Goal: Transaction & Acquisition: Obtain resource

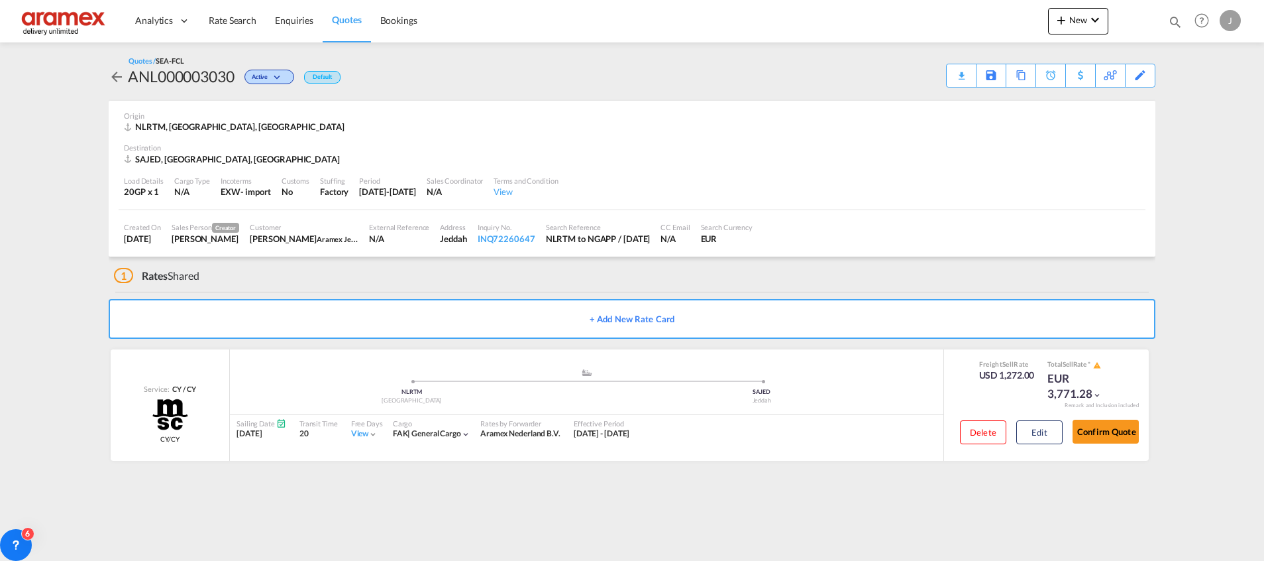
click at [232, 12] on link "Rate Search" at bounding box center [232, 20] width 66 height 43
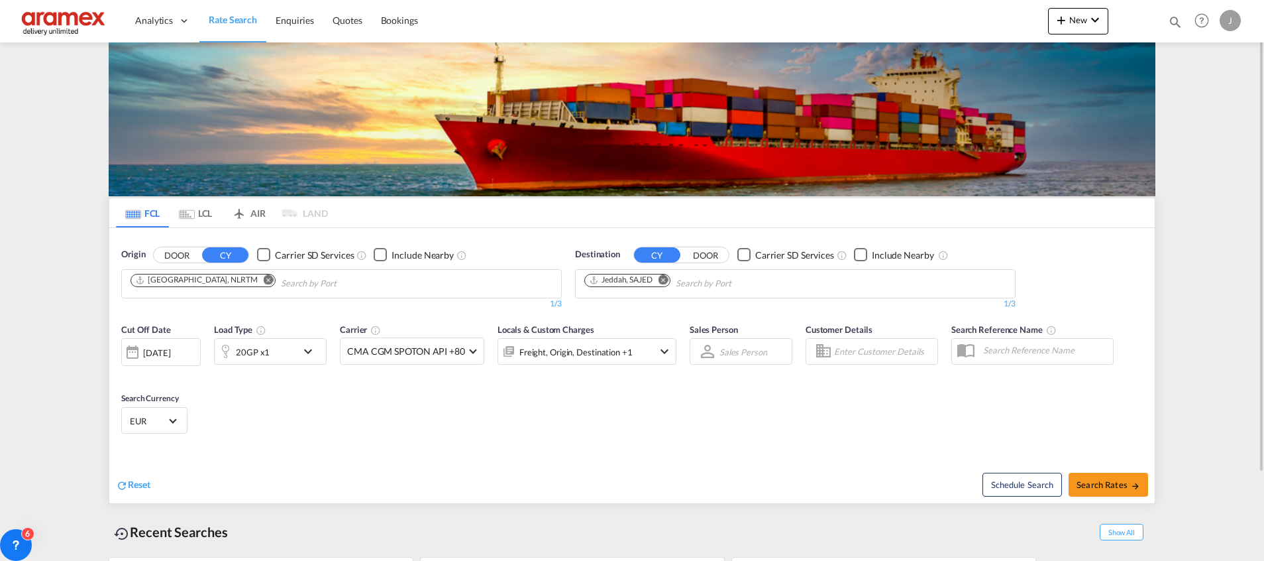
click at [667, 280] on md-icon "Remove" at bounding box center [664, 279] width 10 height 10
paste input "[GEOGRAPHIC_DATA]"
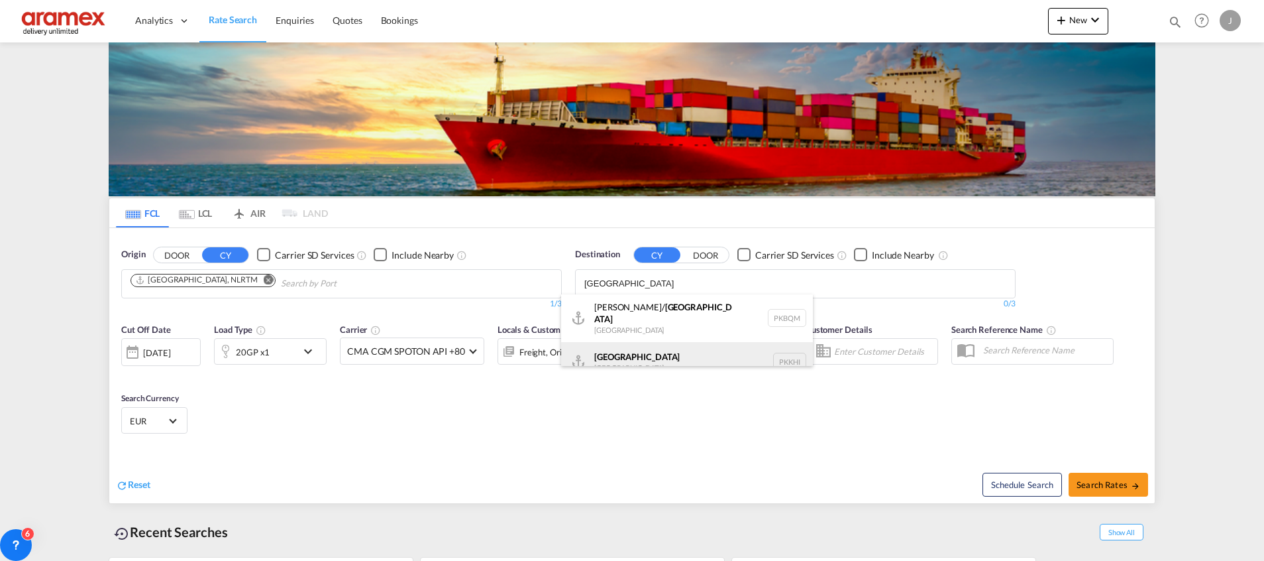
type input "[GEOGRAPHIC_DATA]"
click at [641, 348] on div "Karachi [GEOGRAPHIC_DATA] PKKHI" at bounding box center [687, 362] width 252 height 40
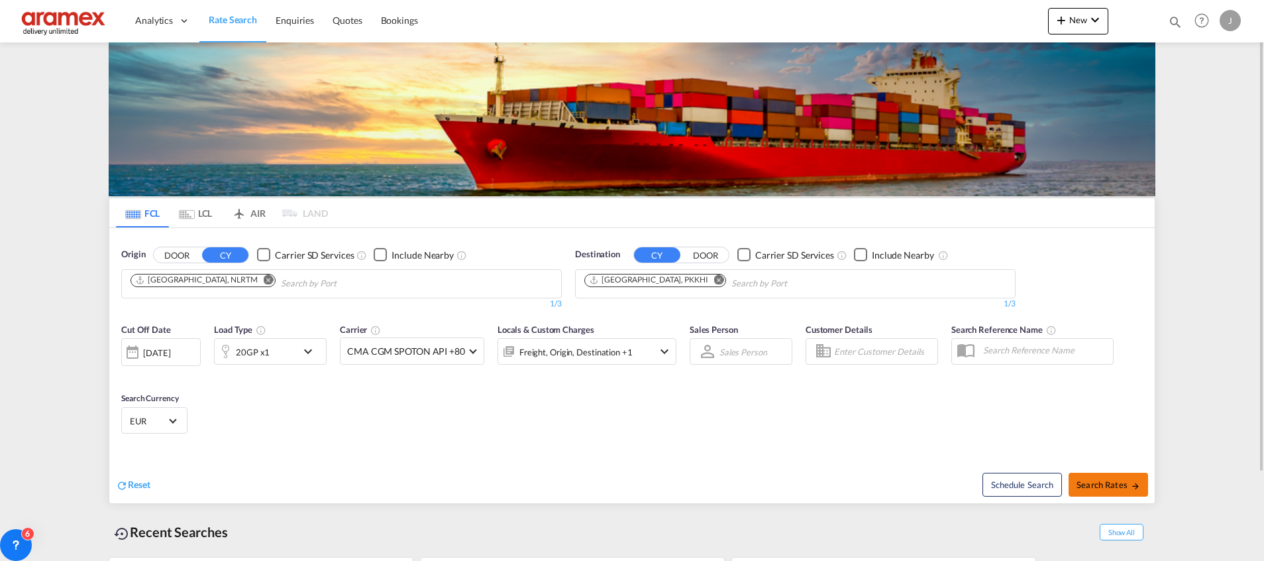
click at [1098, 476] on button "Search Rates" at bounding box center [1109, 484] width 80 height 24
type input "NLRTM to PKKHI / [DATE]"
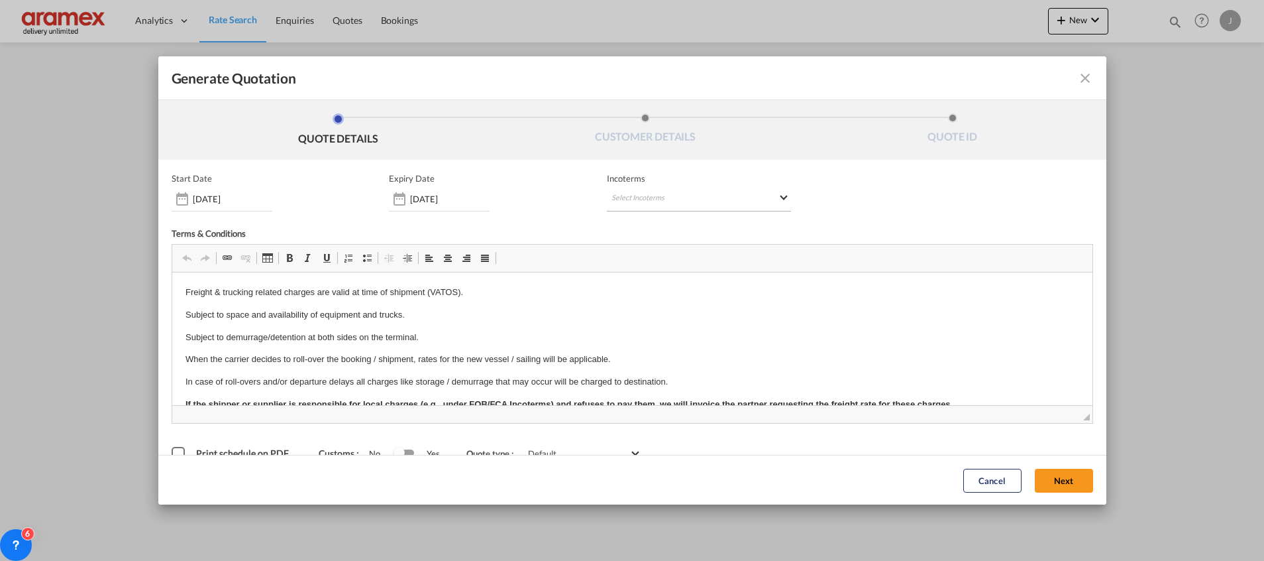
click at [646, 194] on md-select "Select Incoterms CIP - export Carriage and Insurance Paid to FOB - import Free …" at bounding box center [699, 200] width 184 height 24
click at [631, 221] on input "search" at bounding box center [669, 227] width 123 height 12
type input "exw"
click at [630, 252] on div "EXW - import" at bounding box center [675, 249] width 126 height 11
click at [1044, 484] on button "Next" at bounding box center [1064, 480] width 58 height 24
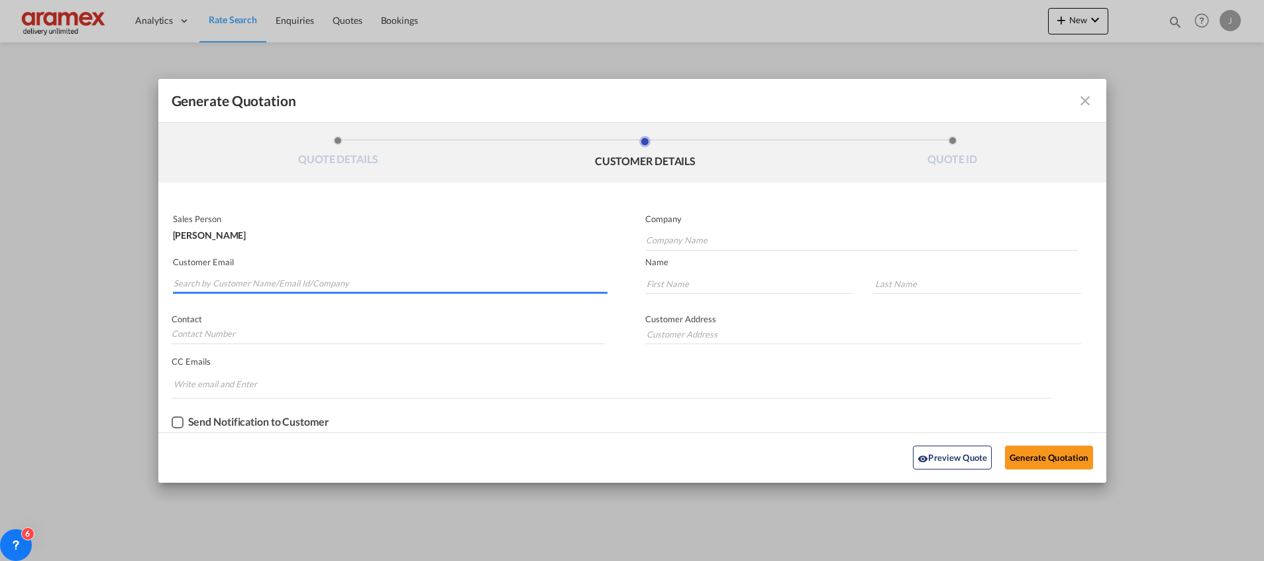
click at [241, 285] on input "Search by Customer Name/Email Id/Company" at bounding box center [391, 284] width 434 height 20
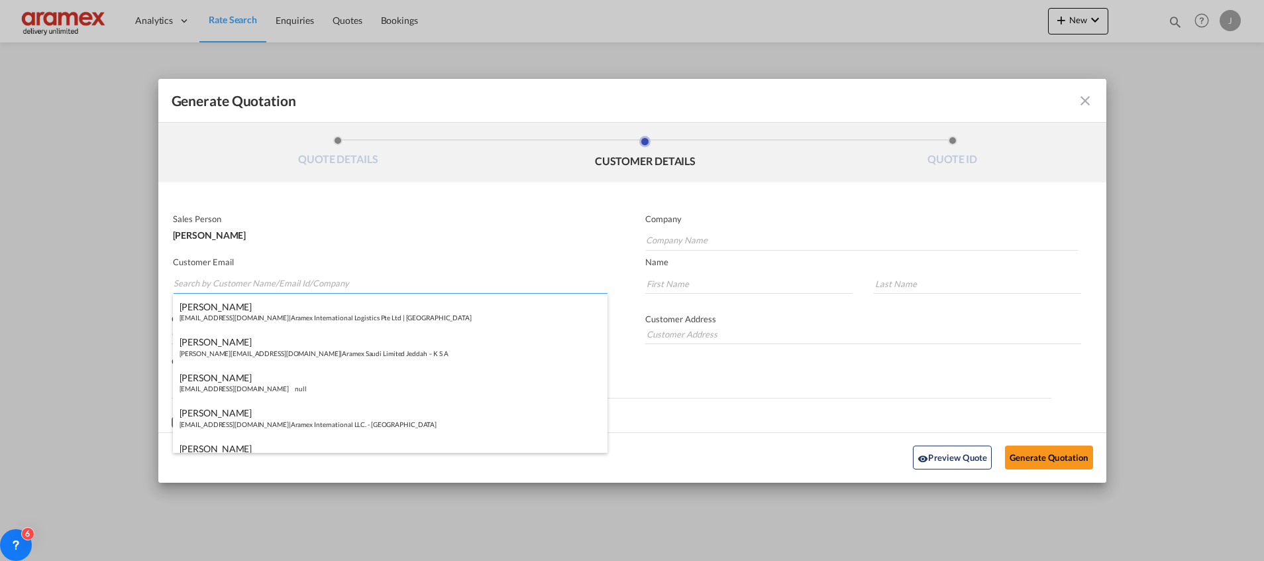
type input "V"
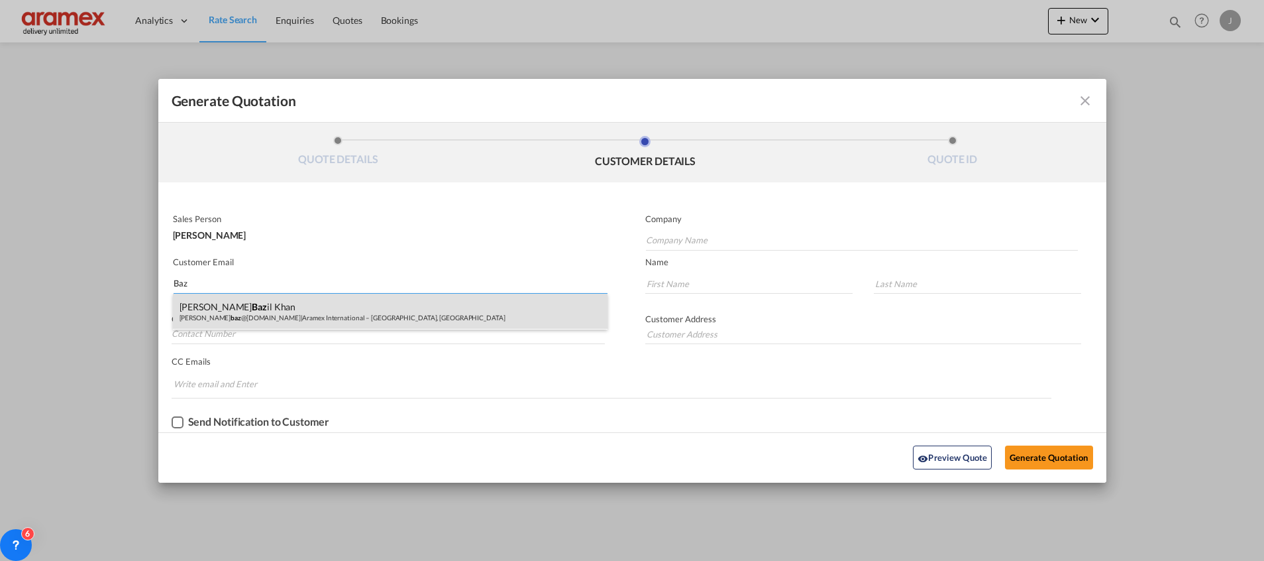
type input "Baz"
click at [235, 301] on div "[PERSON_NAME] il [PERSON_NAME] baz @[DOMAIN_NAME] | Aramex International – [GEO…" at bounding box center [390, 312] width 435 height 36
type input "Aramex International – [GEOGRAPHIC_DATA], [GEOGRAPHIC_DATA]"
type input "[EMAIL_ADDRESS][DOMAIN_NAME]"
type input "[PERSON_NAME]"
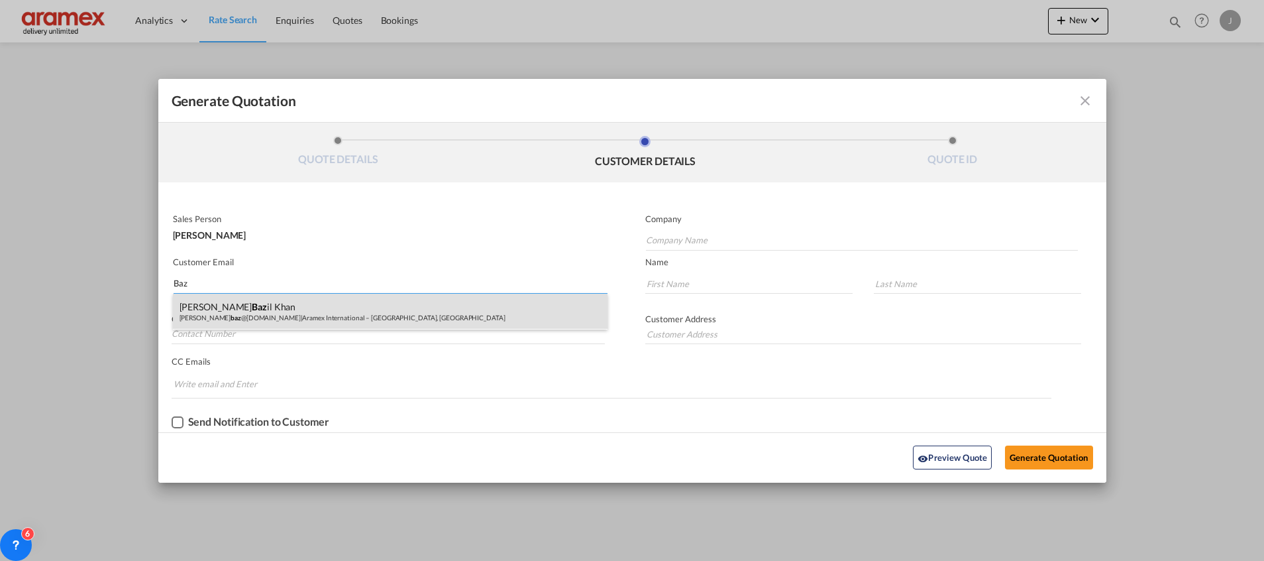
type input "Khan"
type input "[GEOGRAPHIC_DATA]"
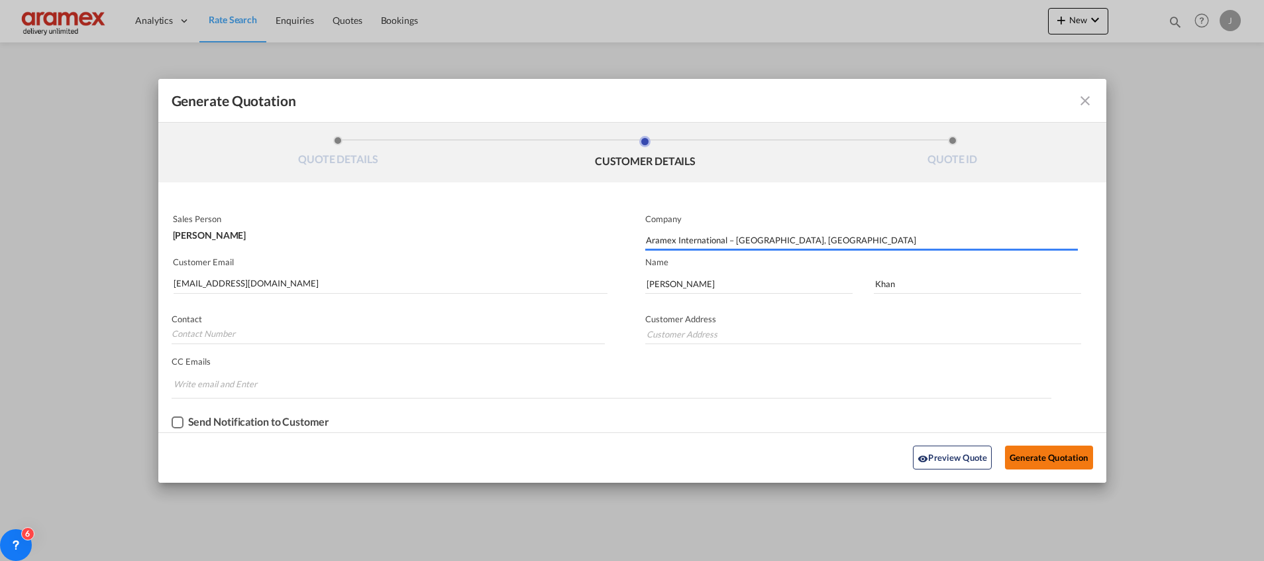
click at [1052, 456] on button "Generate Quotation" at bounding box center [1048, 457] width 87 height 24
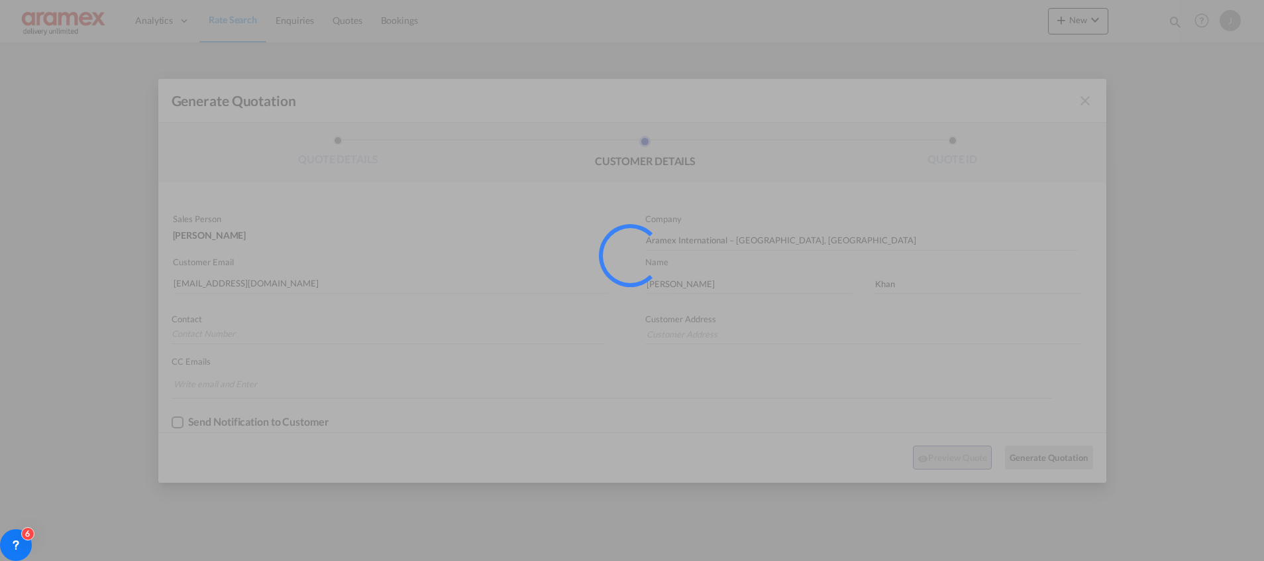
type input "[GEOGRAPHIC_DATA]"
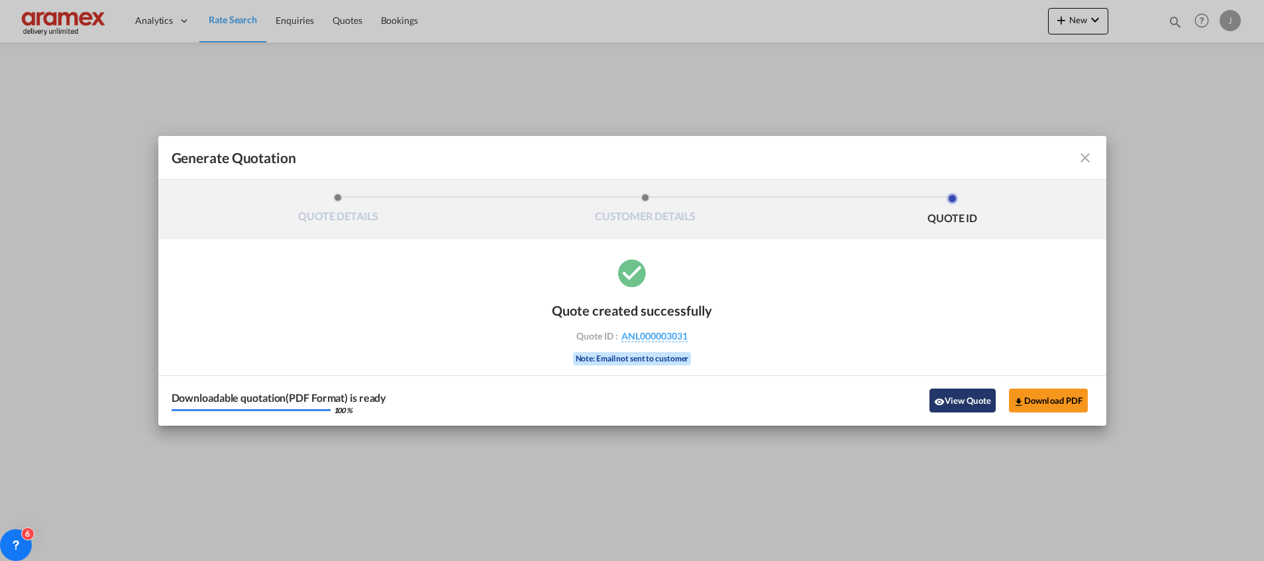
click at [937, 394] on button "View Quote" at bounding box center [963, 400] width 66 height 24
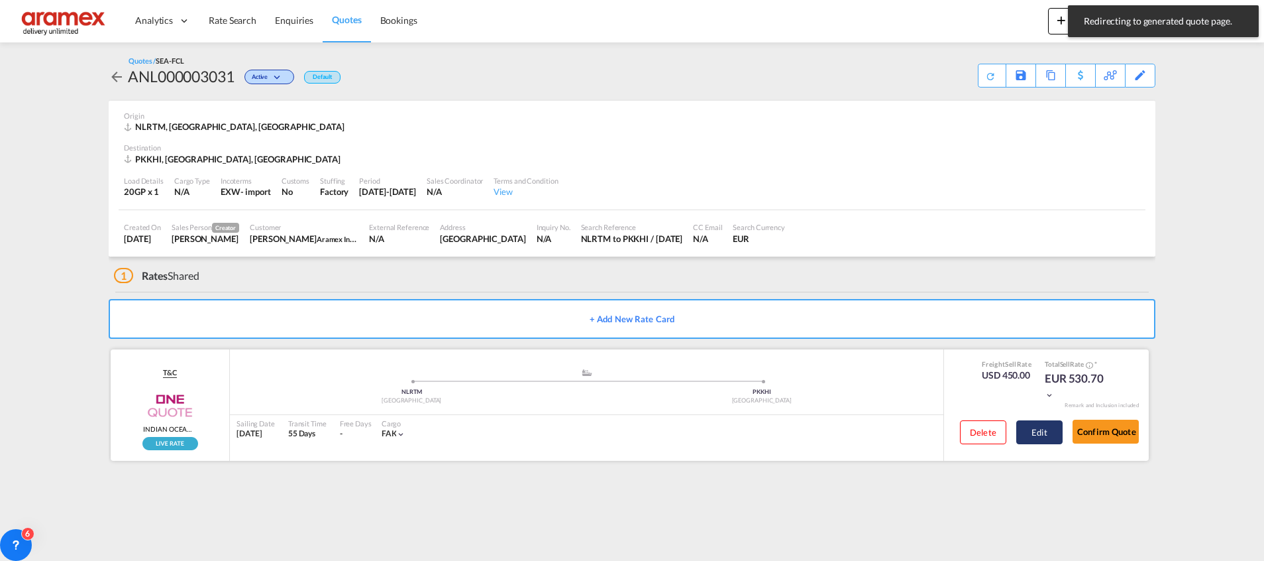
click at [1037, 429] on button "Edit" at bounding box center [1039, 432] width 46 height 24
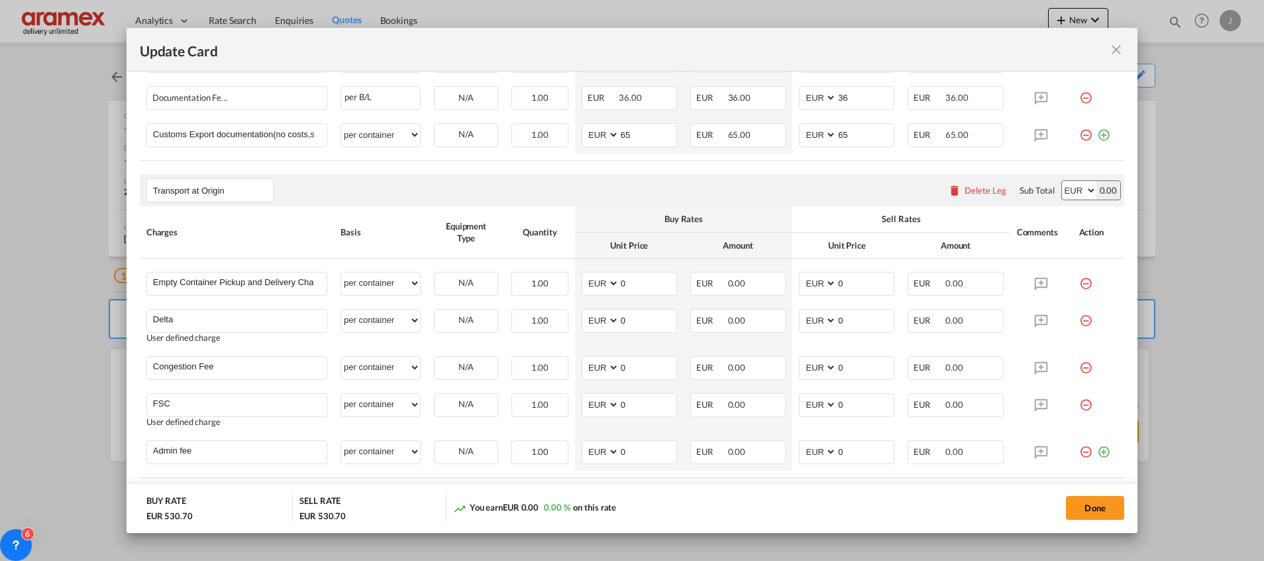
scroll to position [696, 0]
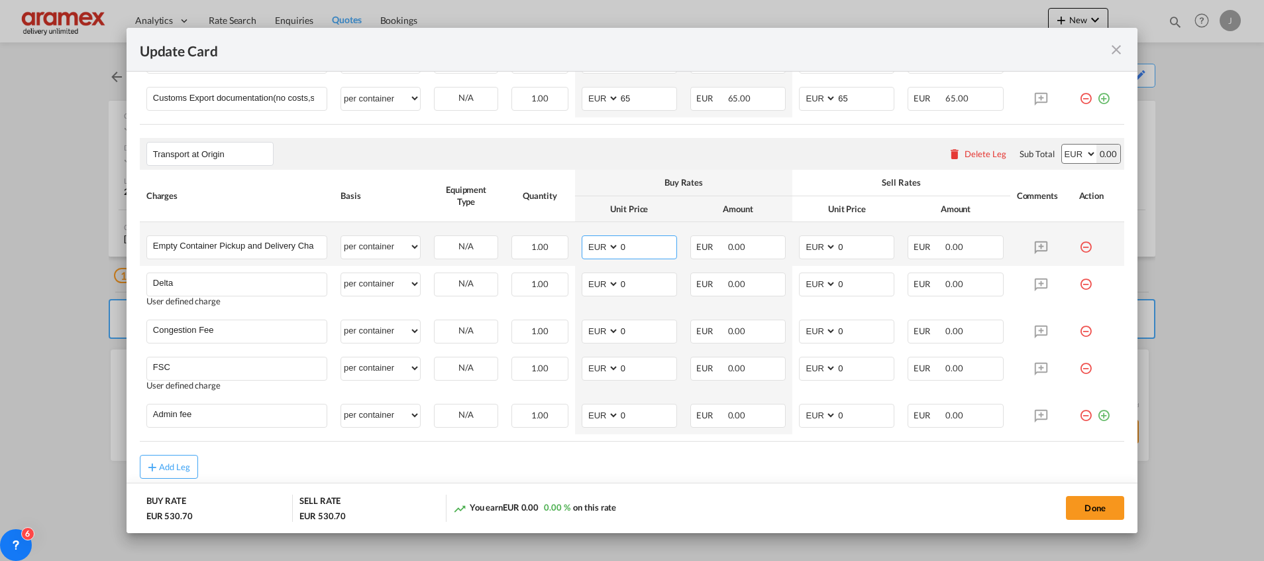
drag, startPoint x: 623, startPoint y: 249, endPoint x: 582, endPoint y: 243, distance: 40.9
click at [582, 243] on md-input-container "AED AFN ALL AMD ANG AOA ARS AUD AWG AZN BAM BBD BDT BGN BHD BIF BMD BND [PERSON…" at bounding box center [629, 247] width 95 height 24
paste input "265.0"
type input "265.00"
drag, startPoint x: 838, startPoint y: 248, endPoint x: 812, endPoint y: 248, distance: 26.5
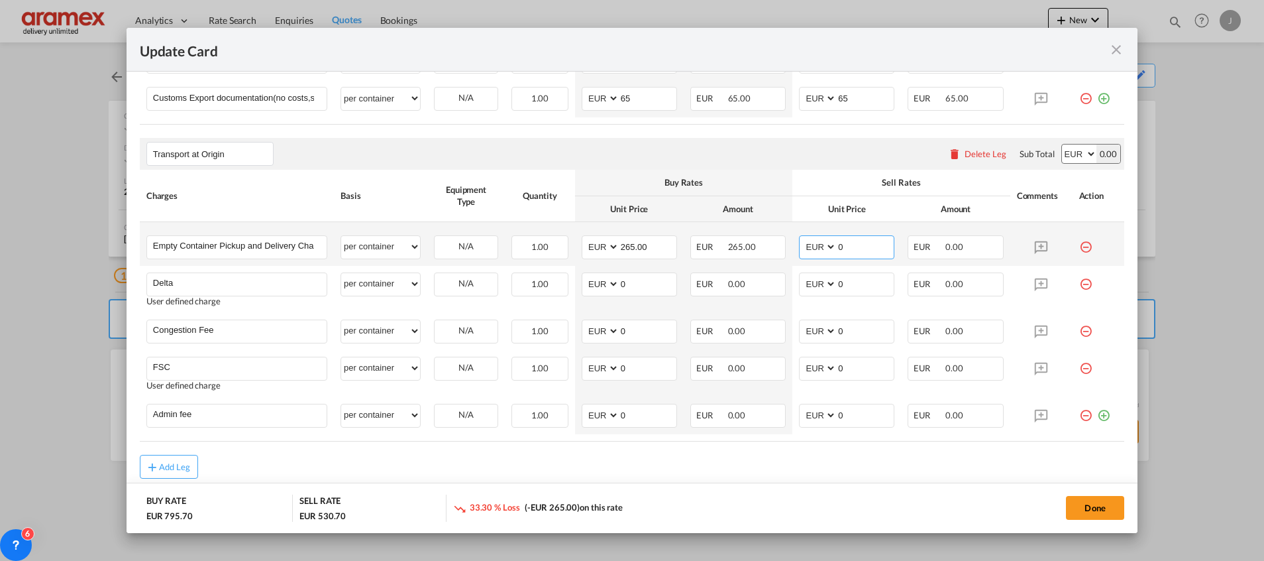
click at [812, 248] on md-input-container "AED AFN ALL AMD ANG AOA ARS AUD AWG AZN BAM BBD BDT BGN BHD BIF BMD BND [PERSON…" at bounding box center [846, 247] width 95 height 24
paste input "265.0"
type input "265.00"
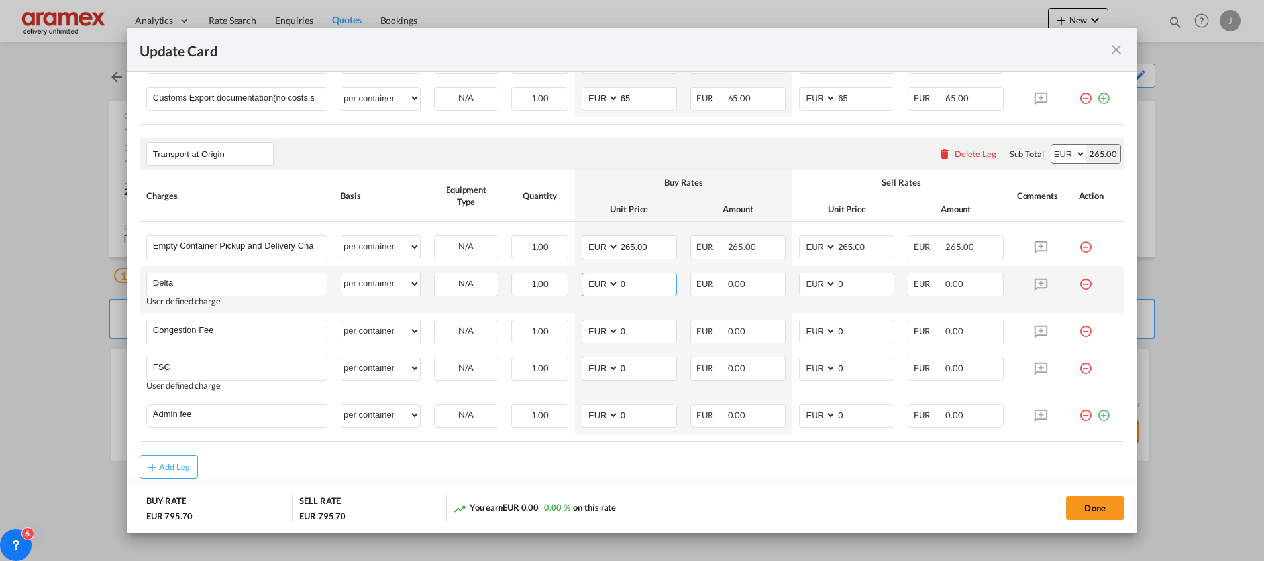
drag, startPoint x: 649, startPoint y: 279, endPoint x: 586, endPoint y: 282, distance: 63.0
click at [586, 282] on md-input-container "AED AFN ALL AMD ANG AOA ARS AUD AWG AZN BAM BBD BDT BGN BHD BIF BMD BND [PERSON…" at bounding box center [629, 284] width 95 height 24
paste input "65.00"
type input "65.00"
drag, startPoint x: 839, startPoint y: 282, endPoint x: 814, endPoint y: 282, distance: 25.8
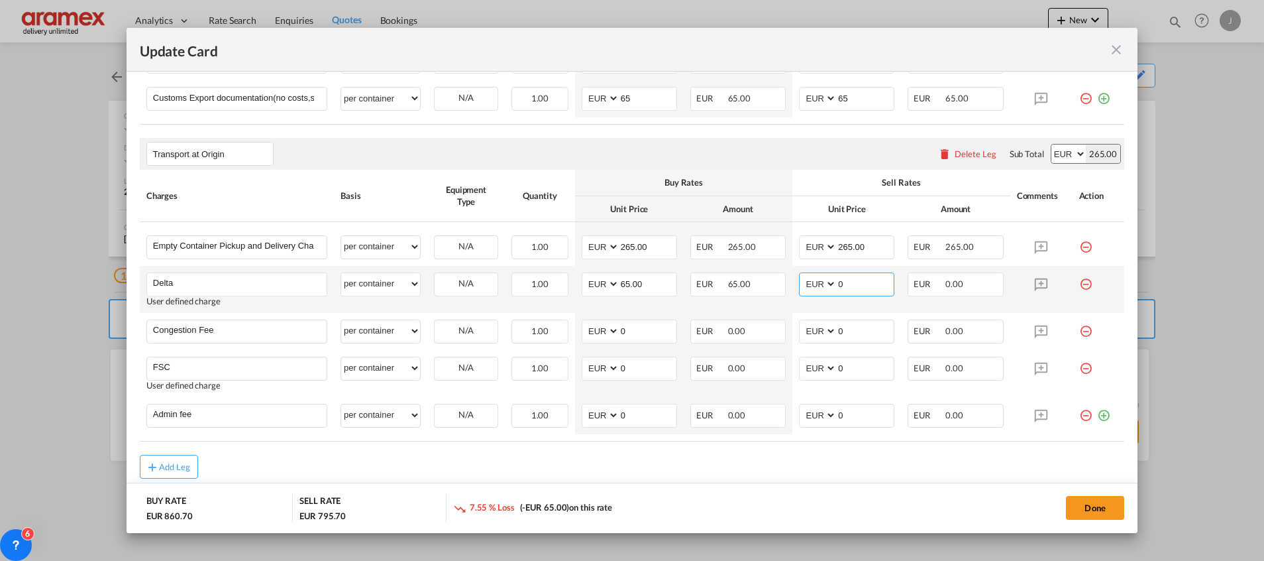
click at [814, 282] on md-input-container "AED AFN ALL AMD ANG AOA ARS AUD AWG AZN BAM BBD BDT BGN BHD BIF BMD BND [PERSON…" at bounding box center [846, 284] width 95 height 24
paste input "65.00"
type input "65.00"
drag, startPoint x: 633, startPoint y: 335, endPoint x: 582, endPoint y: 330, distance: 51.3
click at [582, 330] on md-input-container "AED AFN ALL AMD ANG AOA ARS AUD AWG AZN BAM BBD BDT BGN BHD BIF BMD BND [PERSON…" at bounding box center [629, 331] width 95 height 24
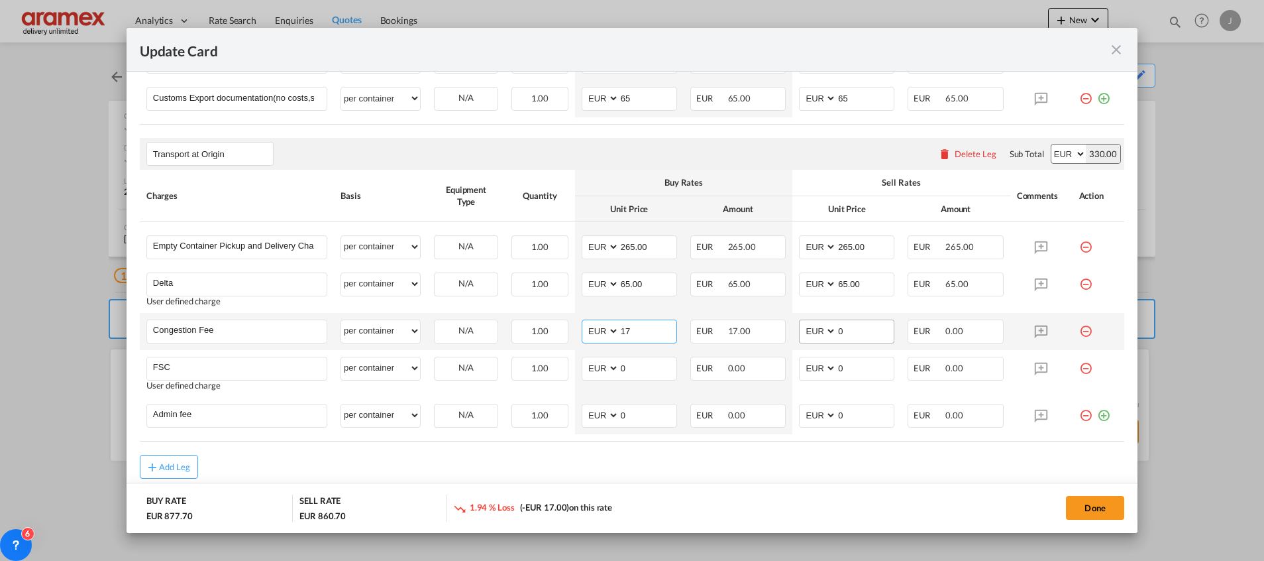
type input "17"
drag, startPoint x: 853, startPoint y: 333, endPoint x: 782, endPoint y: 333, distance: 70.2
click at [792, 333] on td "AED AFN ALL AMD ANG AOA ARS AUD AWG AZN BAM BBD BDT BGN BHD BIF BMD BND [PERSON…" at bounding box center [846, 331] width 109 height 37
type input "17"
drag, startPoint x: 631, startPoint y: 370, endPoint x: 589, endPoint y: 364, distance: 42.9
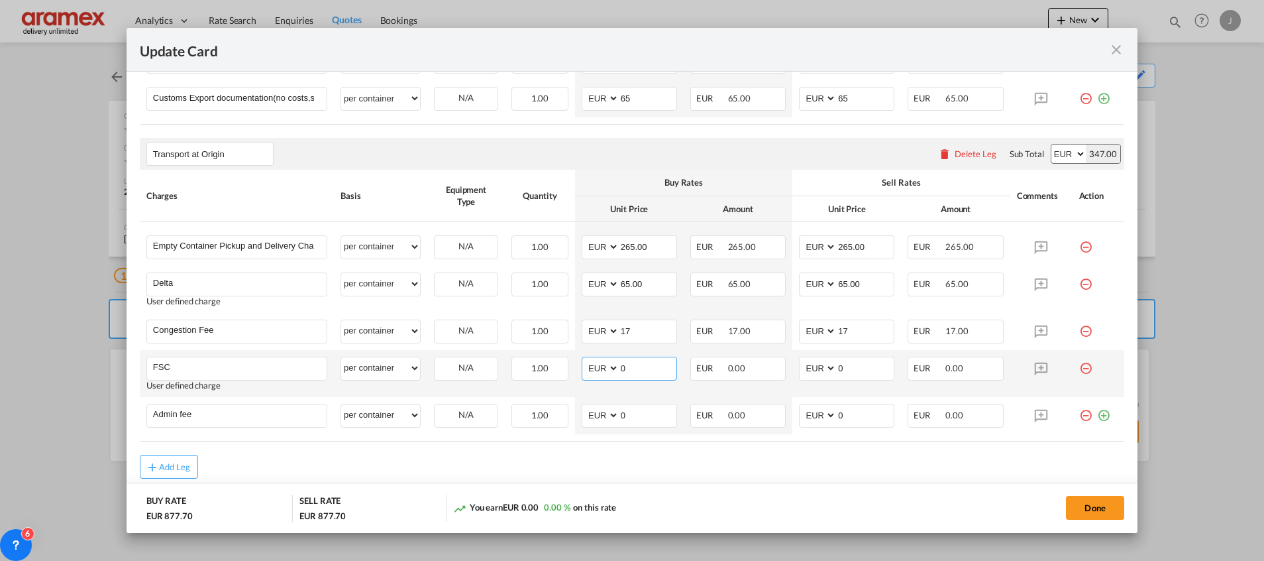
click at [589, 364] on md-input-container "AED AFN ALL AMD ANG AOA ARS AUD AWG AZN BAM BBD BDT BGN BHD BIF BMD BND [PERSON…" at bounding box center [629, 368] width 95 height 24
paste input "24.29"
type input "24.29"
drag, startPoint x: 828, startPoint y: 366, endPoint x: 787, endPoint y: 368, distance: 40.5
click at [792, 366] on td "AED AFN ALL AMD ANG AOA ARS AUD AWG AZN BAM BBD BDT BGN BHD BIF BMD BND [PERSON…" at bounding box center [846, 373] width 109 height 47
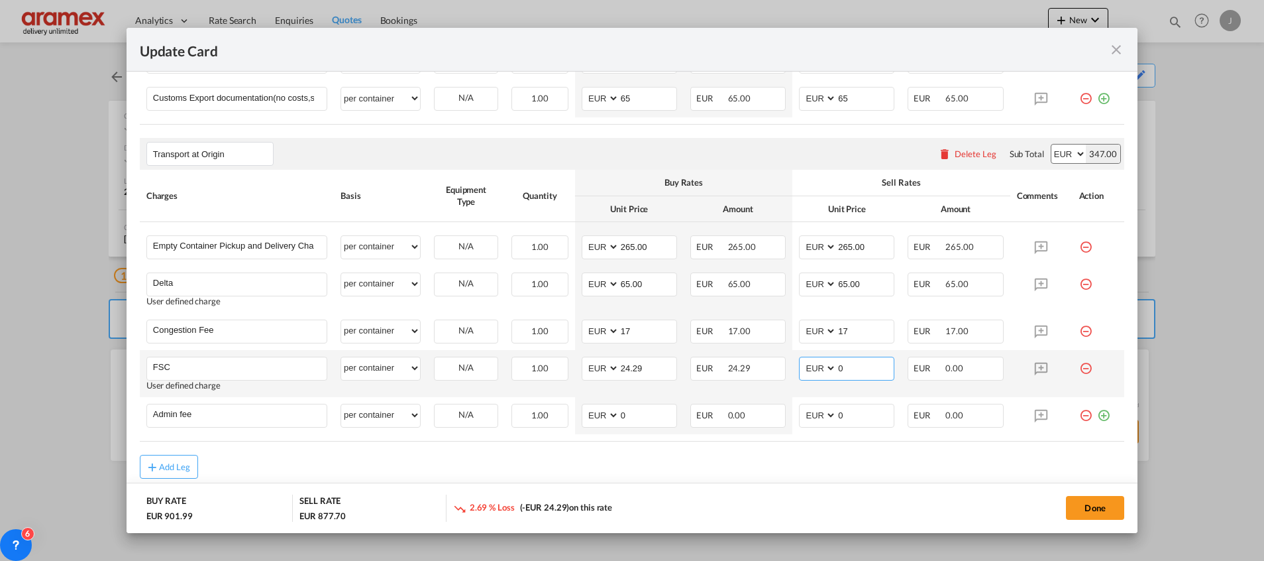
paste input "24.29"
type input "24.29"
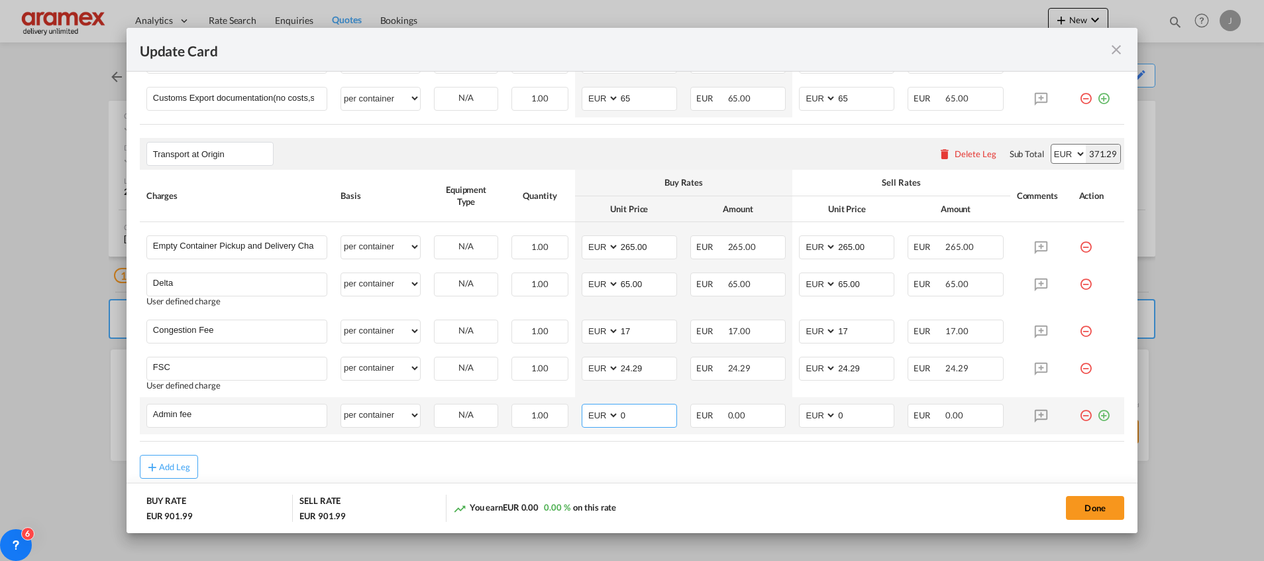
drag, startPoint x: 584, startPoint y: 416, endPoint x: 568, endPoint y: 416, distance: 15.9
click at [575, 416] on td "AED AFN ALL AMD ANG AOA ARS AUD AWG AZN BAM BBD BDT BGN BHD BIF BMD BND [PERSON…" at bounding box center [629, 415] width 109 height 37
type input "12.50"
click at [628, 409] on input "12.50" at bounding box center [647, 414] width 57 height 20
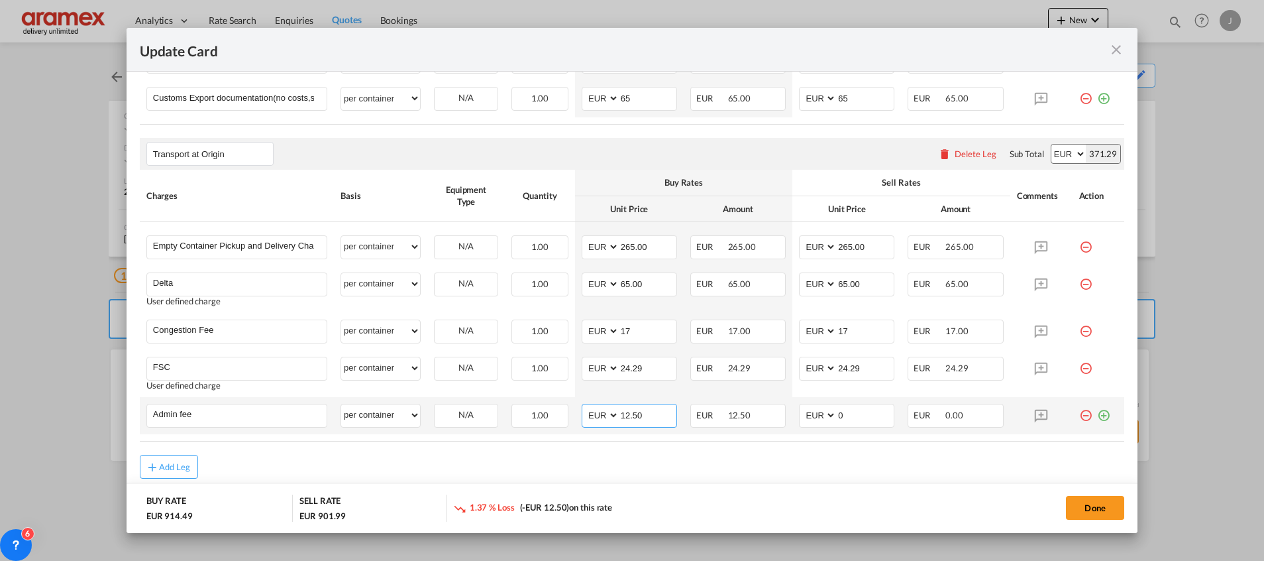
click at [628, 409] on input "12.50" at bounding box center [647, 414] width 57 height 20
drag, startPoint x: 859, startPoint y: 416, endPoint x: 810, endPoint y: 416, distance: 49.7
click at [810, 416] on md-input-container "AED AFN ALL AMD ANG AOA ARS AUD AWG AZN BAM BBD BDT BGN BHD BIF BMD BND [PERSON…" at bounding box center [846, 415] width 95 height 24
paste input "12.5"
type input "12.50"
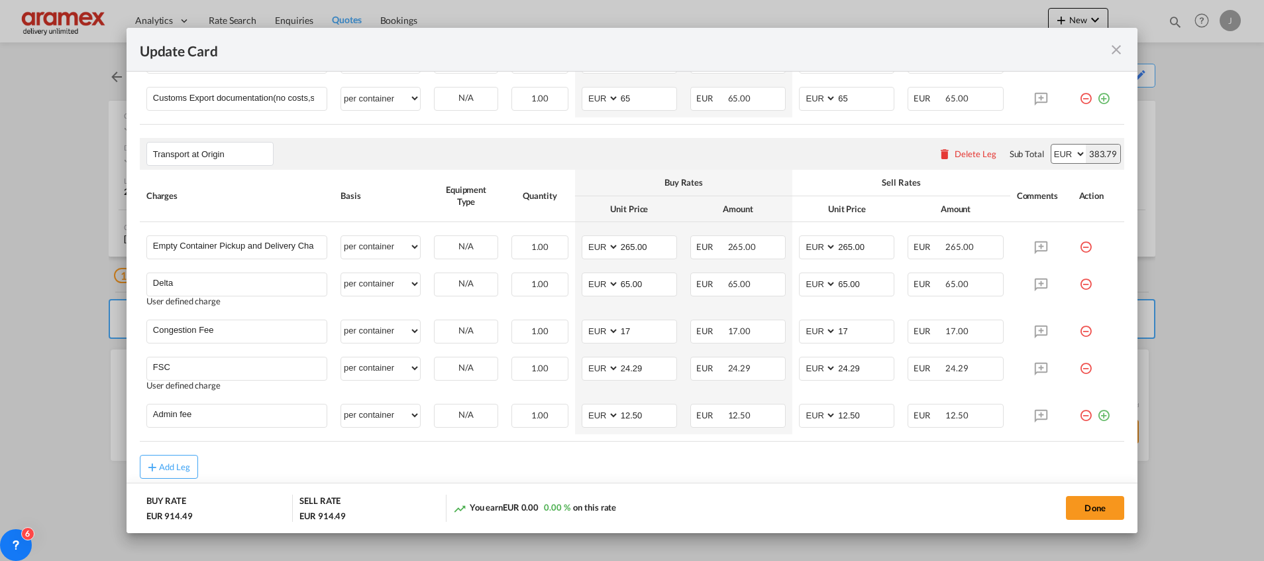
click at [739, 460] on div "Add Leg" at bounding box center [632, 467] width 985 height 24
click at [1104, 506] on button "Done" at bounding box center [1095, 508] width 58 height 24
type input "265"
type input "65"
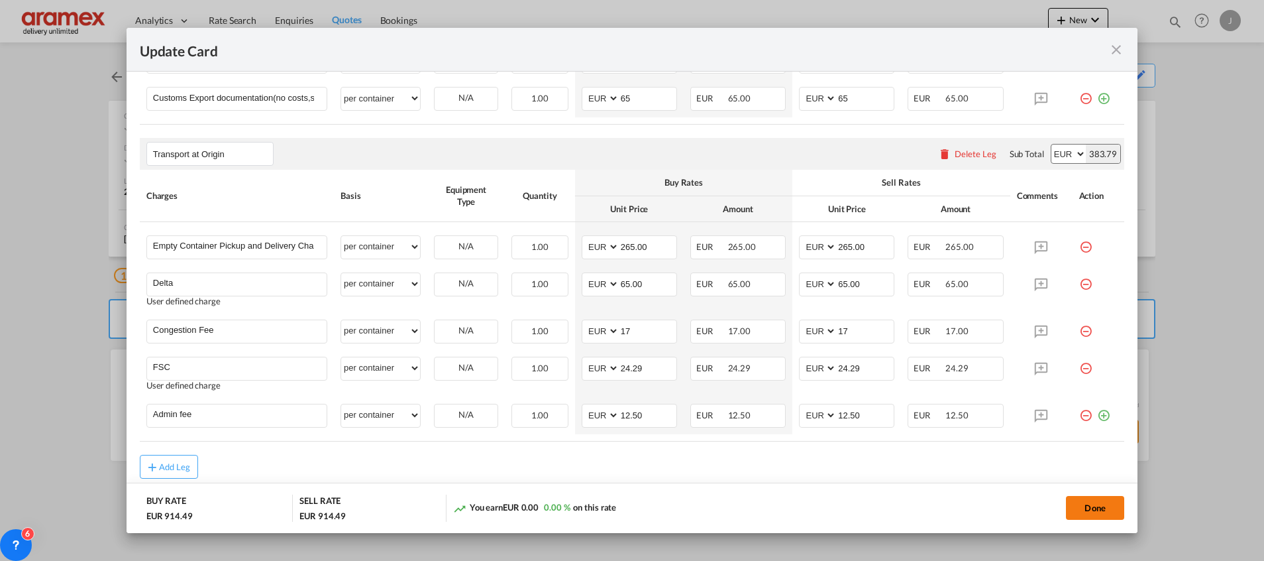
type input "65"
type input "12.5"
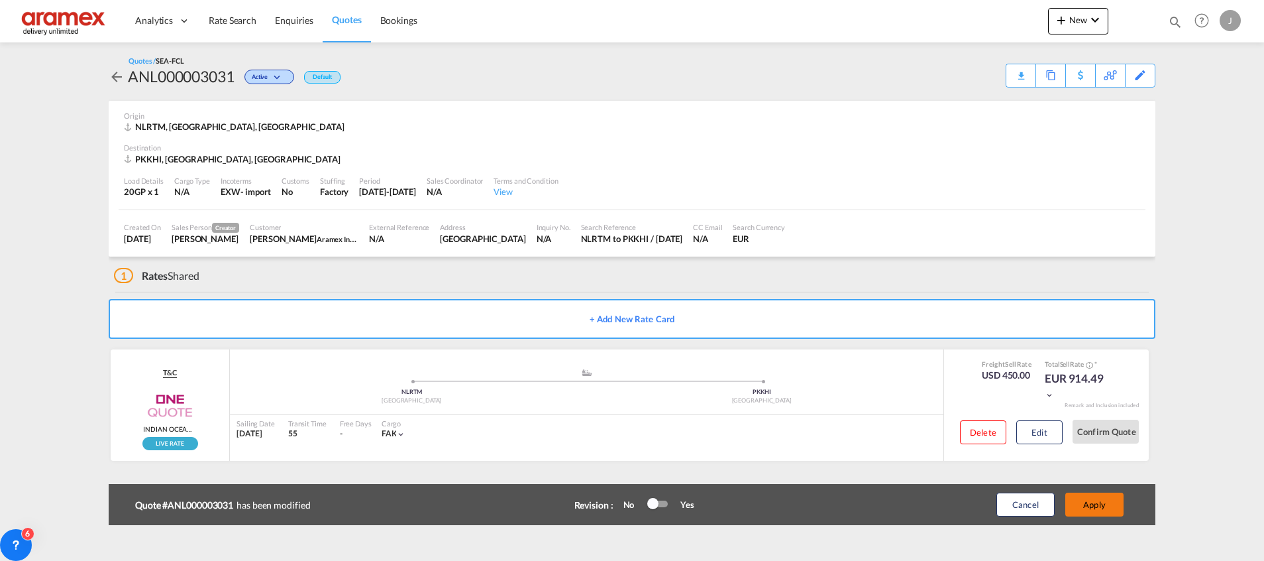
click at [1104, 506] on button "Apply" at bounding box center [1094, 504] width 58 height 24
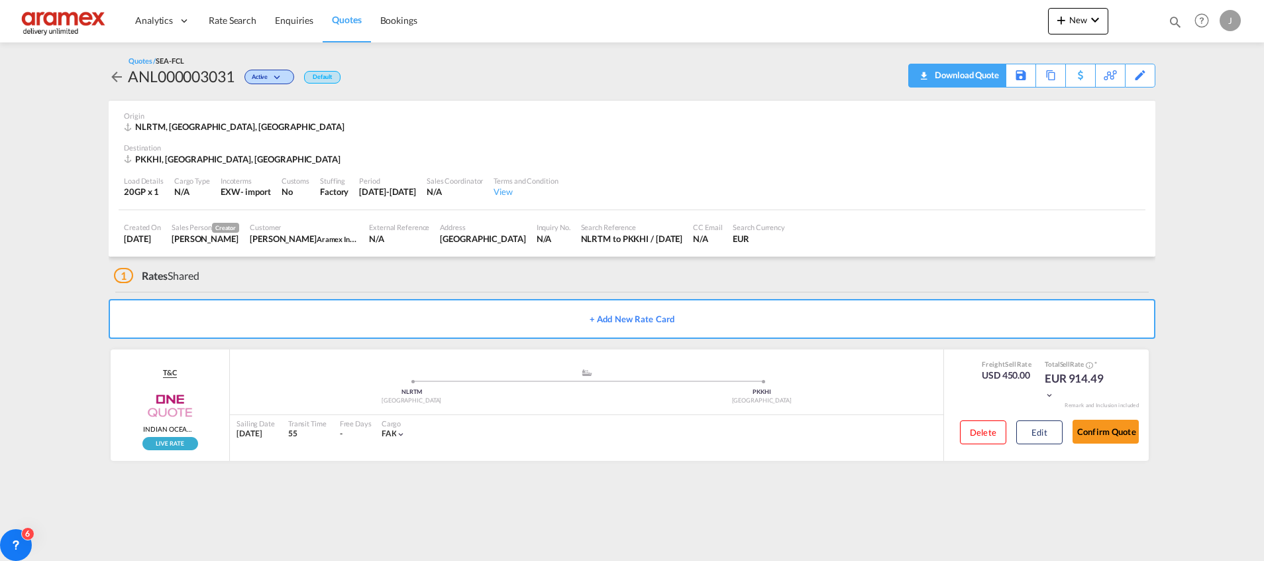
click at [977, 72] on div "Download Quote" at bounding box center [966, 74] width 68 height 21
click at [227, 27] on link "Rate Search" at bounding box center [232, 20] width 66 height 43
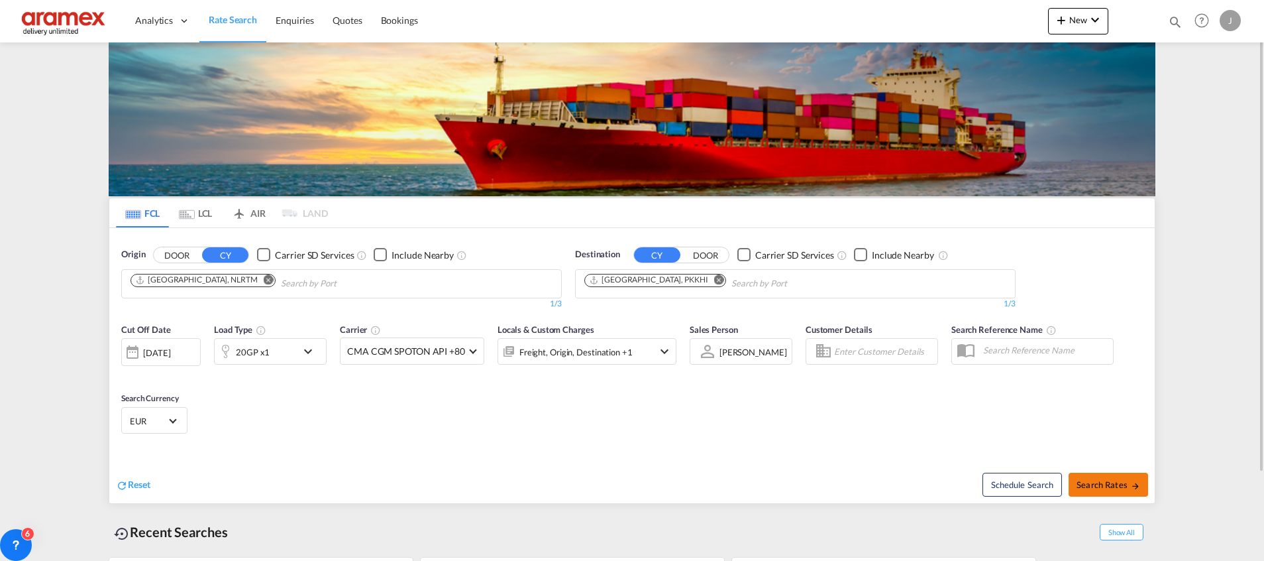
click at [1091, 481] on span "Search Rates" at bounding box center [1109, 484] width 64 height 11
type input "NLRTM to PKKHI / [DATE]"
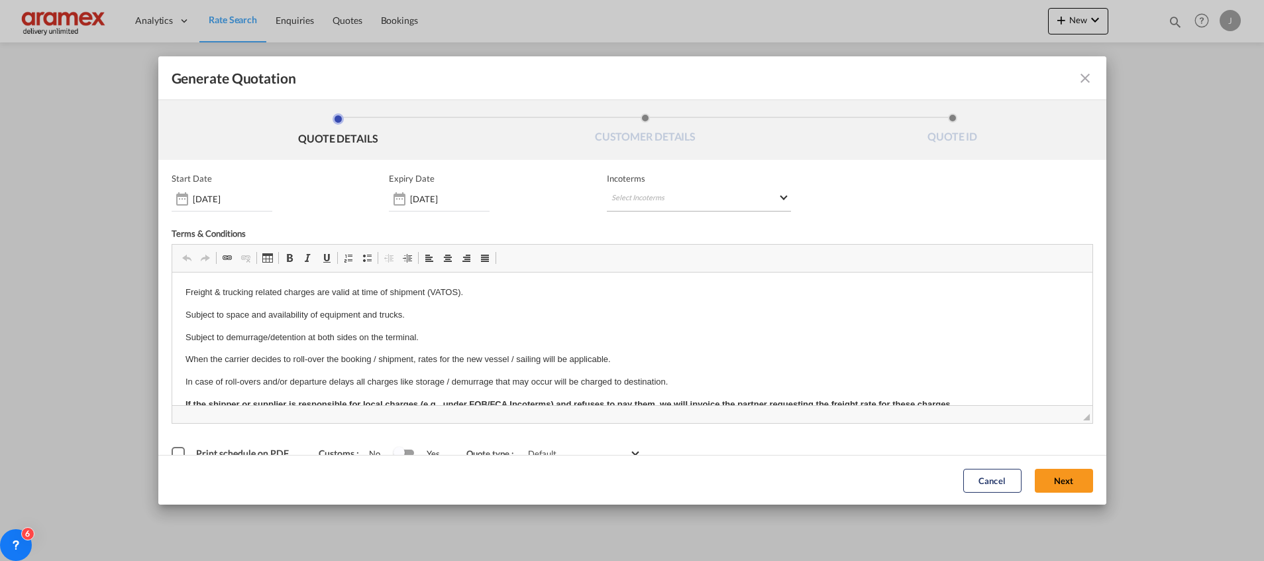
click at [674, 196] on md-select "Select Incoterms CIP - export Carriage and Insurance Paid to FOB - import Free …" at bounding box center [699, 200] width 184 height 24
click at [646, 229] on input "search" at bounding box center [669, 227] width 123 height 12
type input "exw"
click at [653, 253] on div "EXW - import" at bounding box center [675, 249] width 126 height 11
click at [1055, 474] on button "Next" at bounding box center [1064, 480] width 58 height 24
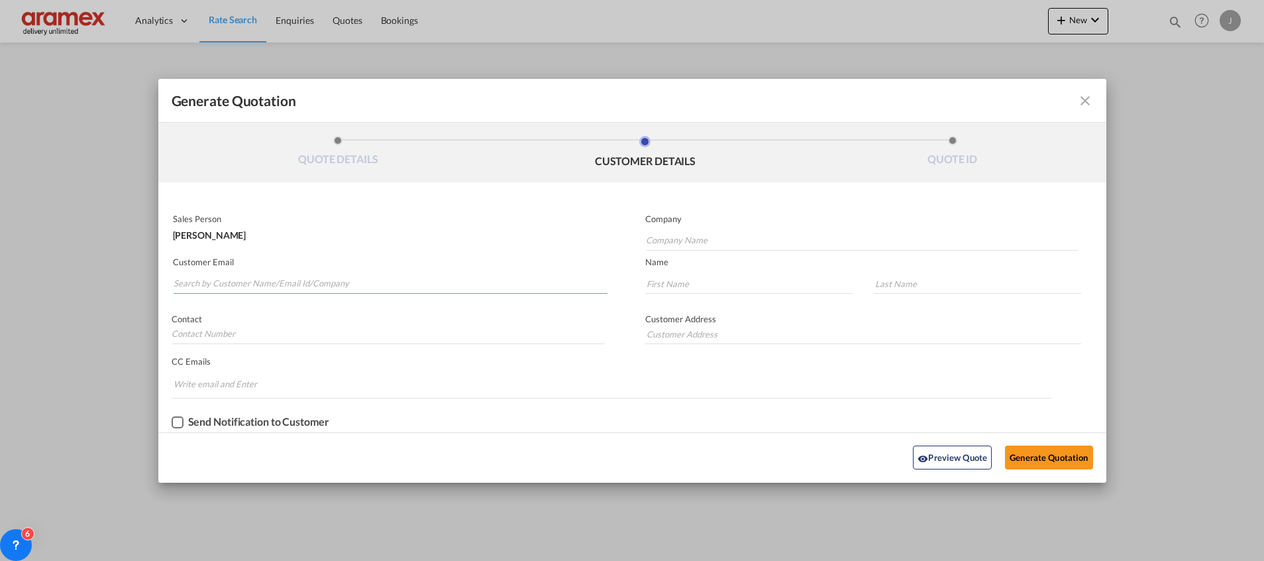
click at [207, 283] on input "Search by Customer Name/Email Id/Company" at bounding box center [391, 284] width 434 height 20
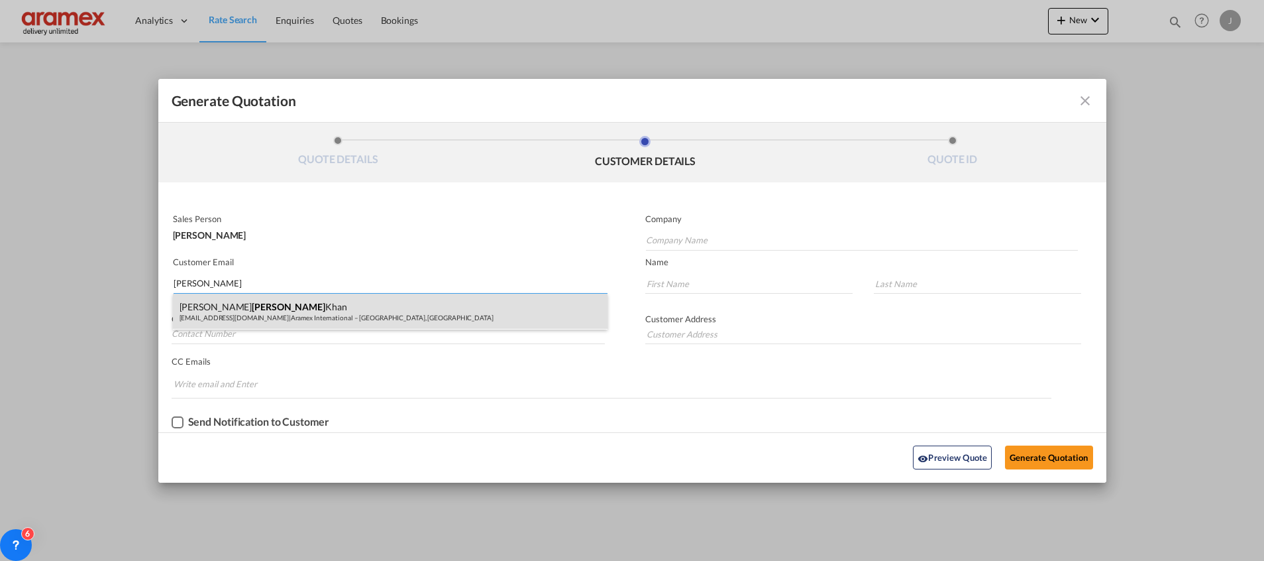
type input "[PERSON_NAME]"
click at [255, 317] on div "[PERSON_NAME] [PERSON_NAME][EMAIL_ADDRESS][DOMAIN_NAME] | Aramex International …" at bounding box center [390, 312] width 435 height 36
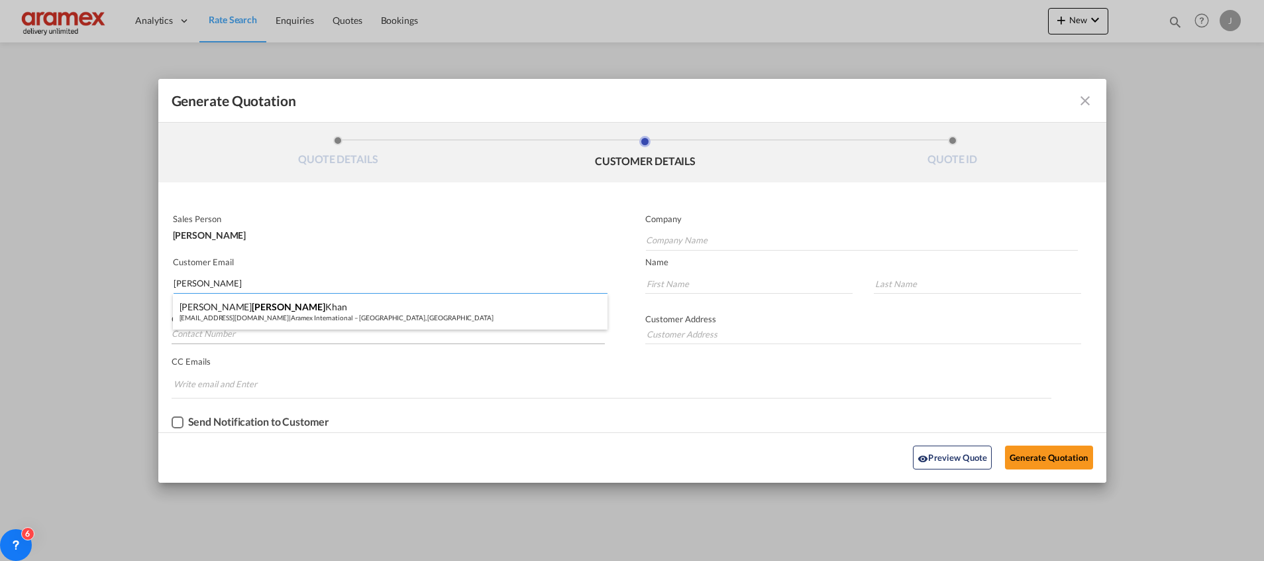
type input "Aramex International – [GEOGRAPHIC_DATA], [GEOGRAPHIC_DATA]"
type input "[EMAIL_ADDRESS][DOMAIN_NAME]"
type input "[PERSON_NAME]"
type input "Khan"
type input "[GEOGRAPHIC_DATA]"
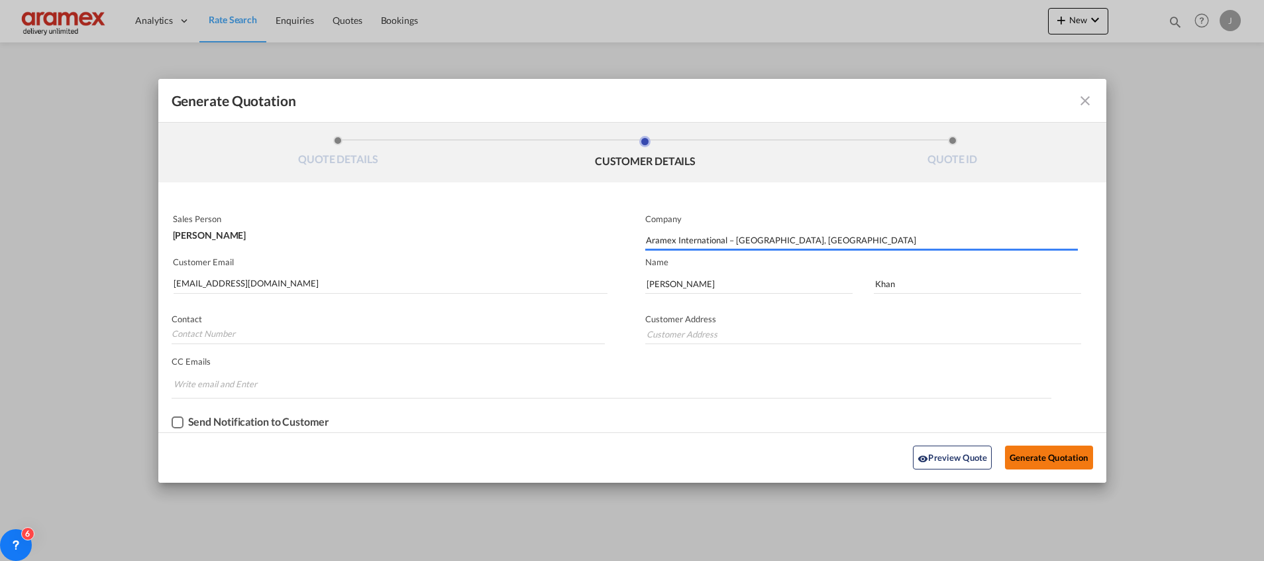
click at [1038, 456] on button "Generate Quotation" at bounding box center [1048, 457] width 87 height 24
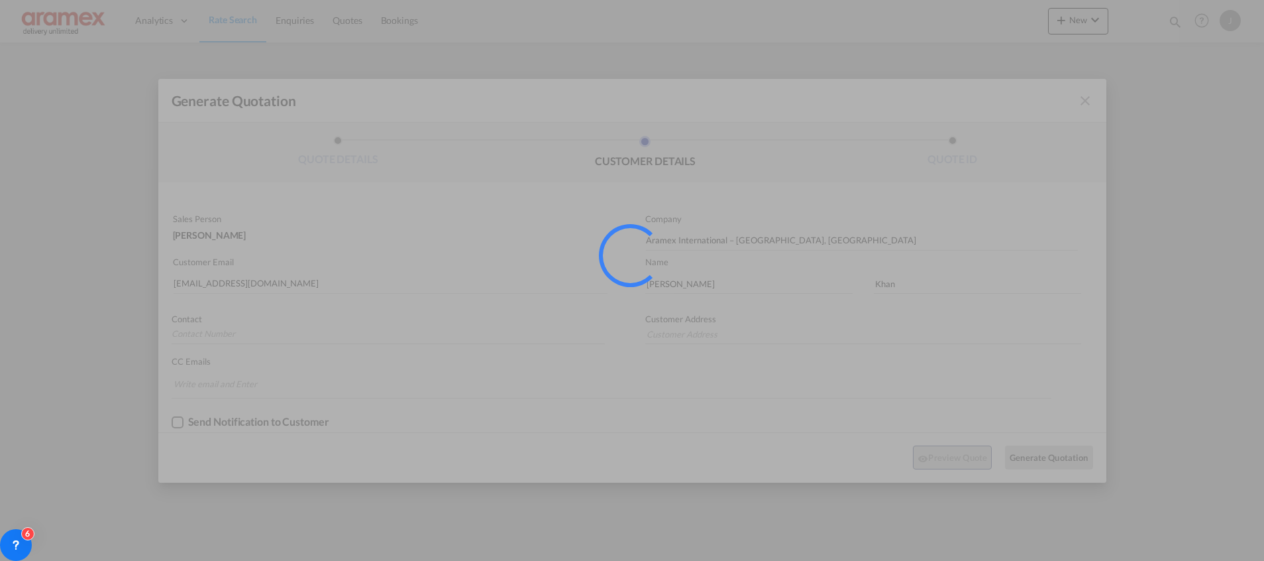
type input "[GEOGRAPHIC_DATA]"
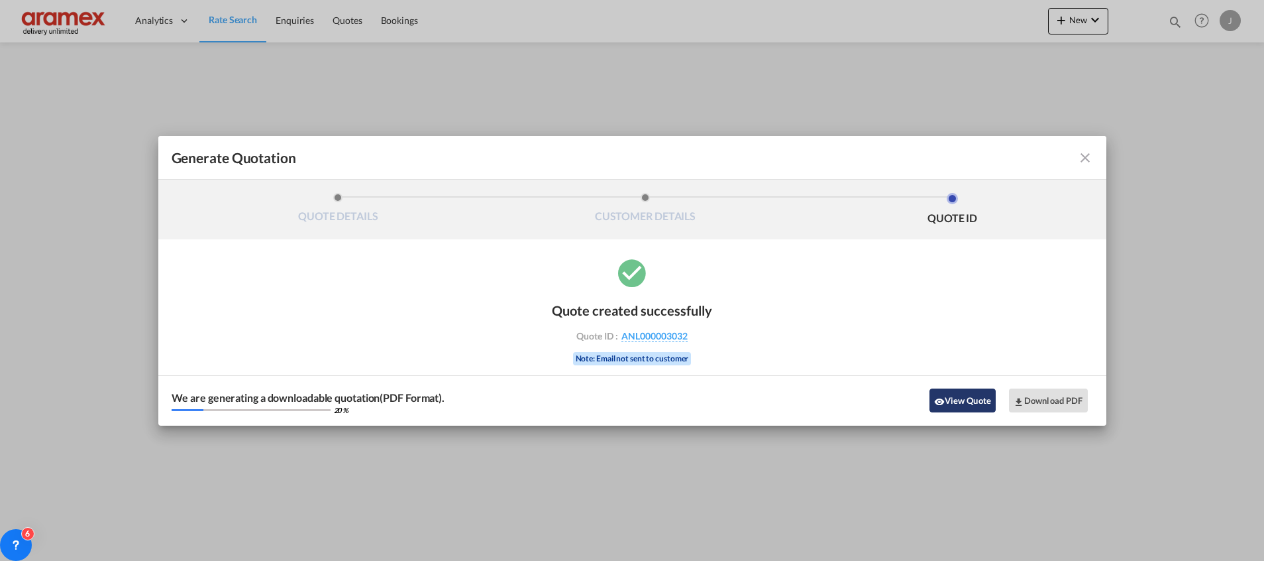
click at [971, 397] on button "View Quote" at bounding box center [963, 400] width 66 height 24
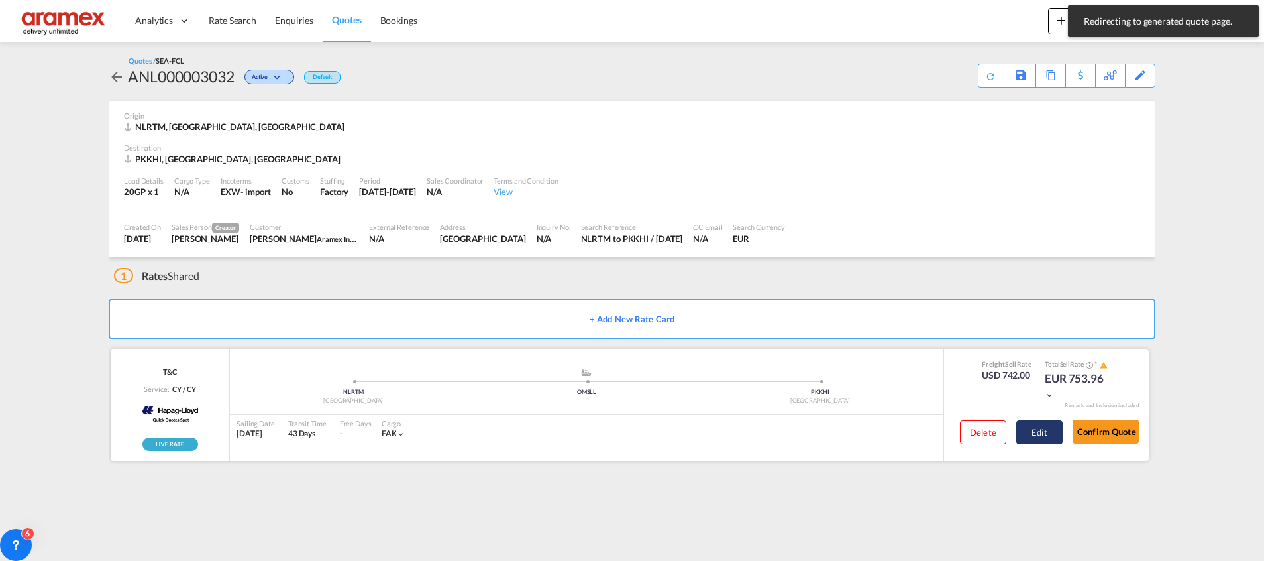
click at [1040, 425] on button "Edit" at bounding box center [1039, 432] width 46 height 24
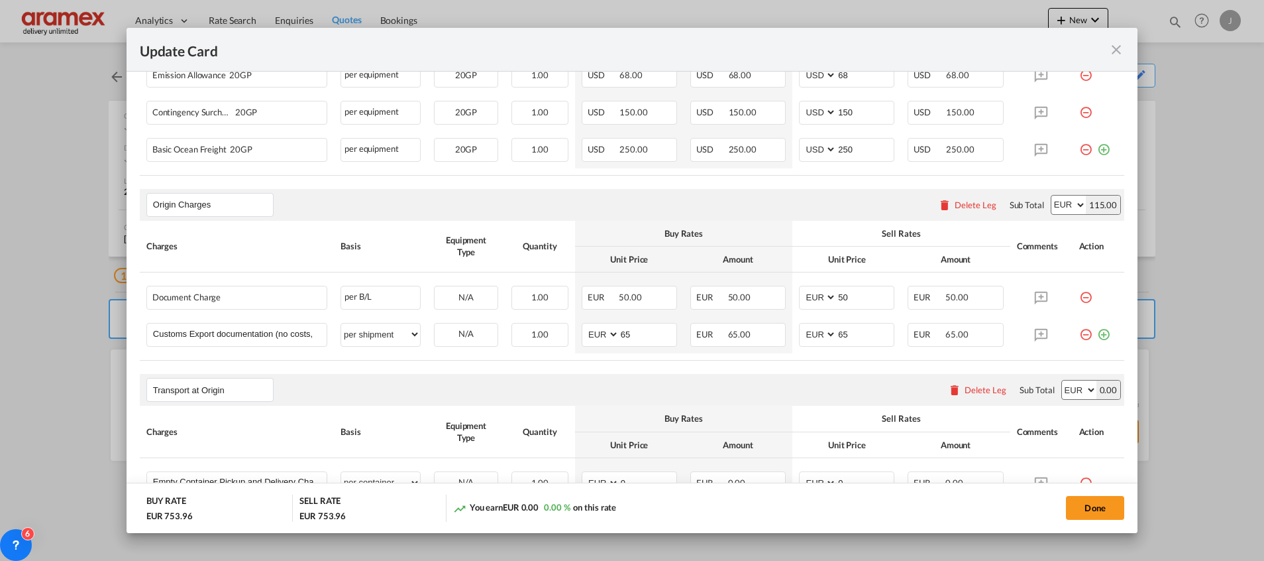
scroll to position [696, 0]
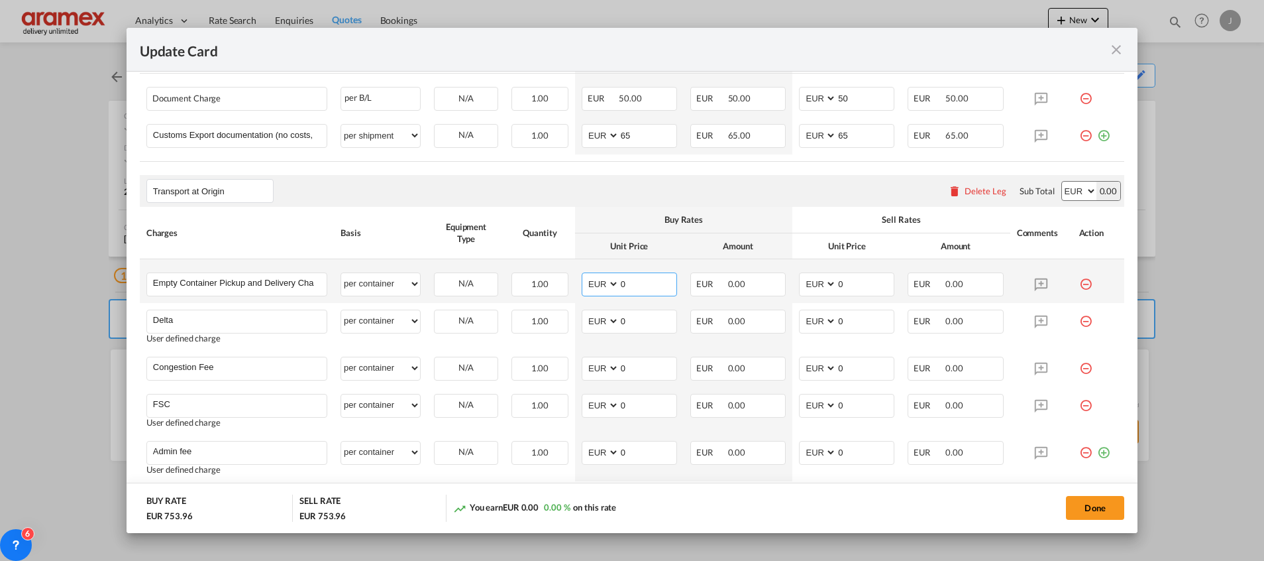
click at [607, 286] on md-input-container "AED AFN ALL AMD ANG AOA ARS AUD AWG AZN BAM BBD BDT BGN BHD BIF BMD BND [PERSON…" at bounding box center [629, 284] width 95 height 24
paste input "265.0"
type input "265.00"
drag, startPoint x: 845, startPoint y: 280, endPoint x: 804, endPoint y: 285, distance: 41.4
click at [804, 285] on md-input-container "AED AFN ALL AMD ANG AOA ARS AUD AWG AZN BAM BBD BDT BGN BHD BIF BMD BND [PERSON…" at bounding box center [846, 284] width 95 height 24
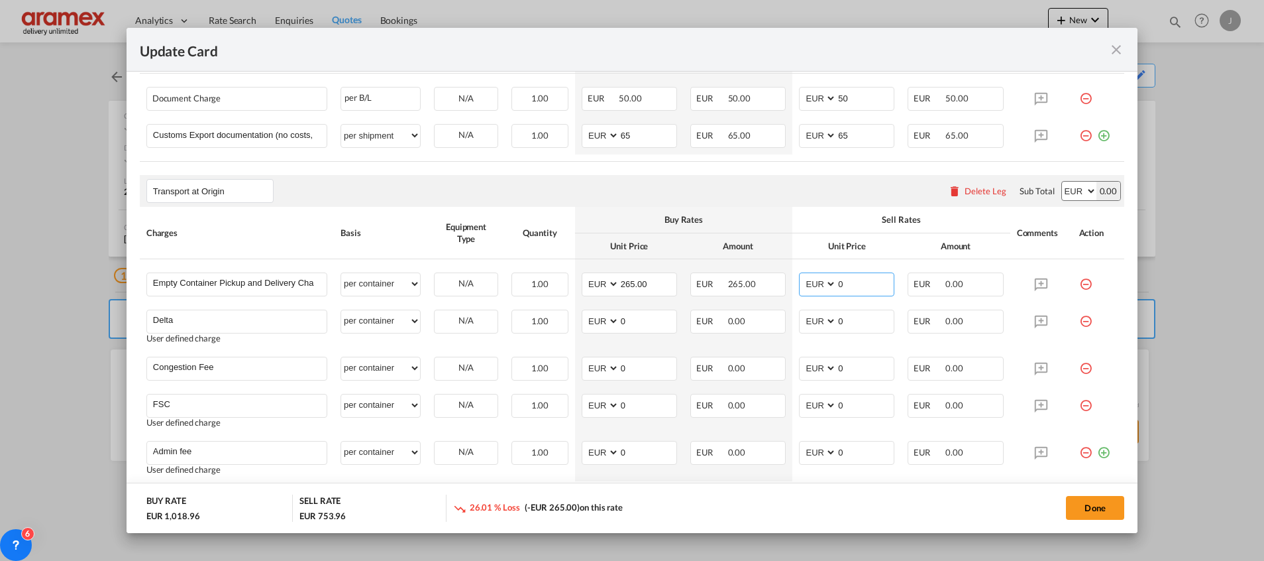
paste input "265.0"
type input "265.00"
drag, startPoint x: 633, startPoint y: 325, endPoint x: 610, endPoint y: 320, distance: 23.6
click at [600, 320] on md-input-container "AED AFN ALL AMD ANG AOA ARS AUD AWG AZN BAM BBD BDT BGN BHD BIF BMD BND [PERSON…" at bounding box center [629, 321] width 95 height 24
paste input "65.00"
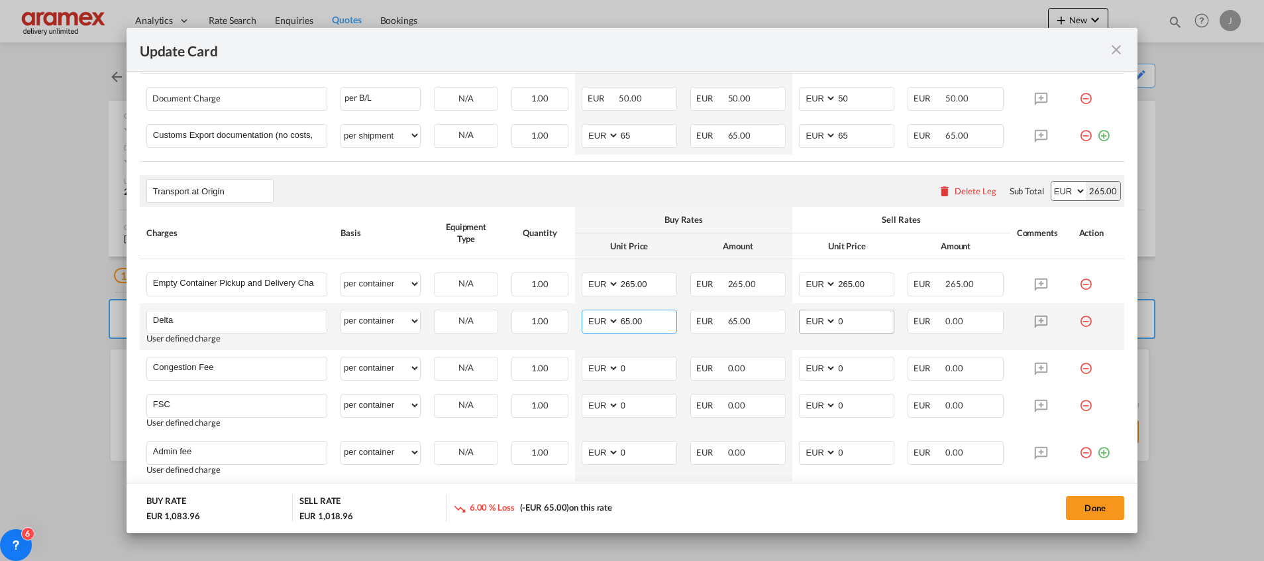
type input "65.00"
drag, startPoint x: 841, startPoint y: 315, endPoint x: 802, endPoint y: 315, distance: 38.4
click at [802, 315] on md-input-container "AED AFN ALL AMD ANG AOA ARS AUD AWG AZN BAM BBD BDT BGN BHD BIF BMD BND [PERSON…" at bounding box center [846, 321] width 95 height 24
paste input "65.00"
type input "65.00"
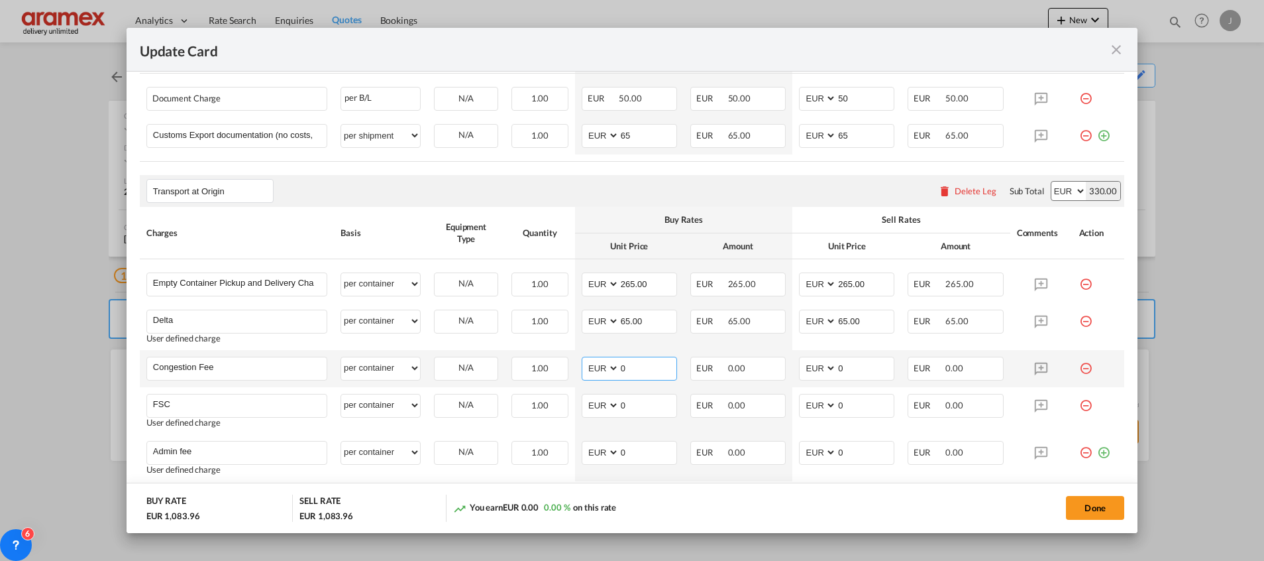
drag, startPoint x: 640, startPoint y: 372, endPoint x: 602, endPoint y: 361, distance: 39.9
click at [602, 361] on md-input-container "AED AFN ALL AMD ANG AOA ARS AUD AWG AZN BAM BBD BDT BGN BHD BIF BMD BND [PERSON…" at bounding box center [629, 368] width 95 height 24
paste input "17."
type input "17.0"
drag, startPoint x: 851, startPoint y: 362, endPoint x: 802, endPoint y: 362, distance: 48.4
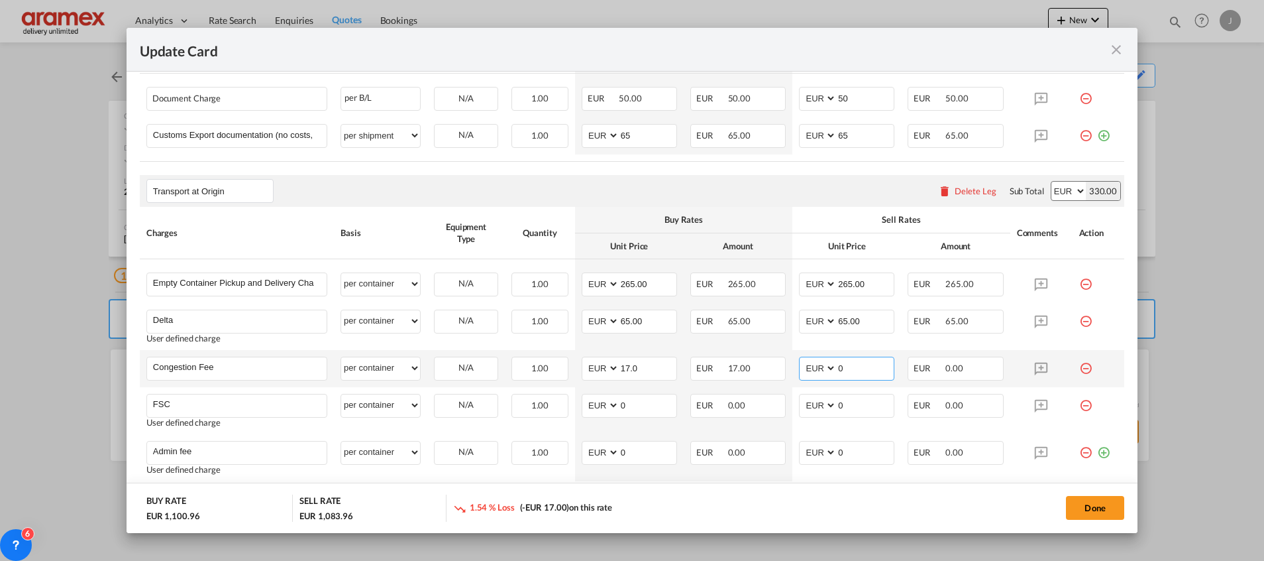
click at [802, 362] on md-input-container "AED AFN ALL AMD ANG AOA ARS AUD AWG AZN BAM BBD BDT BGN BHD BIF BMD BND [PERSON…" at bounding box center [846, 368] width 95 height 24
paste input "17."
type input "17.0"
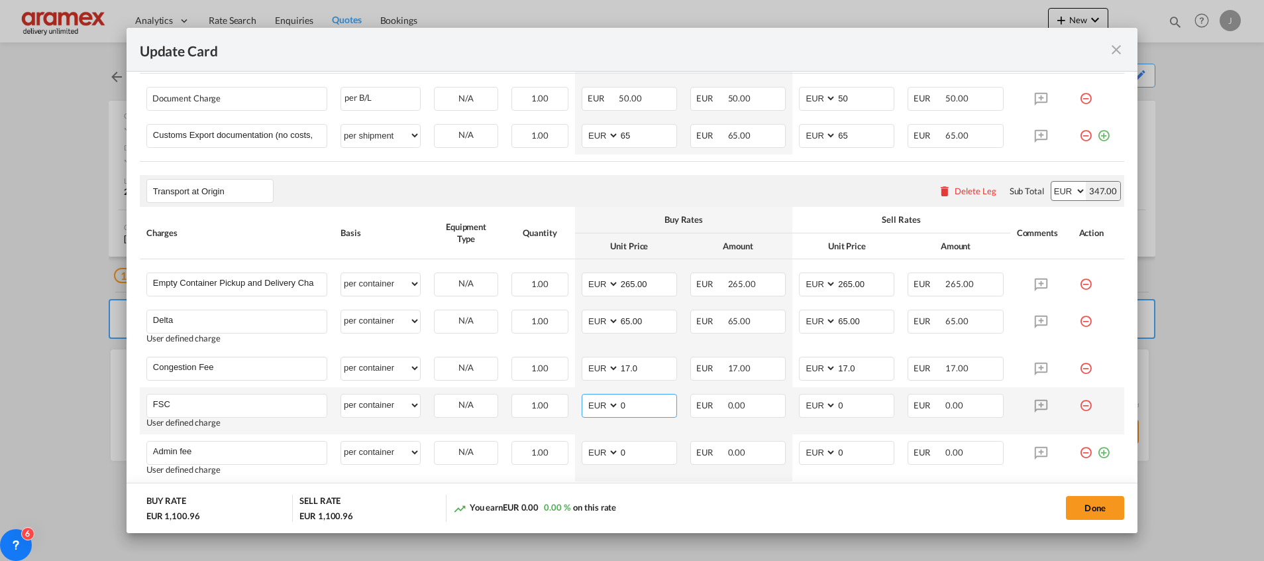
drag, startPoint x: 632, startPoint y: 404, endPoint x: 610, endPoint y: 405, distance: 22.5
click at [610, 405] on md-input-container "AED AFN ALL AMD ANG AOA ARS AUD AWG AZN BAM BBD BDT BGN BHD BIF BMD BND [PERSON…" at bounding box center [629, 406] width 95 height 24
paste input "24.29"
type input "24.29"
drag, startPoint x: 850, startPoint y: 402, endPoint x: 812, endPoint y: 398, distance: 38.7
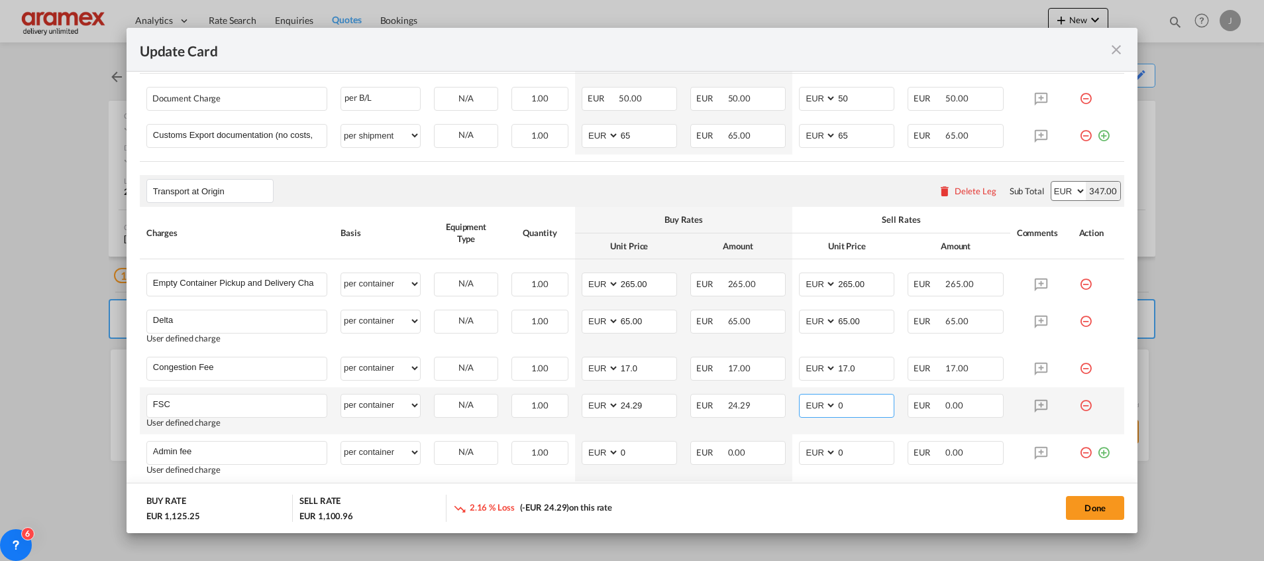
click at [812, 398] on md-input-container "AED AFN ALL AMD ANG AOA ARS AUD AWG AZN BAM BBD BDT BGN BHD BIF BMD BND [PERSON…" at bounding box center [846, 406] width 95 height 24
paste input "24.29"
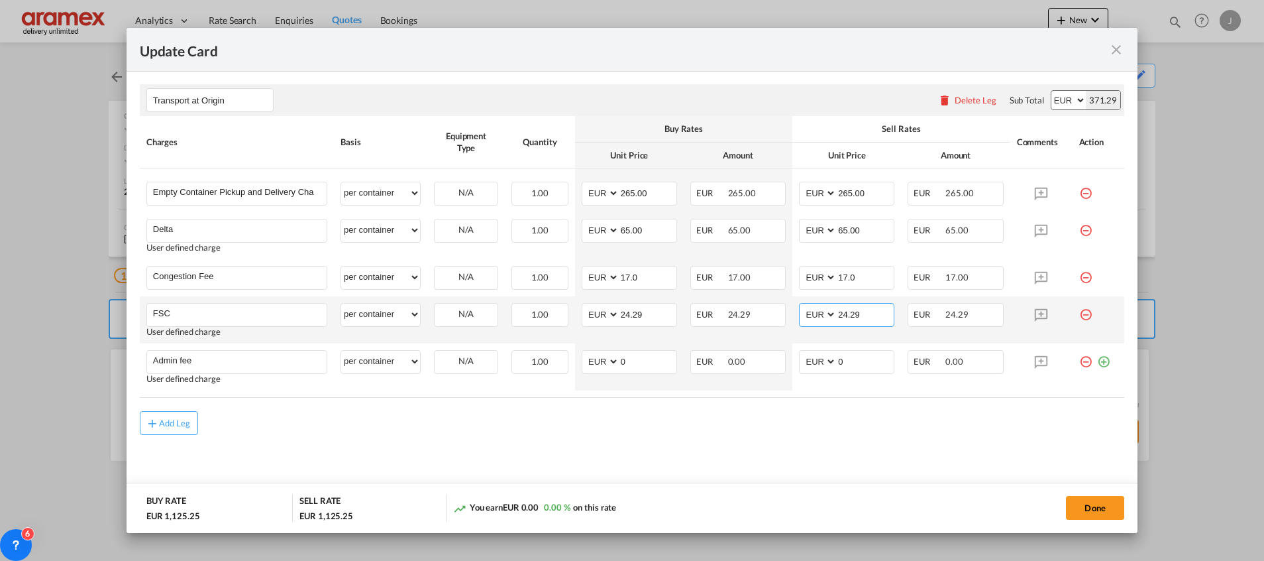
scroll to position [789, 0]
type input "24.29"
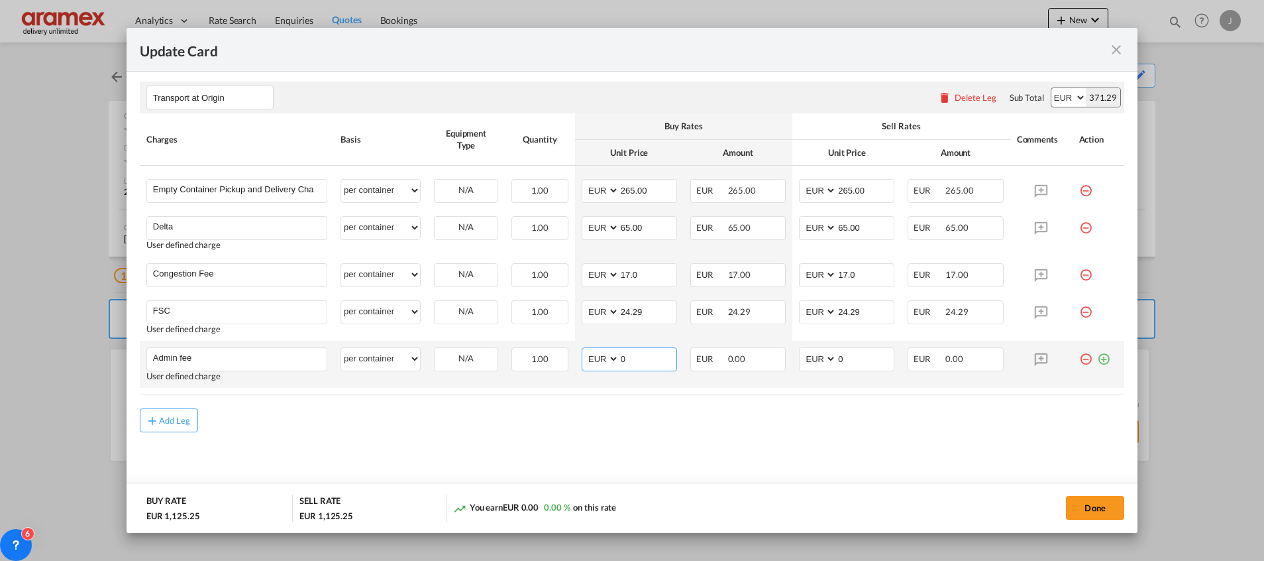
drag, startPoint x: 641, startPoint y: 354, endPoint x: 604, endPoint y: 354, distance: 36.4
click at [604, 354] on md-input-container "AED AFN ALL AMD ANG AOA ARS AUD AWG AZN BAM BBD BDT BGN BHD BIF BMD BND [PERSON…" at bounding box center [629, 359] width 95 height 24
paste input "12.5"
type input "12.50"
click at [643, 436] on md-content "Main Freight Please enter leg name Leg Name Already Exists Delete Leg Sub Total…" at bounding box center [632, 62] width 985 height 877
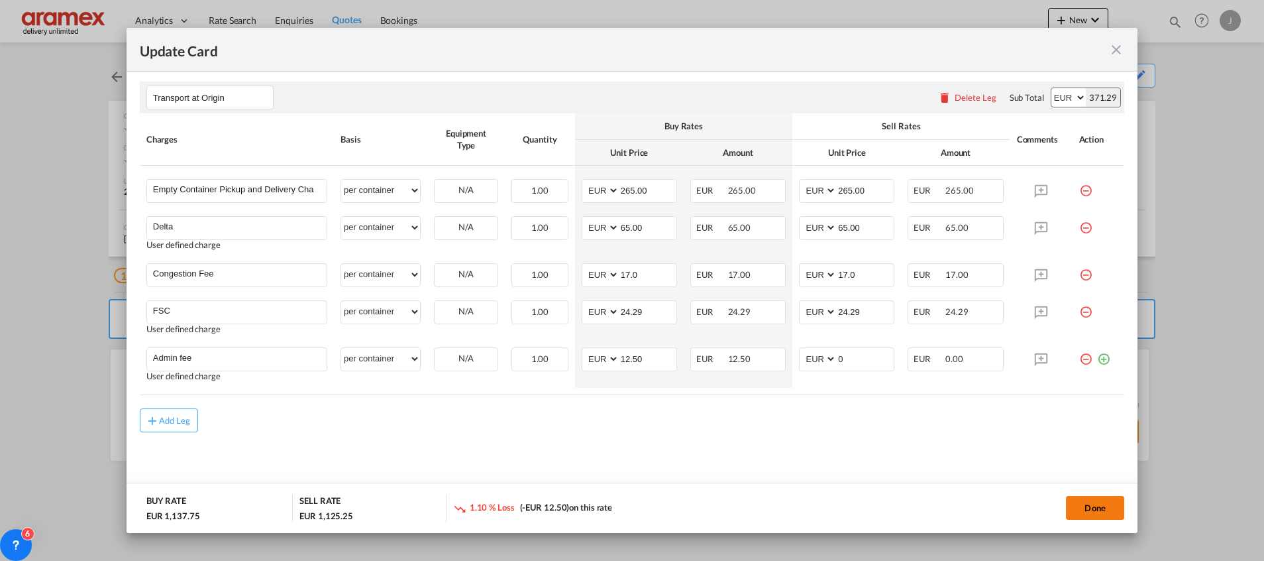
click at [1087, 499] on button "Done" at bounding box center [1095, 508] width 58 height 24
type input "265"
type input "65"
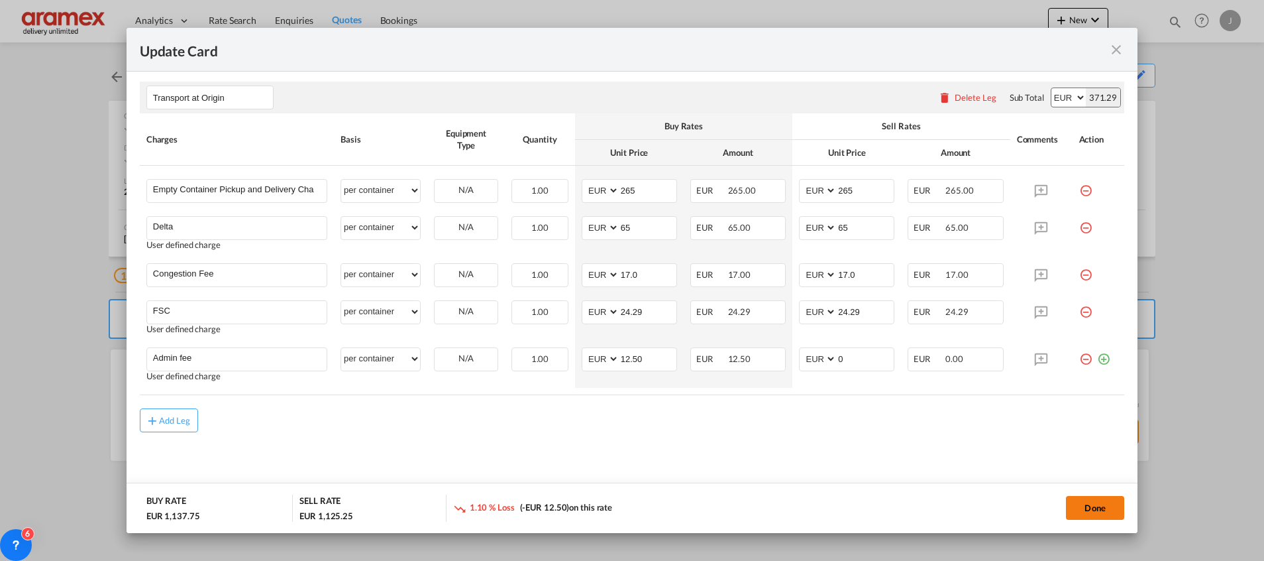
type input "17"
type input "12.5"
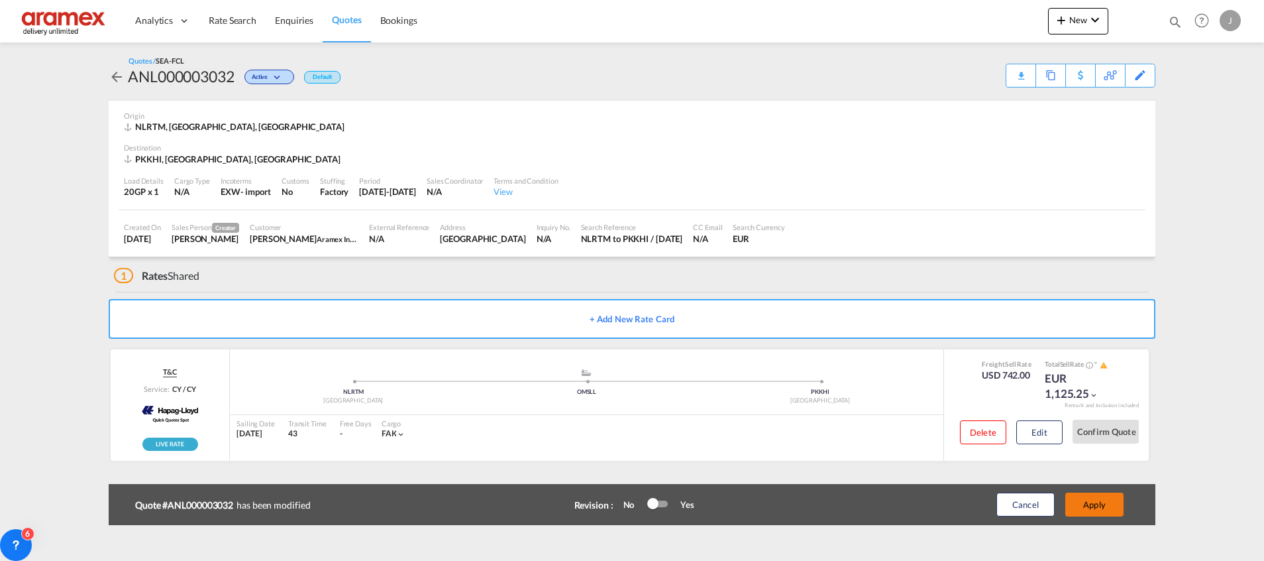
click at [1087, 500] on button "Apply" at bounding box center [1094, 504] width 58 height 24
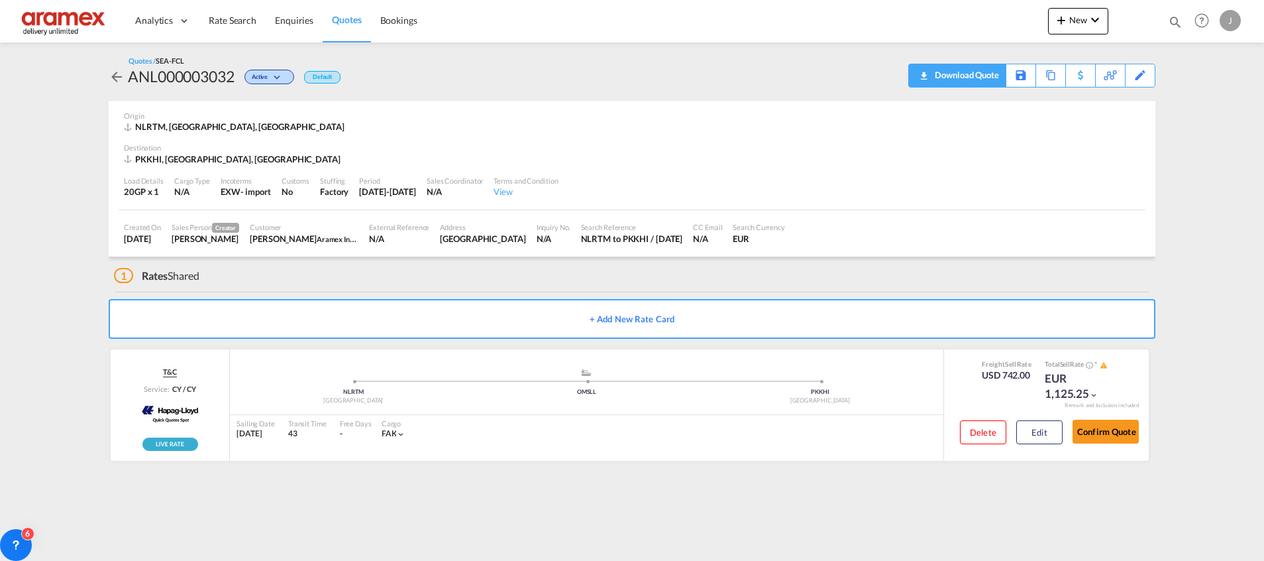
click at [982, 77] on div "Download Quote" at bounding box center [966, 74] width 68 height 21
click at [232, 14] on span "Rate Search" at bounding box center [233, 20] width 48 height 13
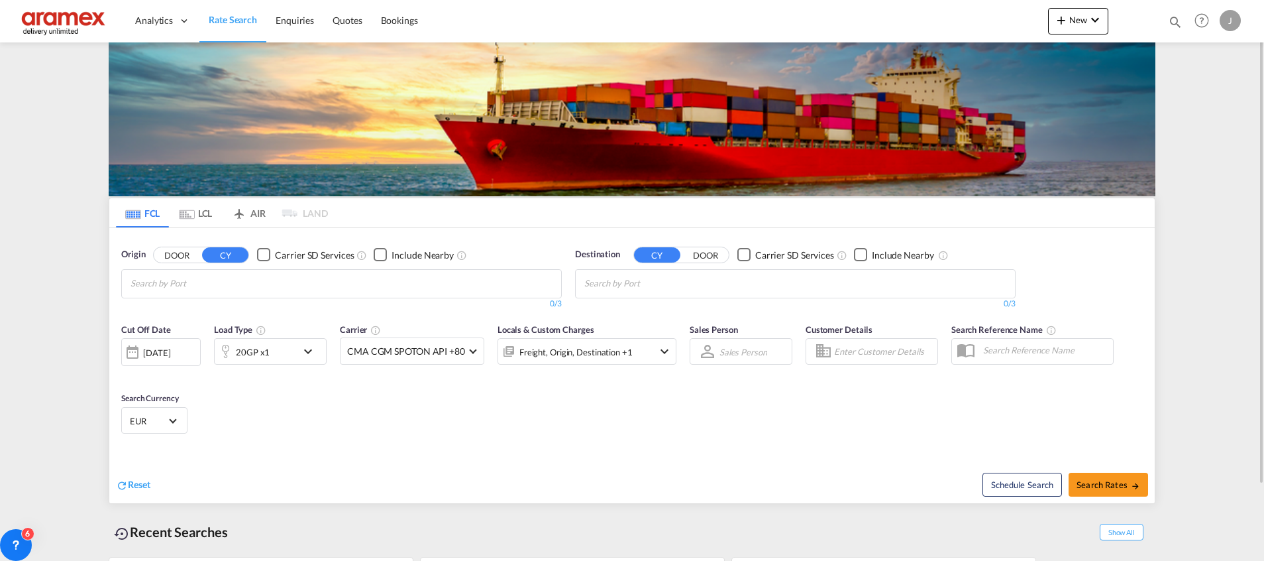
click at [256, 279] on input "Chips input." at bounding box center [194, 283] width 126 height 21
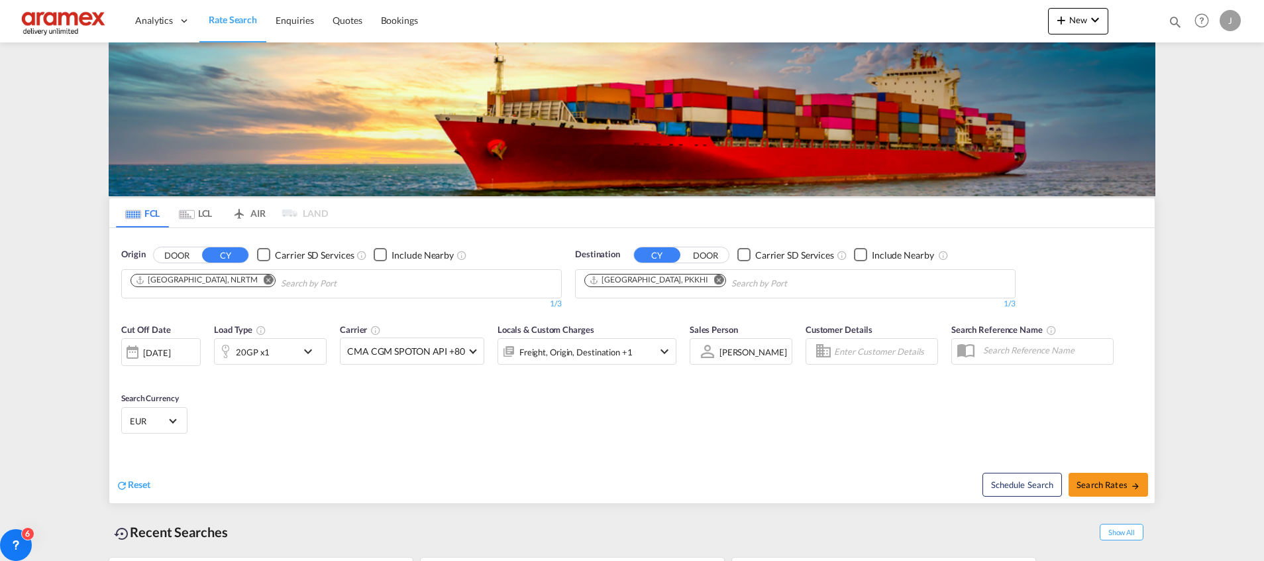
click at [714, 278] on md-icon "Remove" at bounding box center [719, 279] width 10 height 10
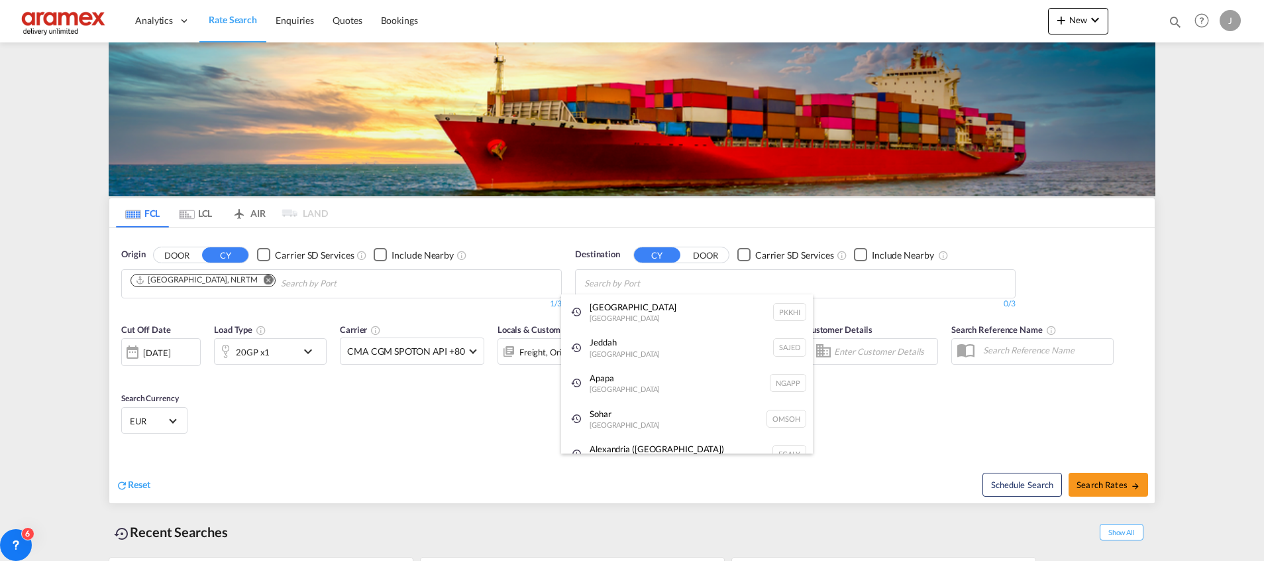
paste input "Benghazi"
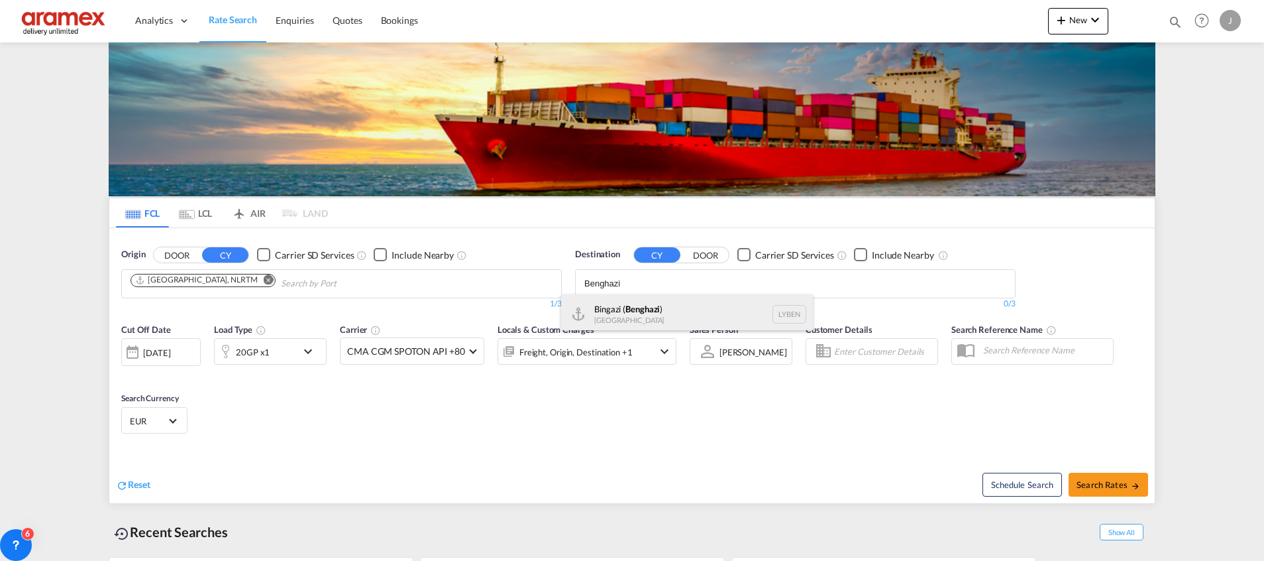
type input "Benghazi"
click at [655, 311] on div "Bingazi ( [GEOGRAPHIC_DATA] ) [GEOGRAPHIC_DATA] [GEOGRAPHIC_DATA]" at bounding box center [687, 314] width 252 height 40
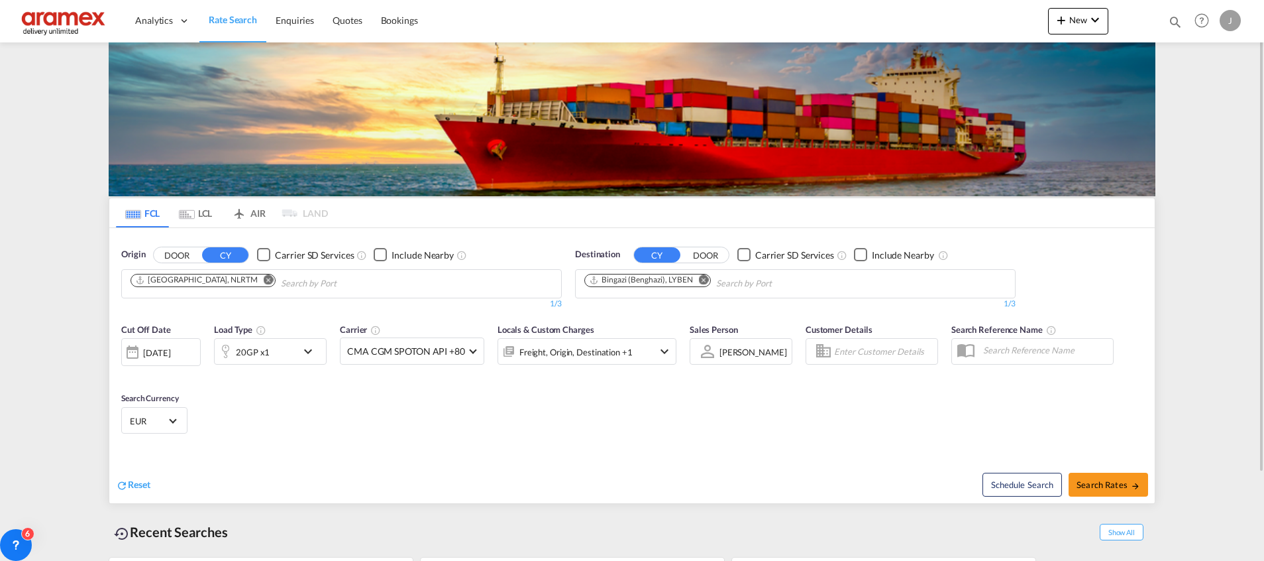
click at [270, 407] on div "Cut Off Date [DATE] [DATE] Load Type 20GP x1 Carrier CMA CGM SPOTON API +80 Onl…" at bounding box center [632, 380] width 1046 height 129
click at [1099, 483] on span "Search Rates" at bounding box center [1109, 484] width 64 height 11
type input "NLRTM to LYBEN / [DATE]"
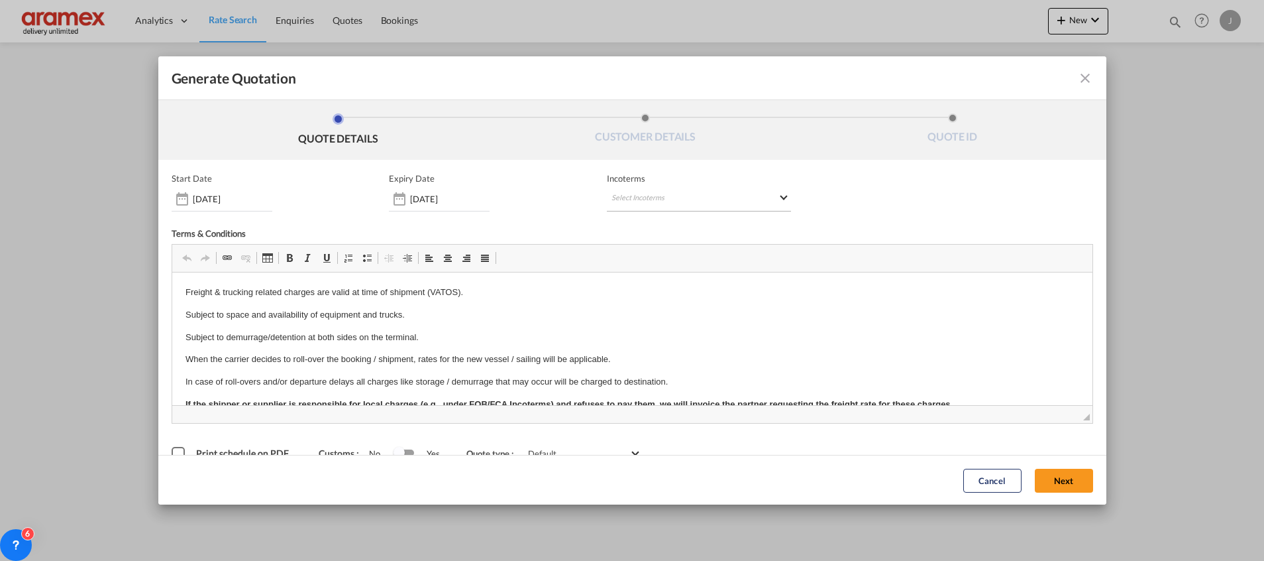
click at [655, 195] on md-select "Select Incoterms CIP - export Carriage and Insurance Paid to FOB - import Free …" at bounding box center [699, 200] width 184 height 24
type md-option "[object Object]"
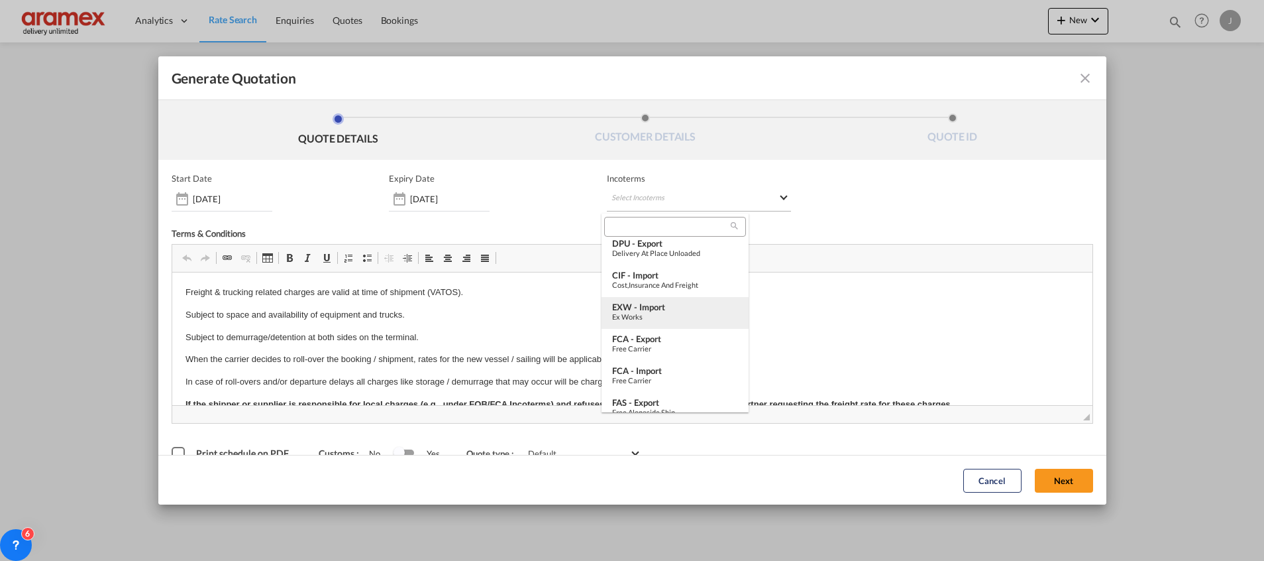
type md-option "[object Object]"
click at [659, 218] on div at bounding box center [674, 227] width 141 height 20
click at [635, 228] on input "search" at bounding box center [669, 227] width 123 height 12
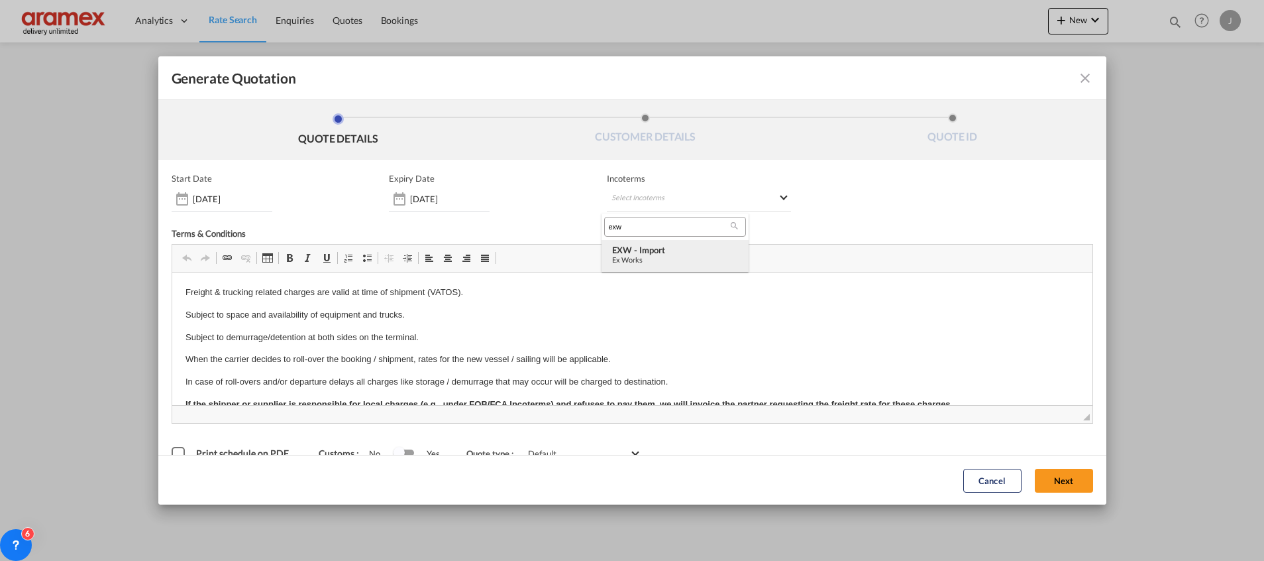
type input "exw"
click at [682, 250] on div "EXW - import" at bounding box center [675, 249] width 126 height 11
click at [1048, 479] on button "Next" at bounding box center [1064, 480] width 58 height 24
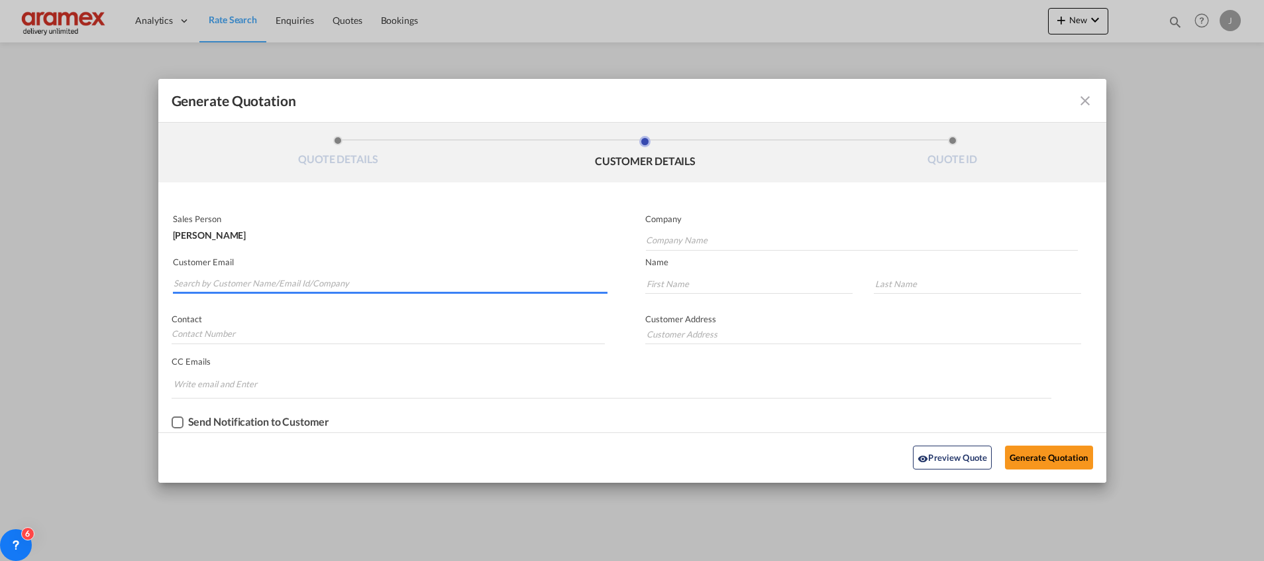
click at [270, 282] on input "Search by Customer Name/Email Id/Company" at bounding box center [391, 284] width 434 height 20
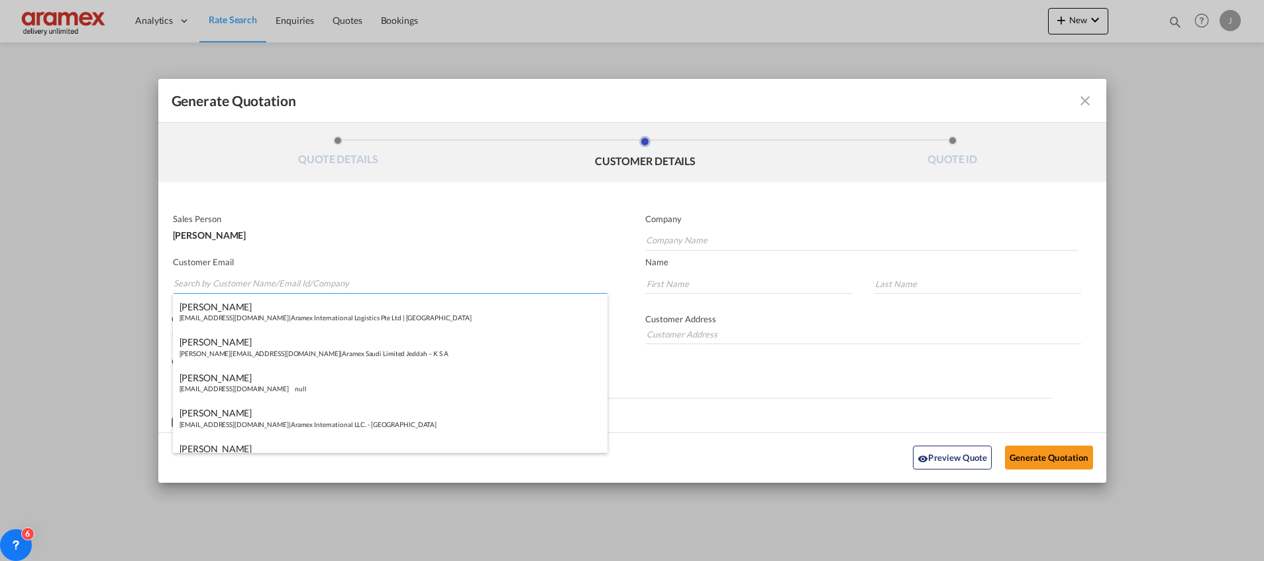
paste input "[PERSON_NAME]"
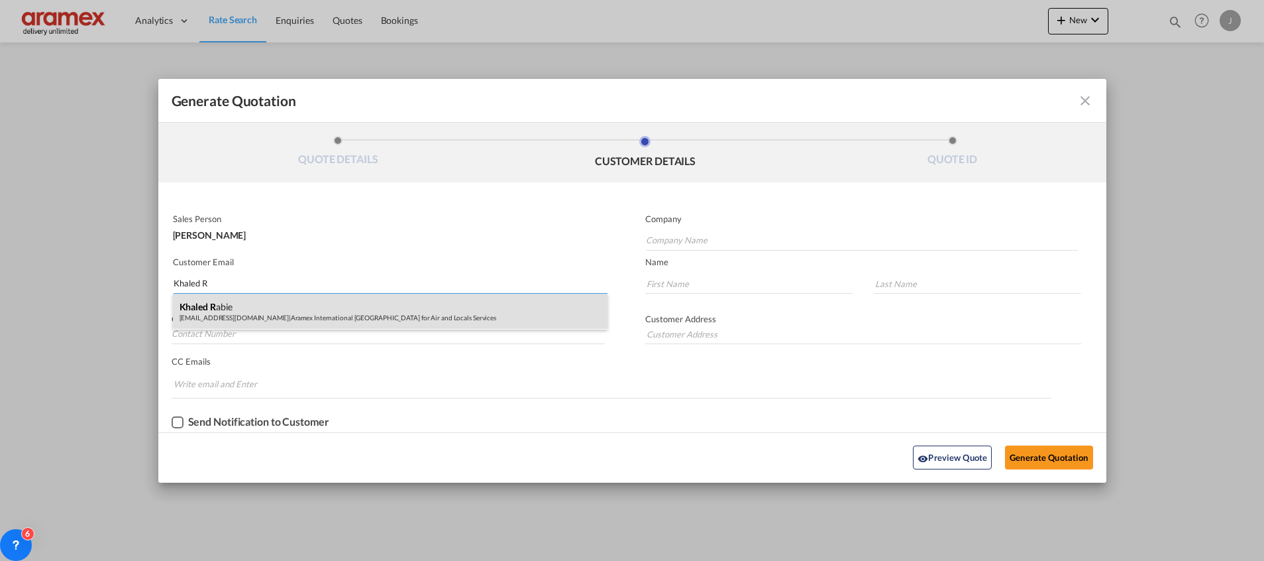
type input "Khaled R"
click at [262, 296] on div "Khaled R abie [EMAIL_ADDRESS][DOMAIN_NAME] | Aramex International Egypt for Air…" at bounding box center [390, 312] width 435 height 36
type input "Aramex International [GEOGRAPHIC_DATA] for Air and Locals Services"
type input "[EMAIL_ADDRESS][DOMAIN_NAME]"
type input "Khaled"
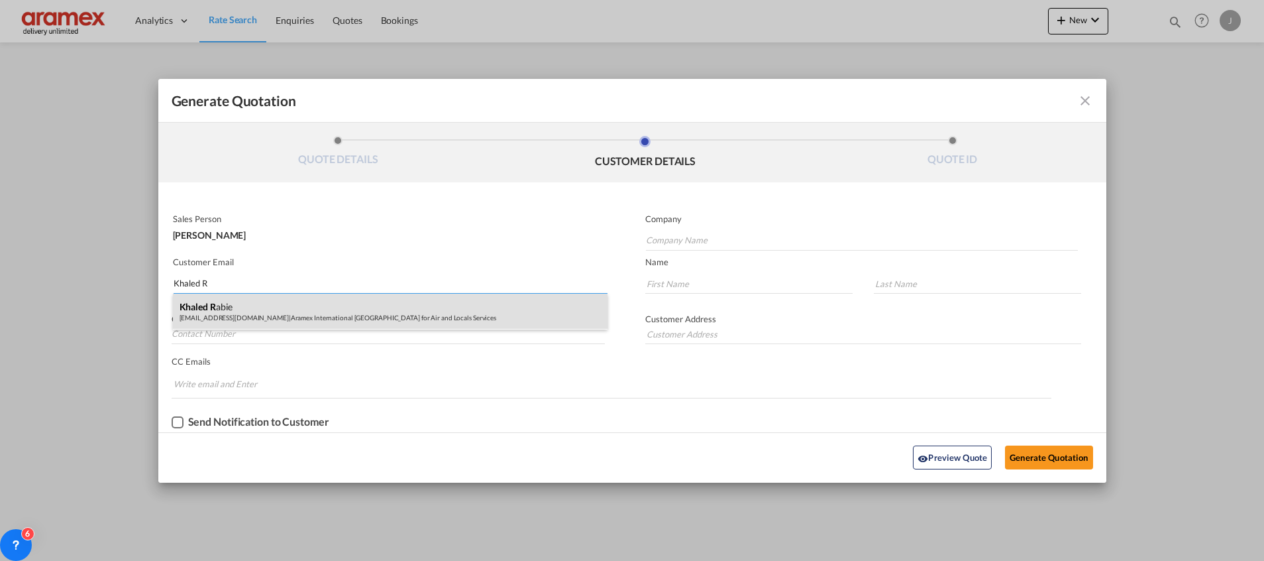
type input "Rabie"
type input "Aramex [GEOGRAPHIC_DATA]"
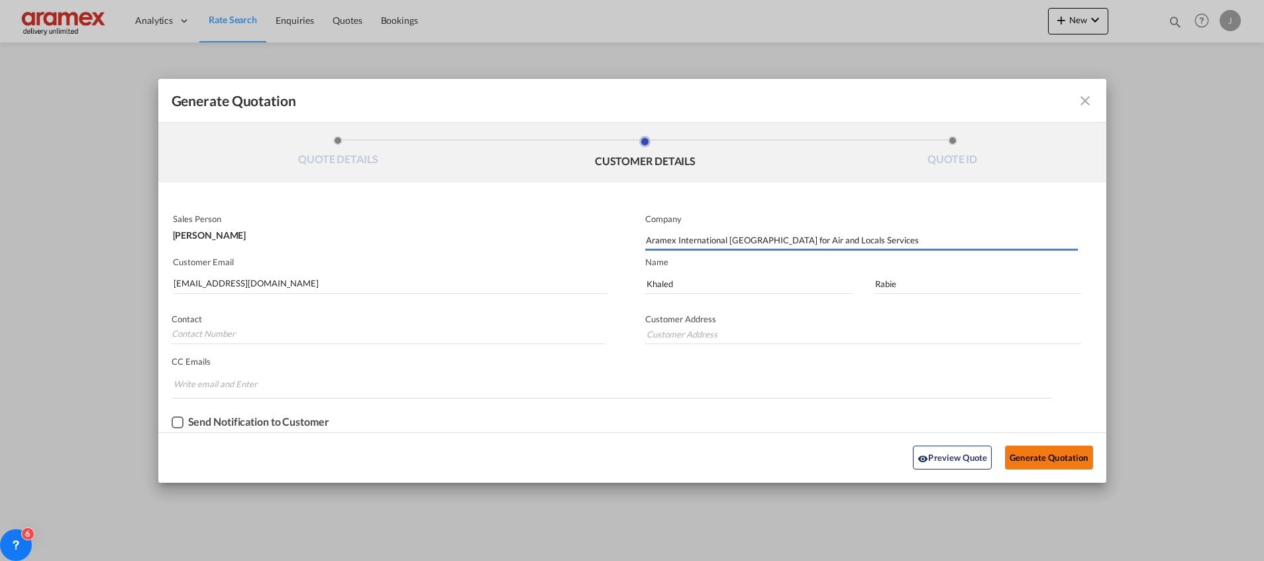
click at [1053, 449] on button "Generate Quotation" at bounding box center [1048, 457] width 87 height 24
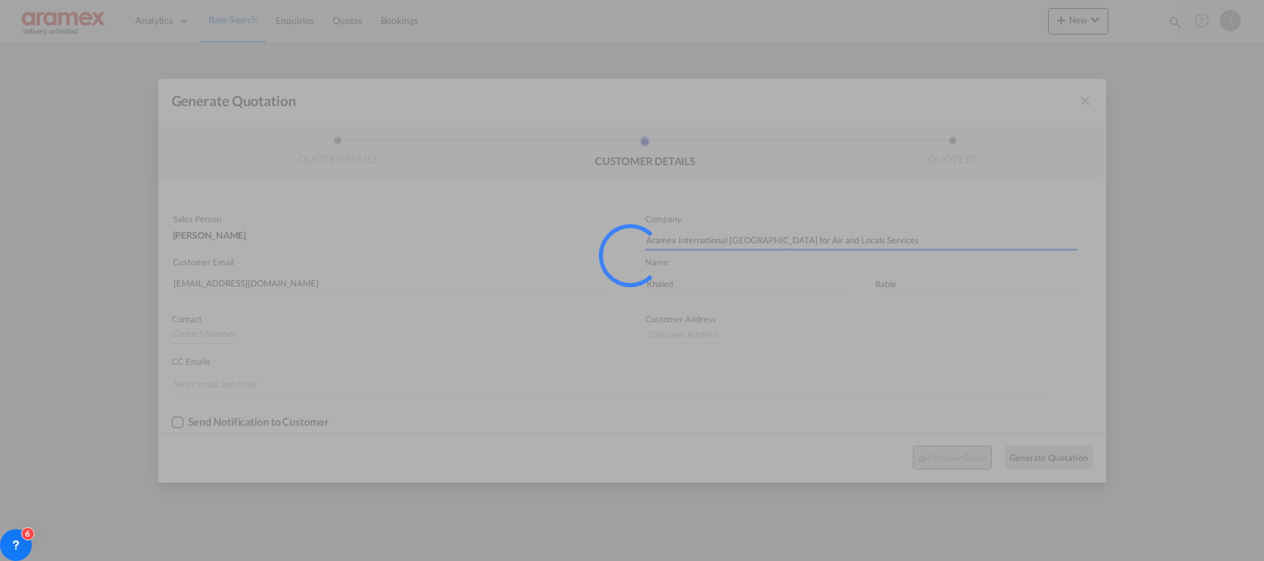
type input "Aramex [GEOGRAPHIC_DATA]"
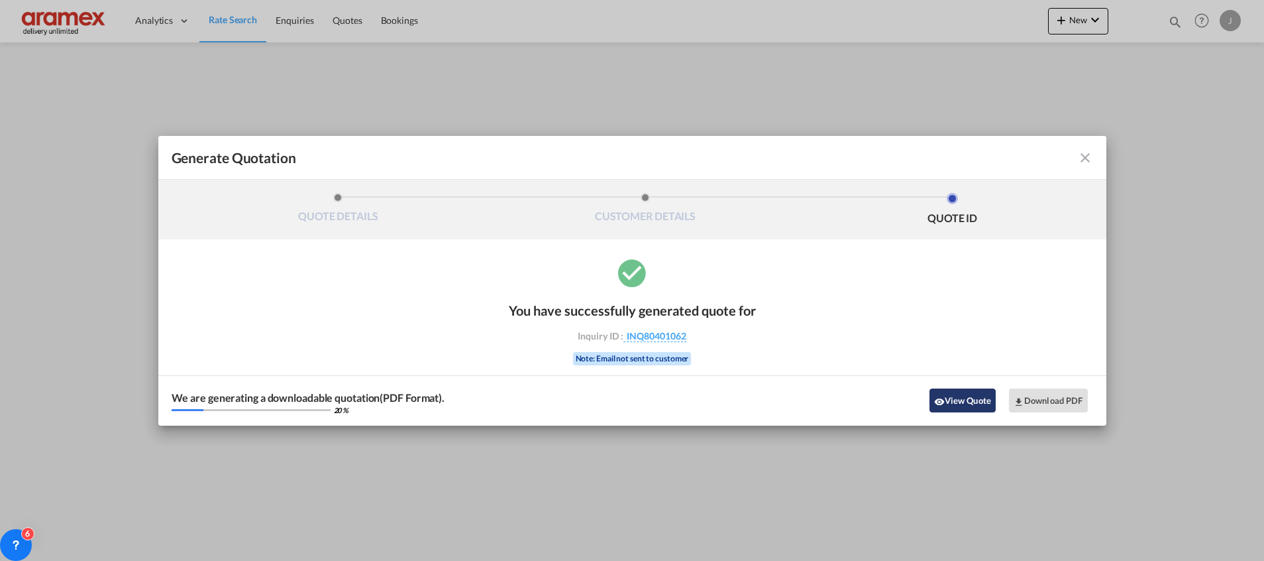
click at [958, 397] on button "View Quote" at bounding box center [963, 400] width 66 height 24
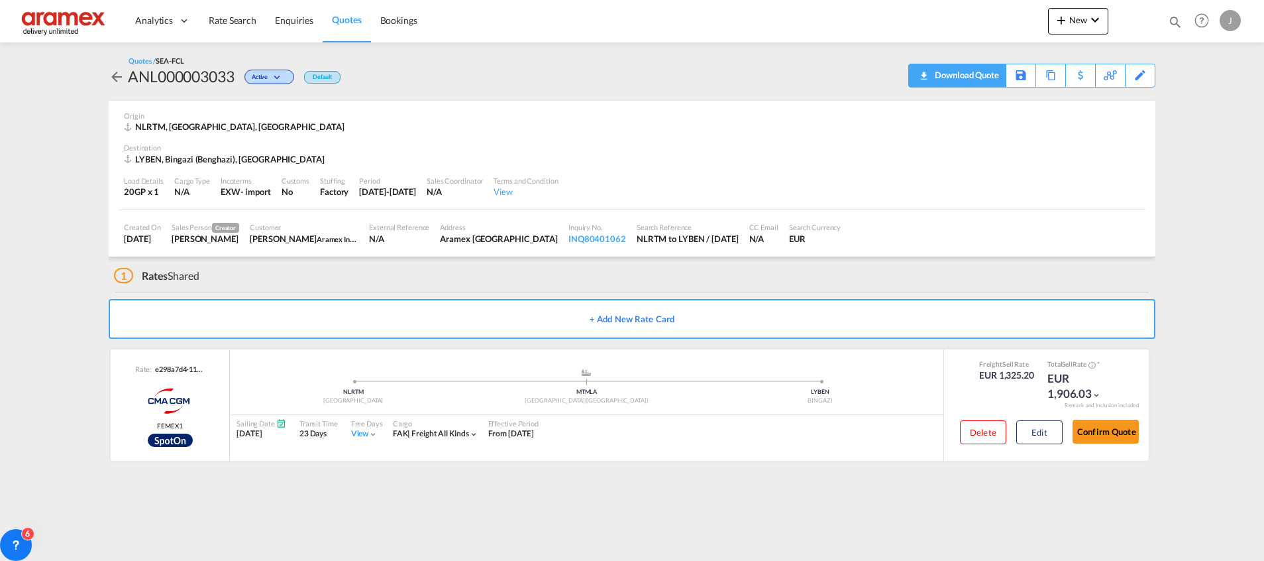
click at [965, 75] on div "Download Quote" at bounding box center [966, 74] width 68 height 21
click at [232, 17] on span "Rate Search" at bounding box center [233, 20] width 48 height 11
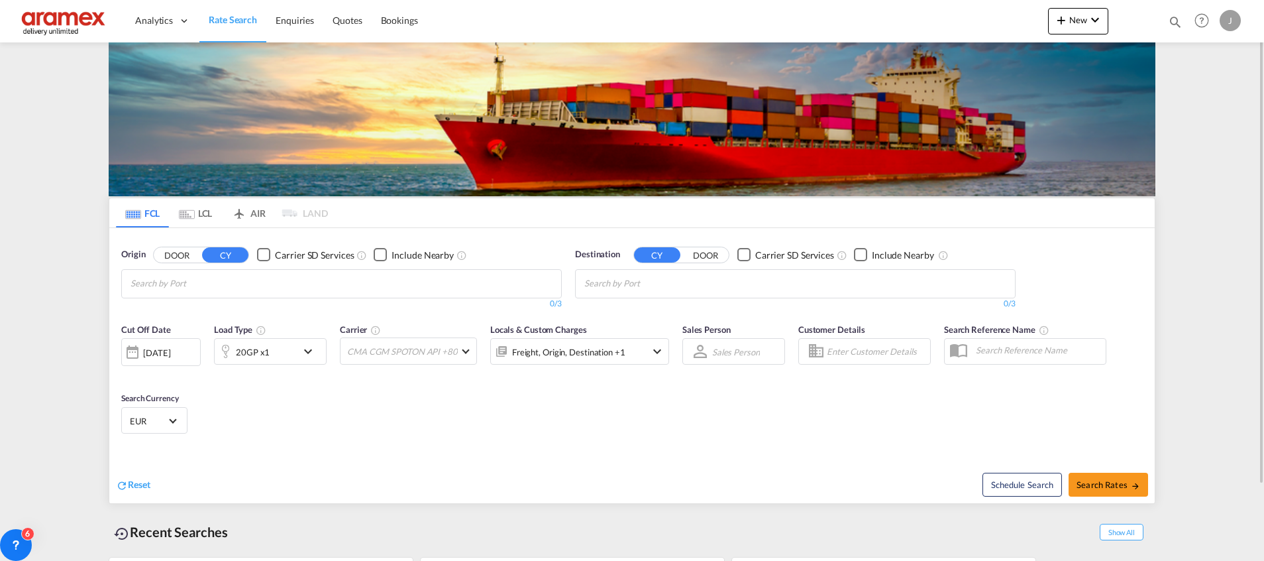
click at [203, 213] on md-tab-item "LCL" at bounding box center [195, 212] width 53 height 29
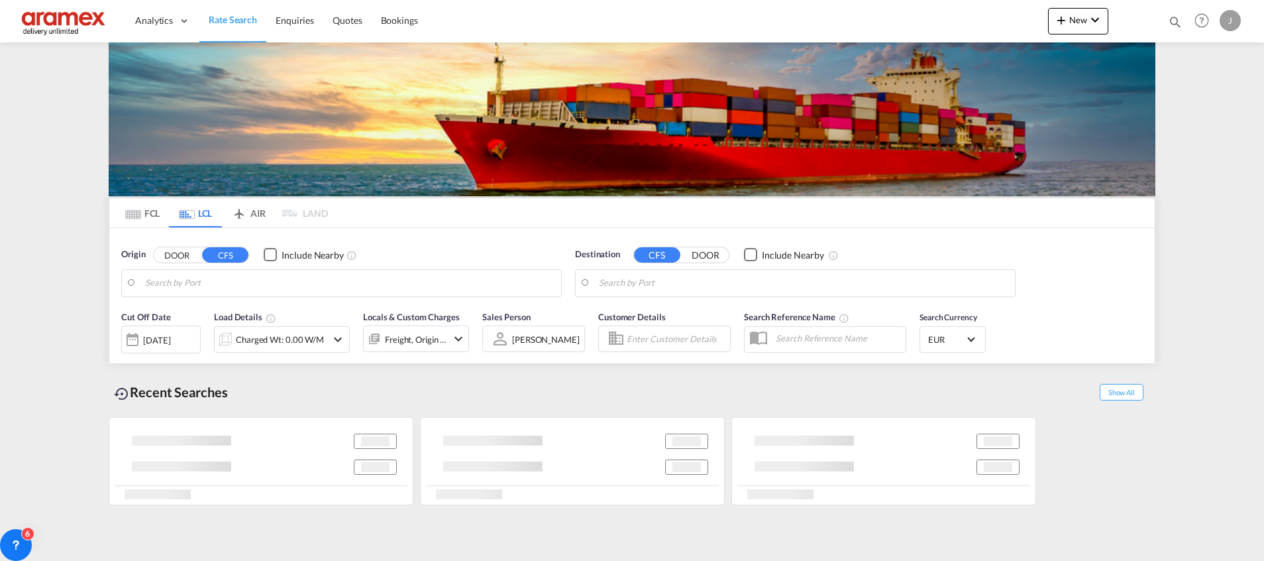
type input "[GEOGRAPHIC_DATA], NLRTM"
type input "Aqaba, JOAQB"
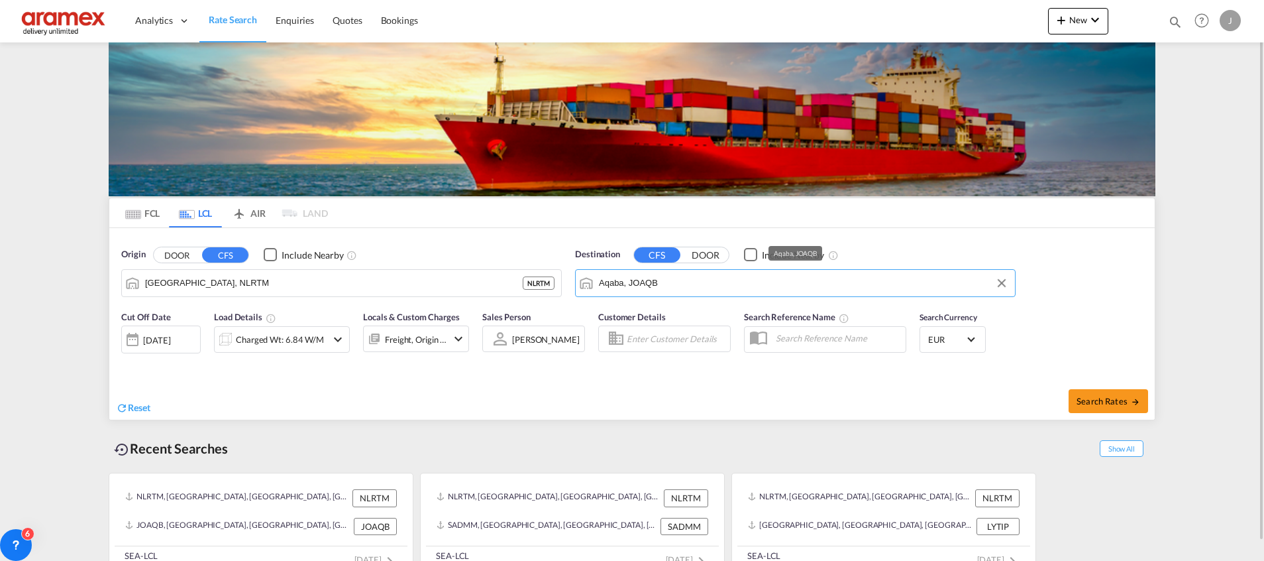
drag, startPoint x: 677, startPoint y: 291, endPoint x: 539, endPoint y: 274, distance: 139.5
click at [539, 274] on div "Origin DOOR CFS Include Nearby [GEOGRAPHIC_DATA], NLRTM NLRTM Destination CFS D…" at bounding box center [632, 266] width 1046 height 76
click at [619, 279] on input "Aqaba, JOAQB" at bounding box center [803, 283] width 409 height 20
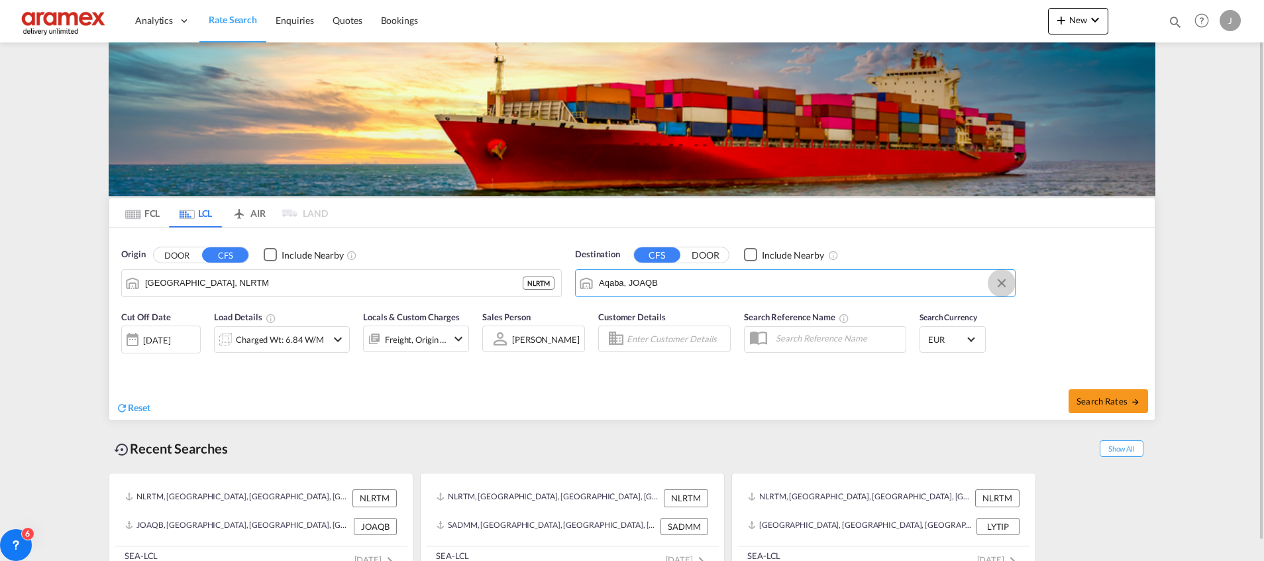
click at [998, 278] on button "Clear Input" at bounding box center [1002, 283] width 20 height 20
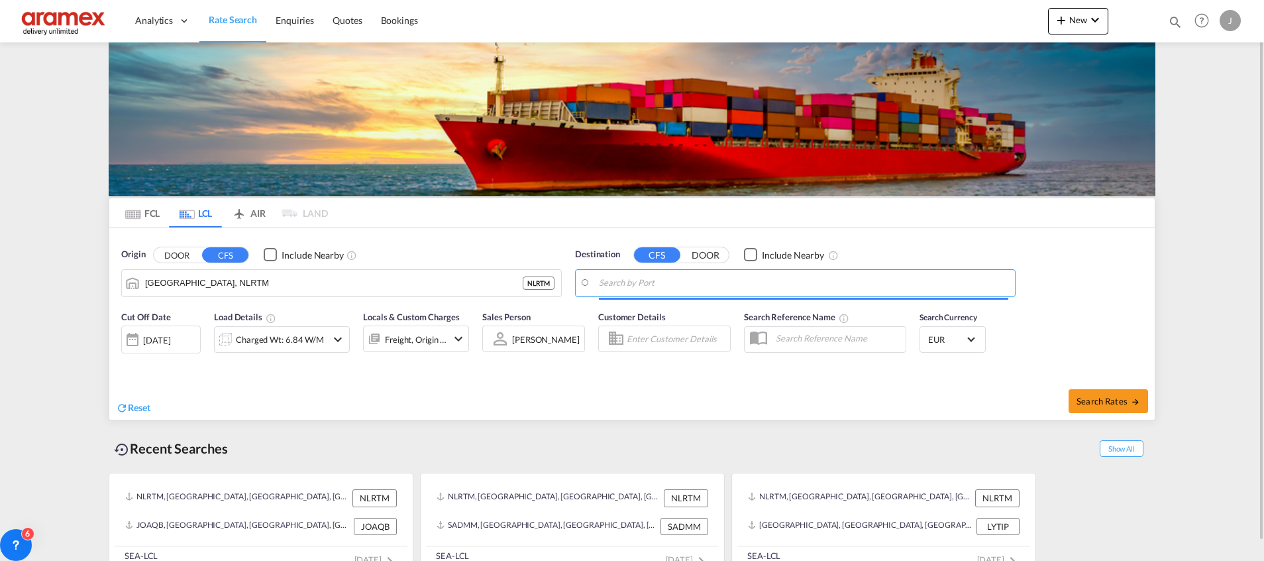
paste input "İSKENDERUN"
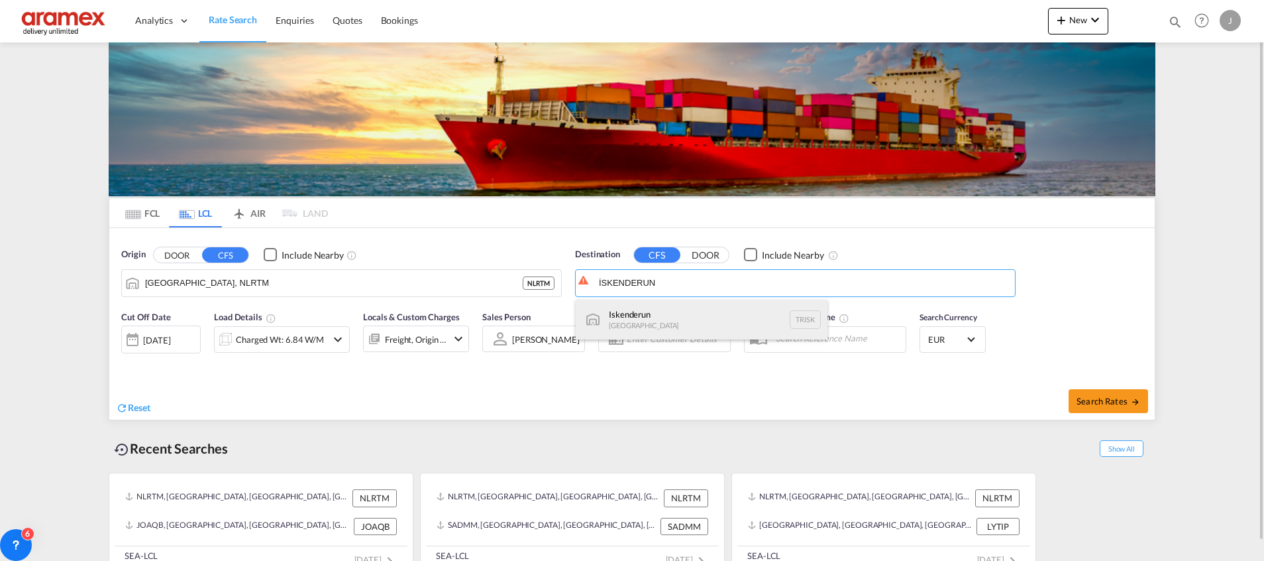
click at [674, 316] on div "Iskenderun [GEOGRAPHIC_DATA] TRISK" at bounding box center [702, 319] width 252 height 40
type input "Iskenderun, TRISK"
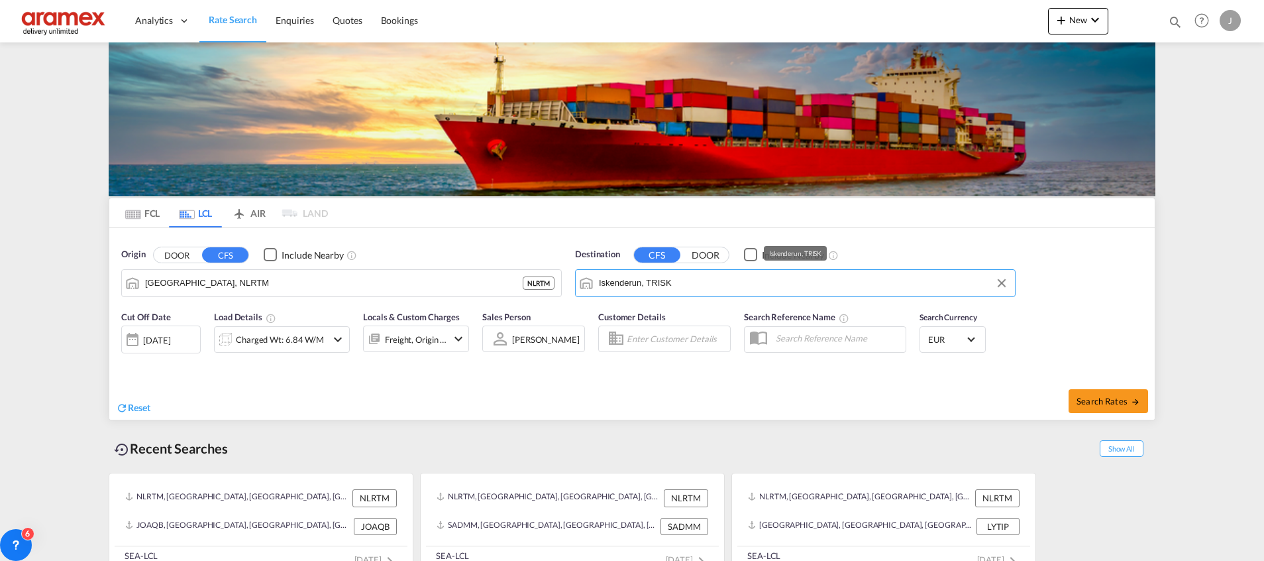
click at [627, 283] on input "Iskenderun, TRISK" at bounding box center [803, 283] width 409 height 20
click at [280, 340] on div "Charged Wt: 6.84 W/M" at bounding box center [280, 339] width 88 height 19
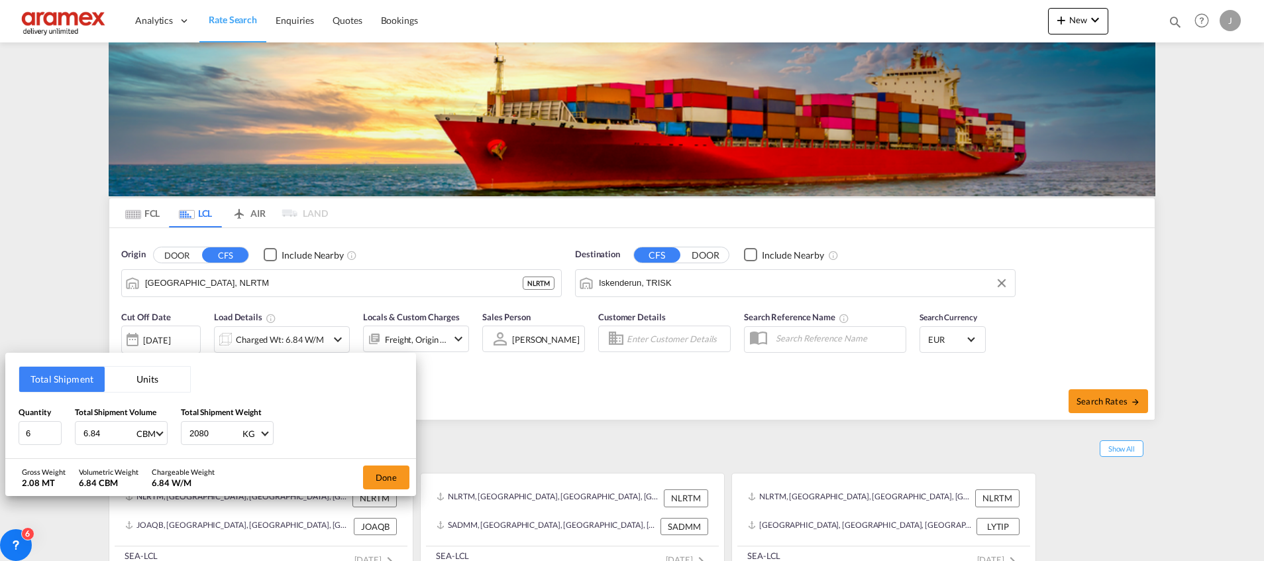
click at [138, 372] on button "Units" at bounding box center [147, 378] width 85 height 25
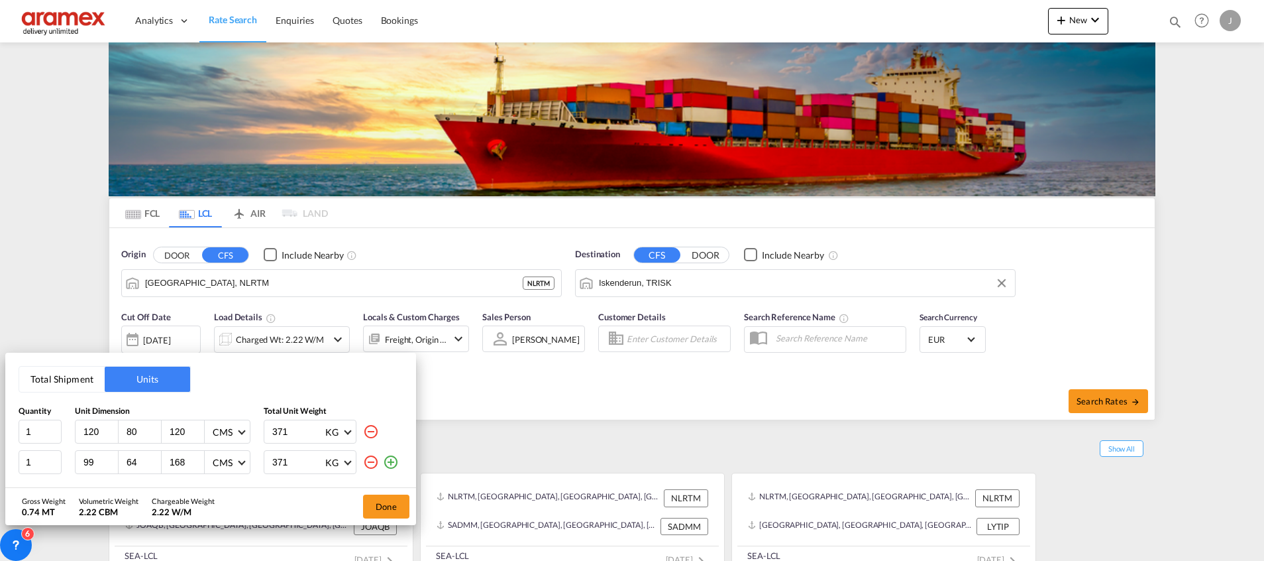
click at [374, 427] on md-icon "icon-minus-circle-outline" at bounding box center [371, 431] width 16 height 16
type input "99"
type input "64"
type input "168"
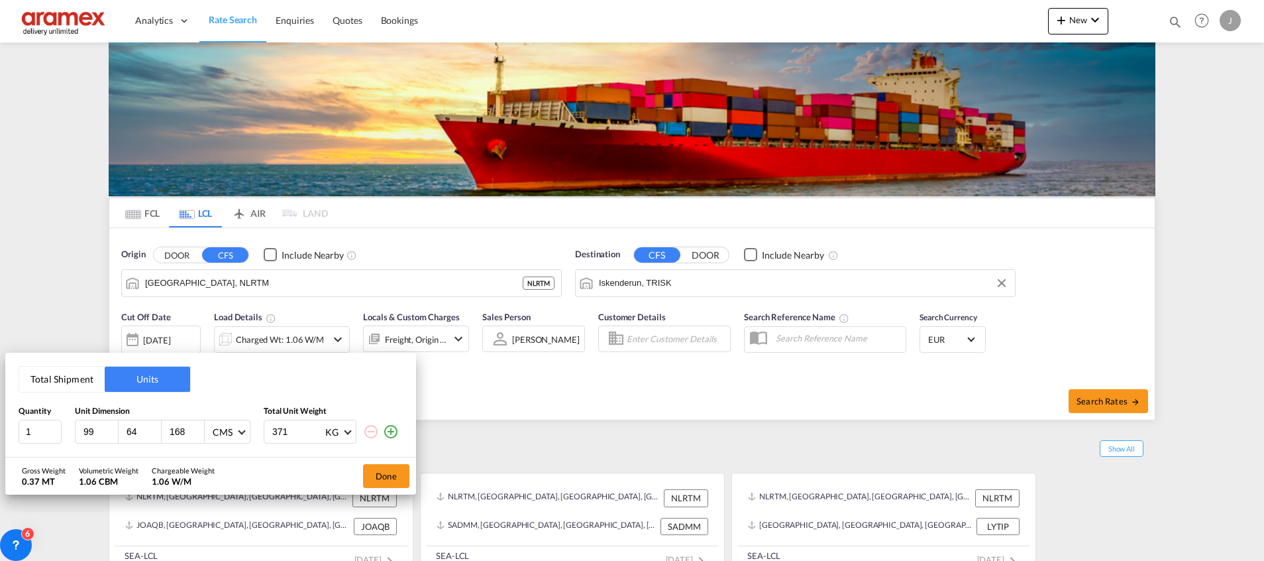
drag, startPoint x: 105, startPoint y: 429, endPoint x: 72, endPoint y: 429, distance: 33.8
click at [72, 429] on div "1 99 64 168 CMS CMS Inches 371 KG KG LB" at bounding box center [211, 431] width 384 height 24
type input "80"
click at [136, 431] on input "64" at bounding box center [143, 431] width 36 height 12
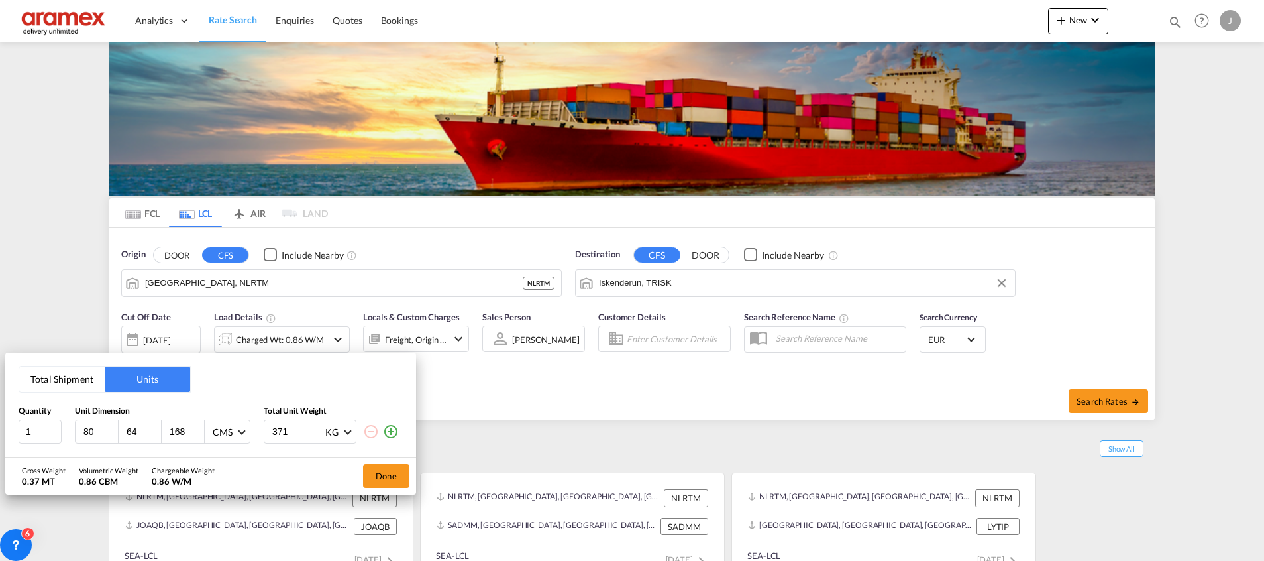
click at [138, 431] on input "64" at bounding box center [143, 431] width 36 height 12
type input "60"
click at [180, 432] on input "168" at bounding box center [186, 431] width 36 height 12
type input "85"
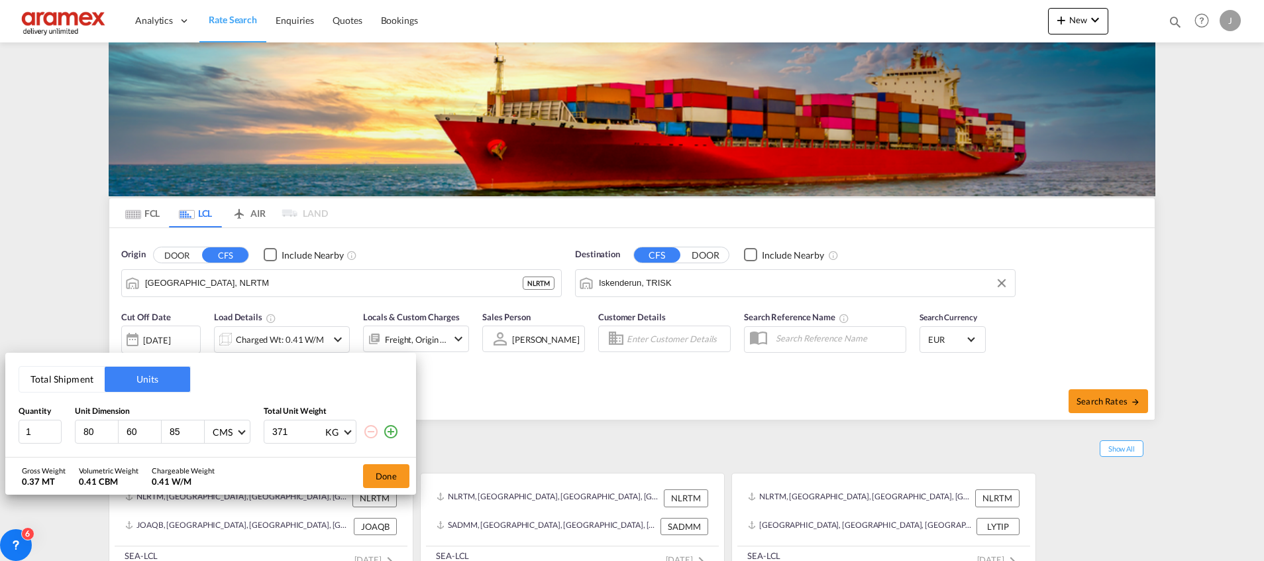
click at [285, 425] on input "371" at bounding box center [297, 431] width 53 height 23
paste input "70"
type input "70"
click at [288, 467] on div "Gross Weight 0.37 MT Volumetric Weight 0.41 CBM Chargeable Weight 0.41 W/M Done" at bounding box center [210, 475] width 411 height 37
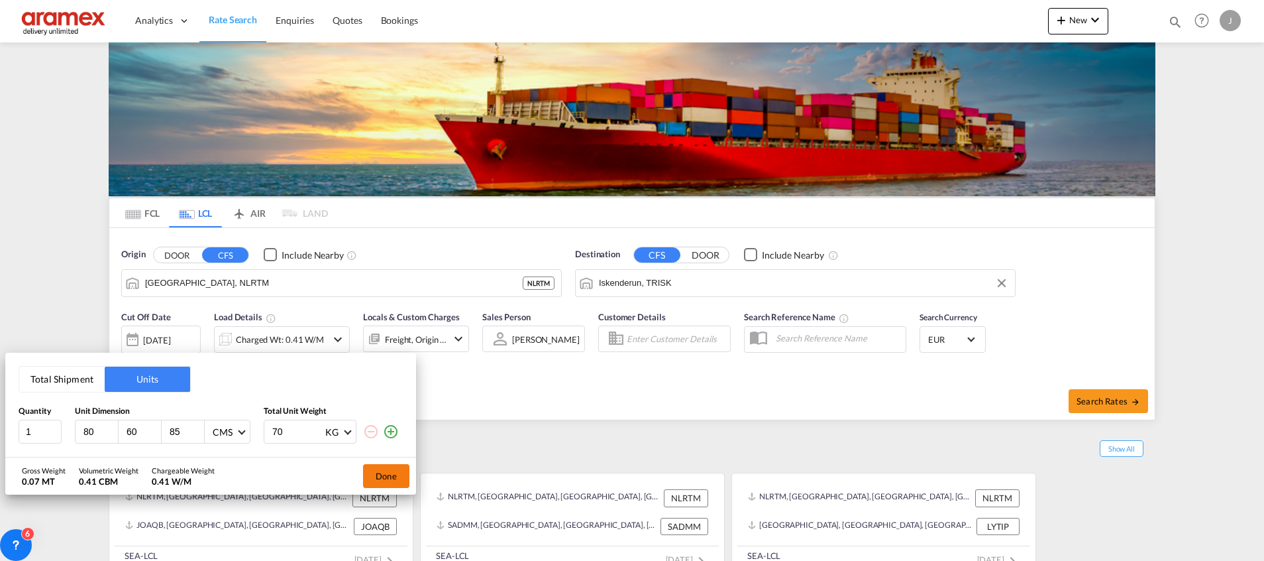
click at [386, 479] on button "Done" at bounding box center [386, 476] width 46 height 24
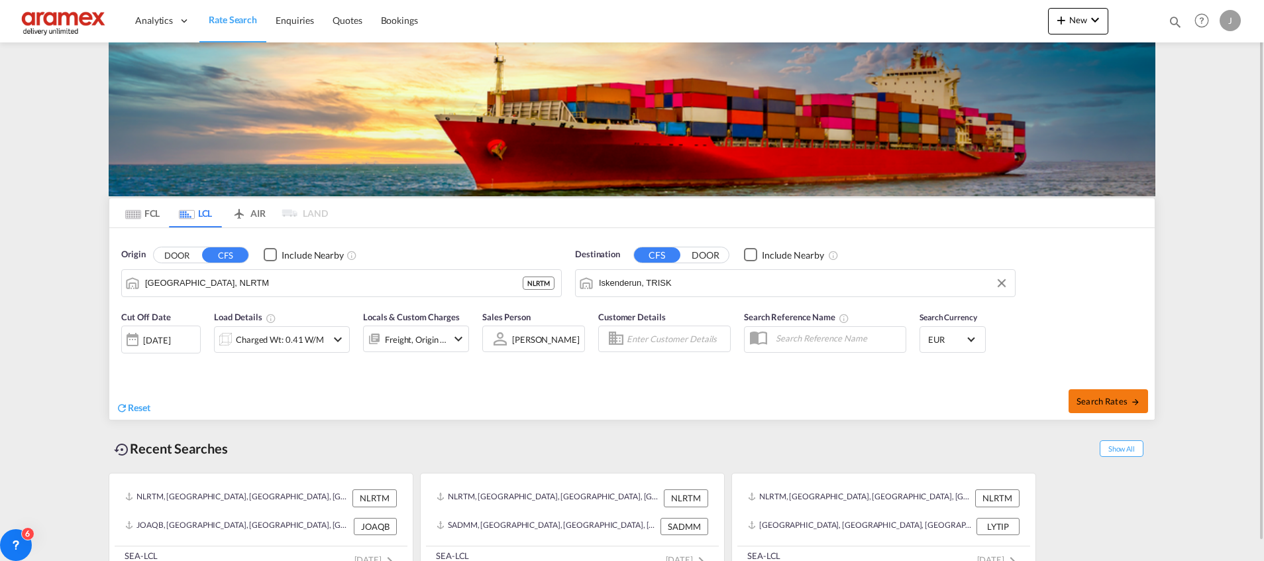
click at [1097, 398] on span "Search Rates" at bounding box center [1109, 401] width 64 height 11
type input "NLRTM to TRISK / [DATE]"
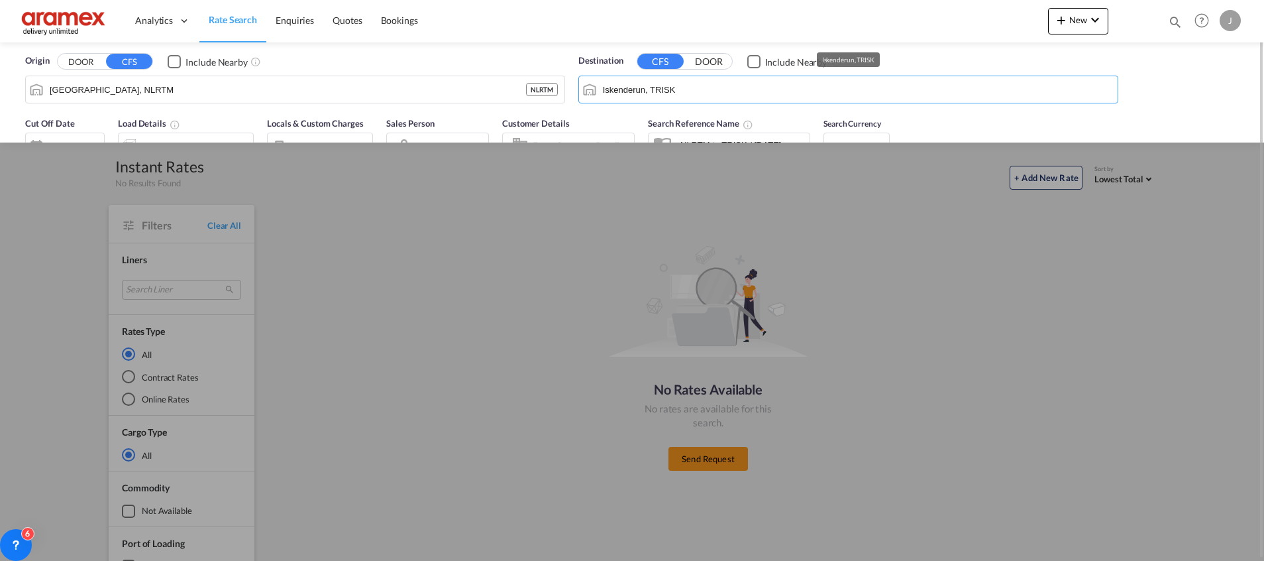
click at [710, 83] on input "Iskenderun, TRISK" at bounding box center [857, 90] width 508 height 20
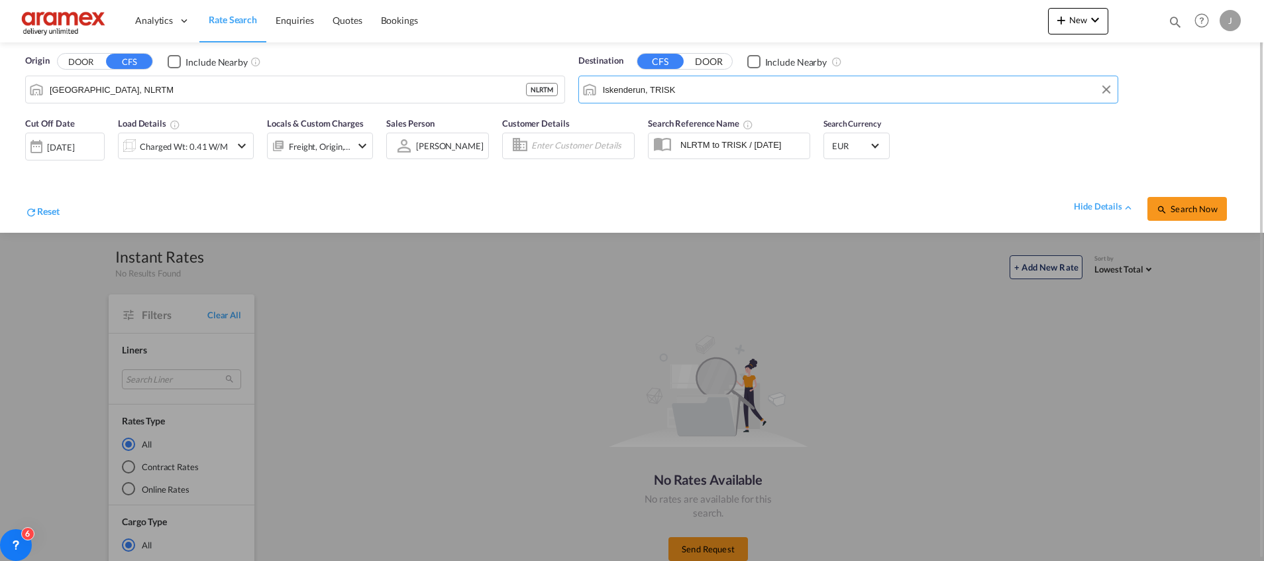
click at [620, 89] on input "Iskenderun, TRISK" at bounding box center [857, 90] width 508 height 20
click at [621, 87] on input "Iskenderun, TRISK" at bounding box center [857, 90] width 508 height 20
click at [631, 88] on input "Iskenderun, TRISK" at bounding box center [857, 90] width 508 height 20
click at [657, 91] on input "Iskenderun, TRISK" at bounding box center [857, 90] width 508 height 20
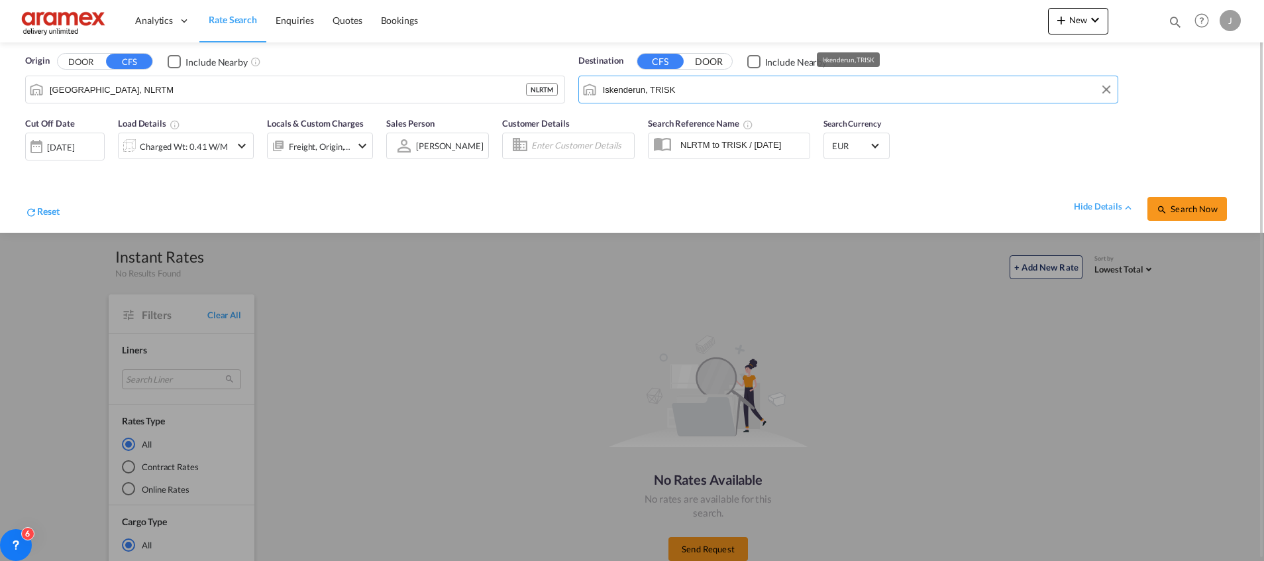
click at [657, 91] on input "Iskenderun, TRISK" at bounding box center [857, 90] width 508 height 20
click at [622, 89] on input "Iskenderun, TRISK" at bounding box center [857, 90] width 508 height 20
click at [164, 23] on span "Analytics" at bounding box center [154, 20] width 38 height 13
click at [249, 13] on link "Rate Search" at bounding box center [232, 20] width 67 height 43
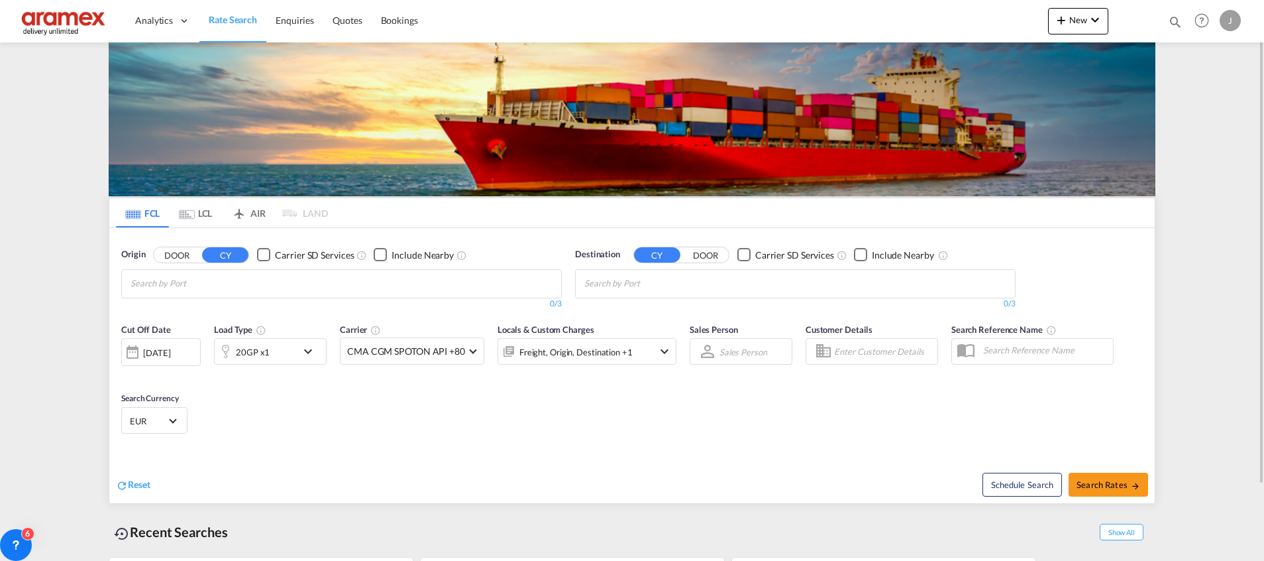
click at [152, 214] on md-tab-item "FCL" at bounding box center [142, 212] width 53 height 29
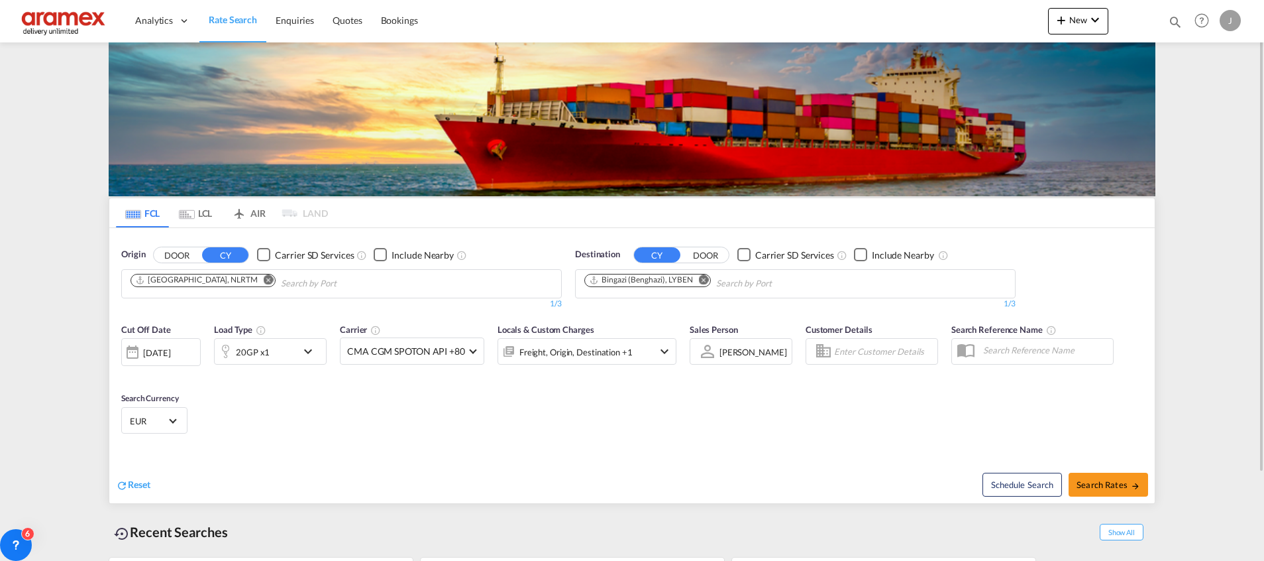
click at [703, 280] on md-icon "Remove" at bounding box center [704, 279] width 10 height 10
paste input "Iskenderun"
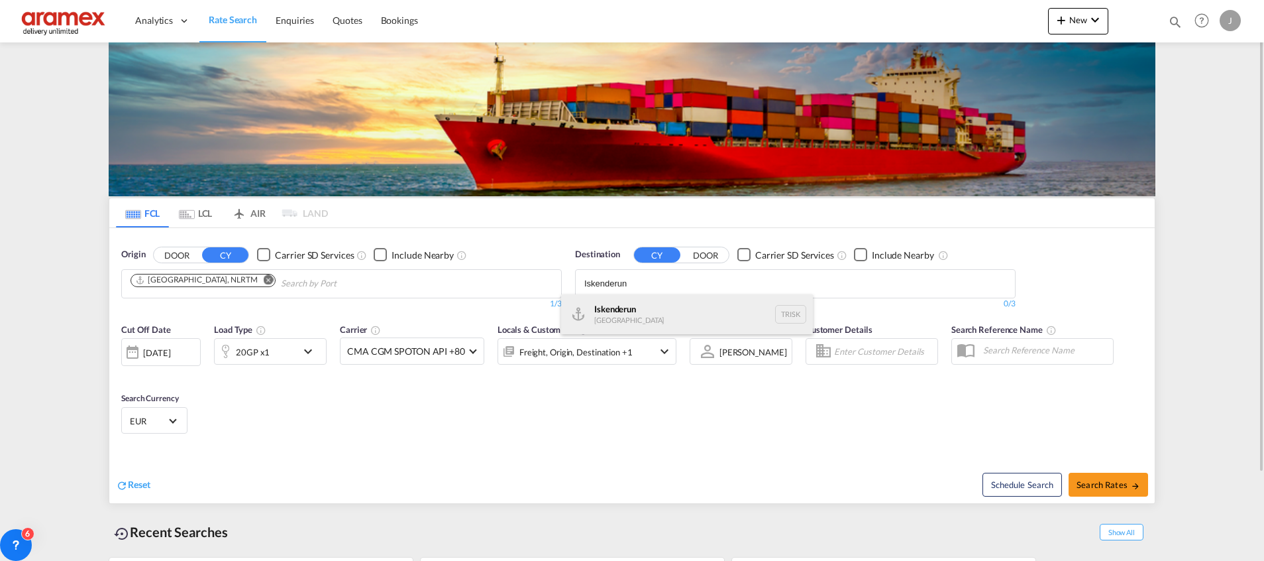
type input "Iskenderun"
click at [664, 313] on div "Iskenderun [GEOGRAPHIC_DATA] TRISK" at bounding box center [687, 314] width 252 height 40
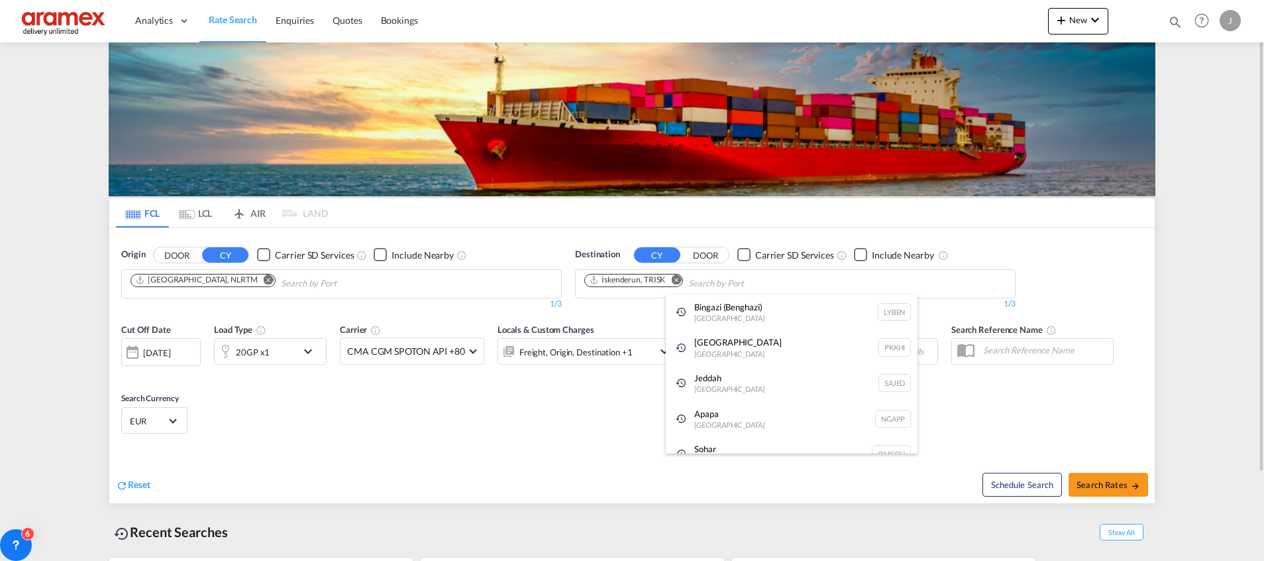
drag, startPoint x: 254, startPoint y: 401, endPoint x: 266, endPoint y: 393, distance: 14.3
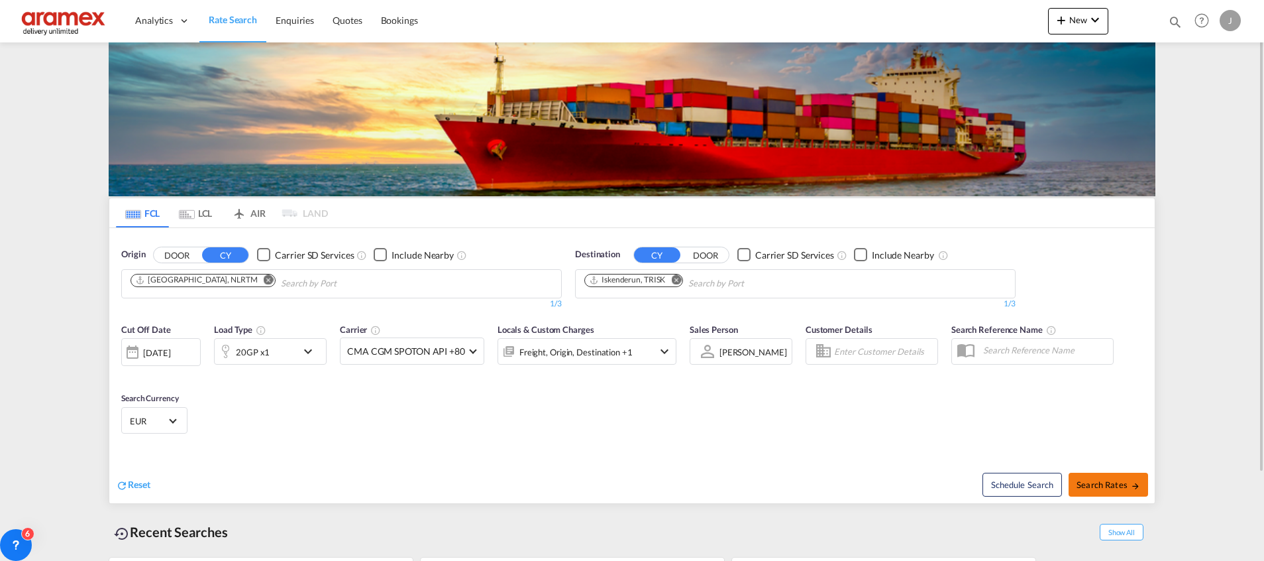
click at [1077, 483] on span "Search Rates" at bounding box center [1109, 484] width 64 height 11
type input "NLRTM to TRISK / [DATE]"
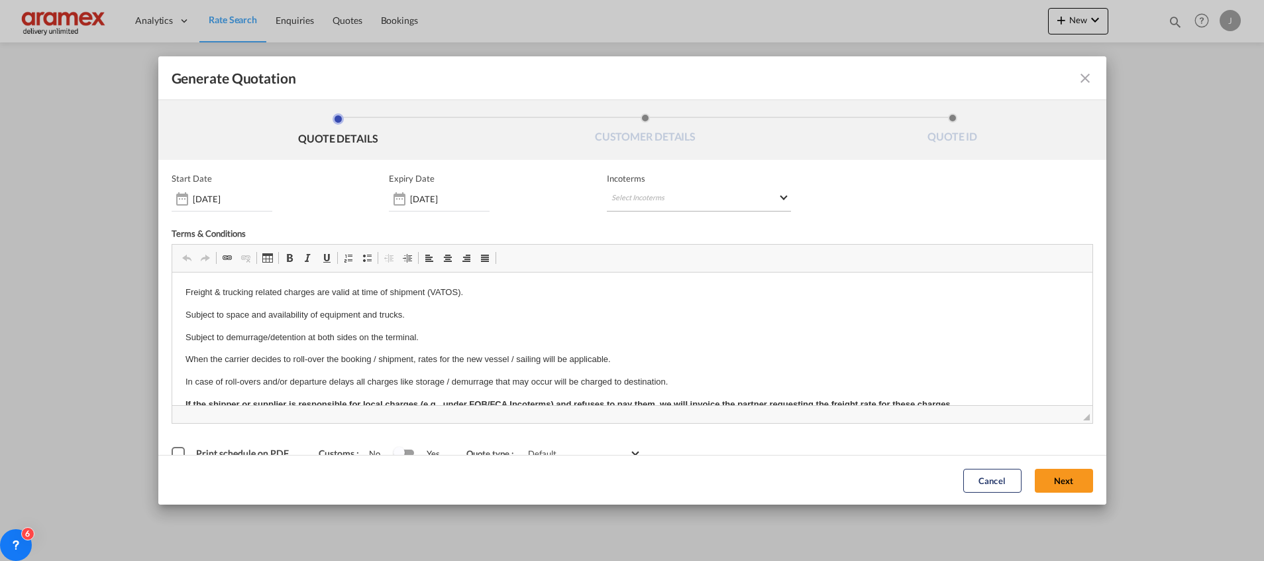
click at [631, 192] on md-select "Select Incoterms CIP - export Carriage and Insurance Paid to FOB - import Free …" at bounding box center [699, 200] width 184 height 24
click at [1069, 79] on md-backdrop at bounding box center [632, 280] width 1264 height 561
click at [1077, 81] on md-icon "icon-close fg-AAA8AD cursor m-0" at bounding box center [1085, 78] width 16 height 16
click at [631, 193] on md-select "Select Incoterms CIP - export Carriage and Insurance Paid to FOB - import Free …" at bounding box center [699, 200] width 184 height 24
click at [624, 234] on div at bounding box center [674, 227] width 141 height 20
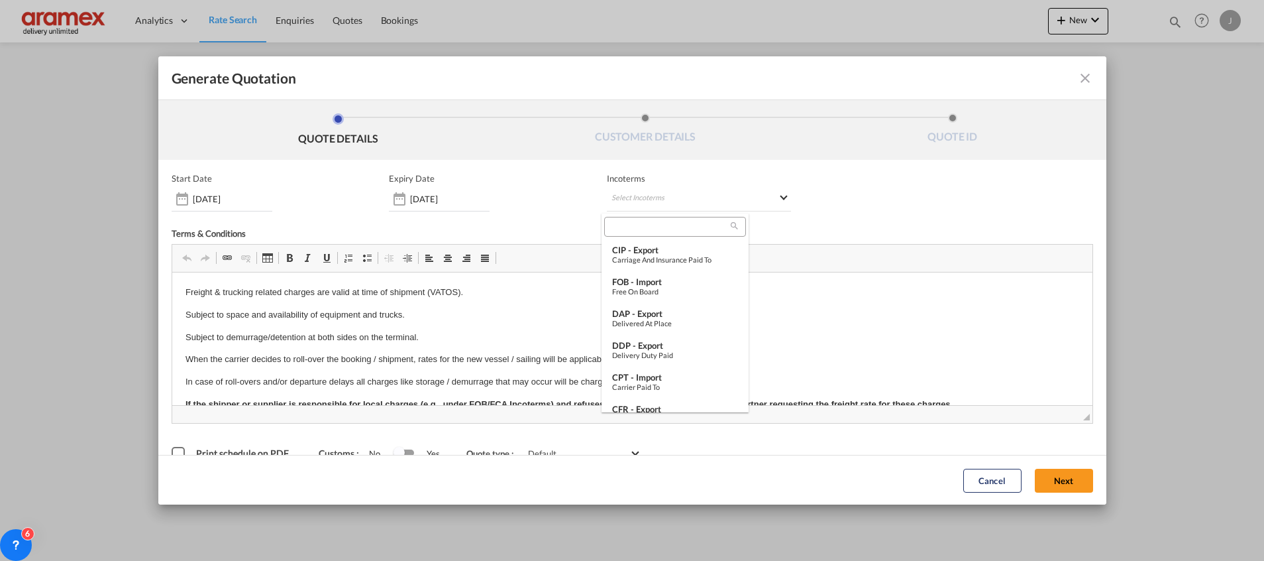
click at [623, 227] on input "search" at bounding box center [669, 227] width 123 height 12
type input "exw"
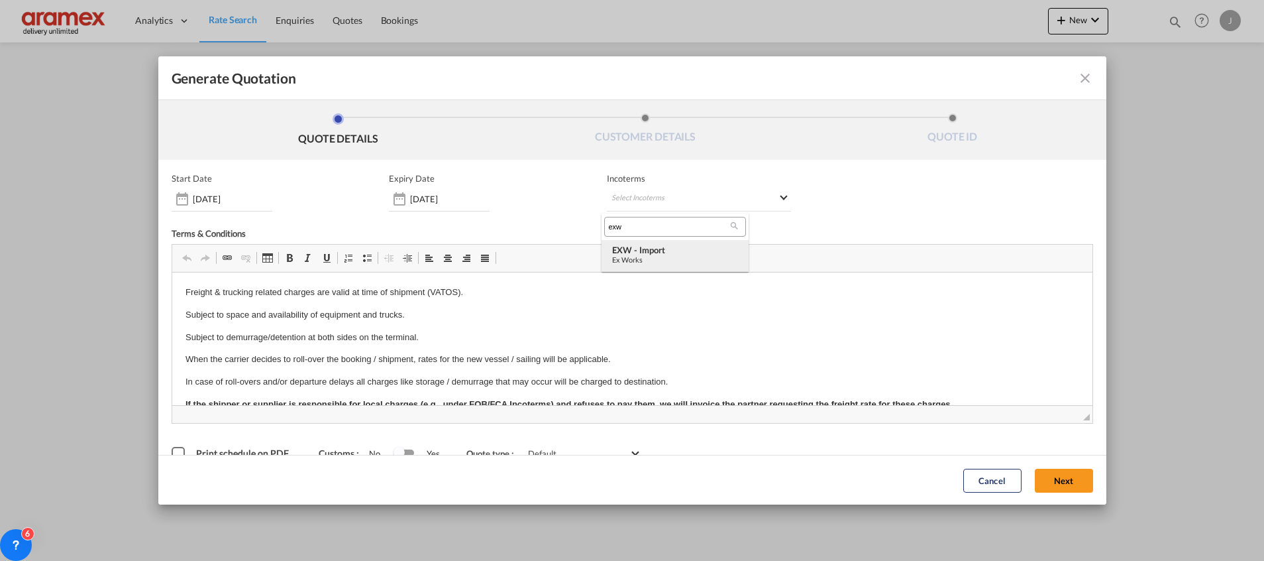
click at [639, 247] on div "EXW - import" at bounding box center [675, 249] width 126 height 11
click at [1045, 474] on button "Next" at bounding box center [1064, 480] width 58 height 24
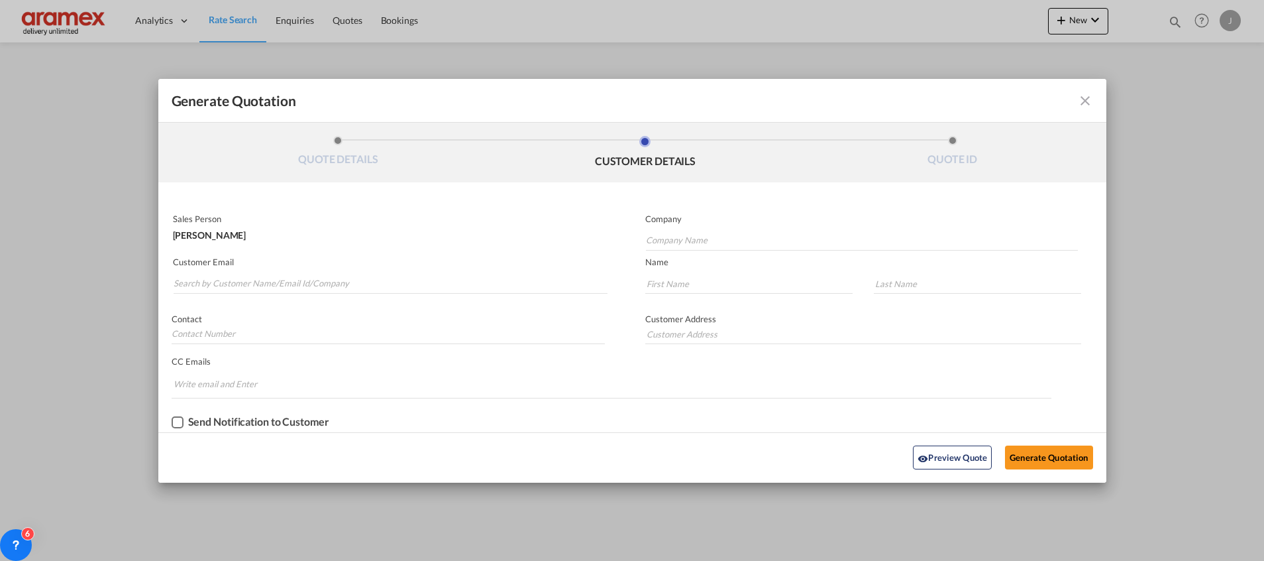
click at [246, 271] on md-autocomplete-wrap "Generate QuotationQUOTE ..." at bounding box center [390, 280] width 435 height 27
click at [240, 277] on input "Search by Customer Name/Email Id/Company" at bounding box center [391, 284] width 434 height 20
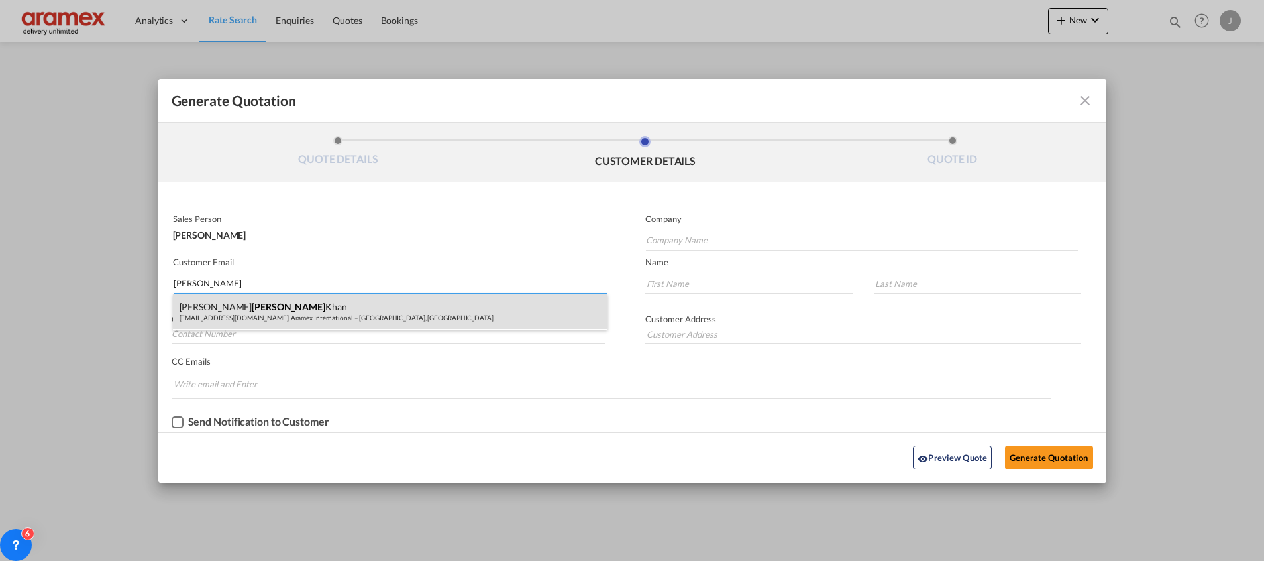
type input "[PERSON_NAME]"
click at [230, 309] on div "[PERSON_NAME] [PERSON_NAME][EMAIL_ADDRESS][DOMAIN_NAME] | Aramex International …" at bounding box center [390, 312] width 435 height 36
type input "Aramex International – [GEOGRAPHIC_DATA], [GEOGRAPHIC_DATA]"
type input "[EMAIL_ADDRESS][DOMAIN_NAME]"
type input "[PERSON_NAME]"
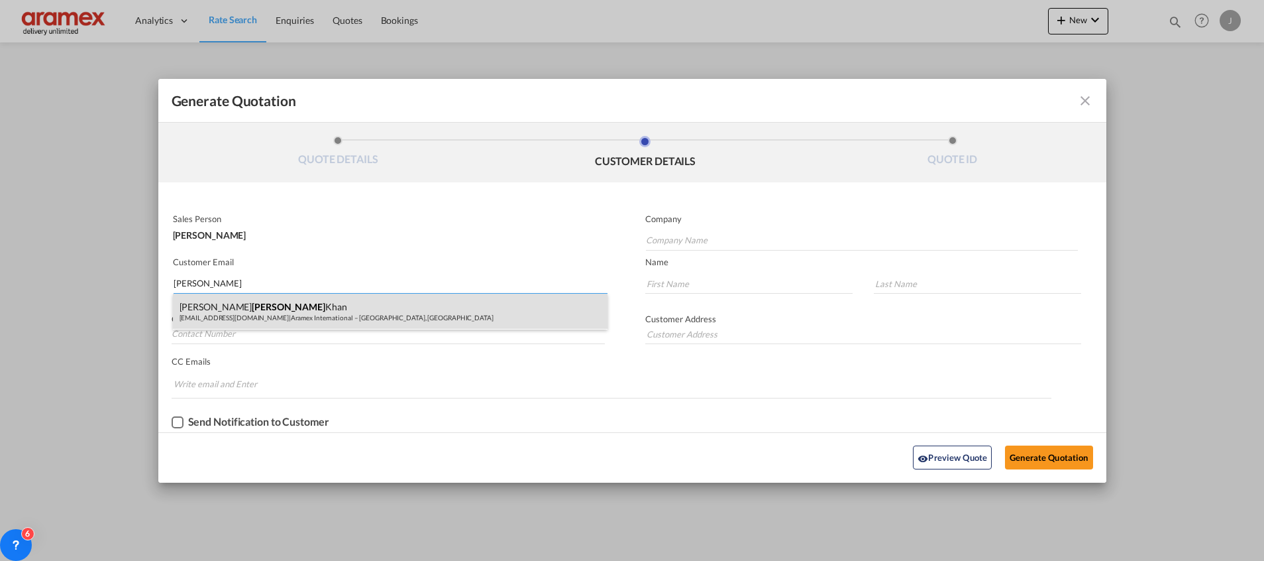
type input "Khan"
type input "[GEOGRAPHIC_DATA]"
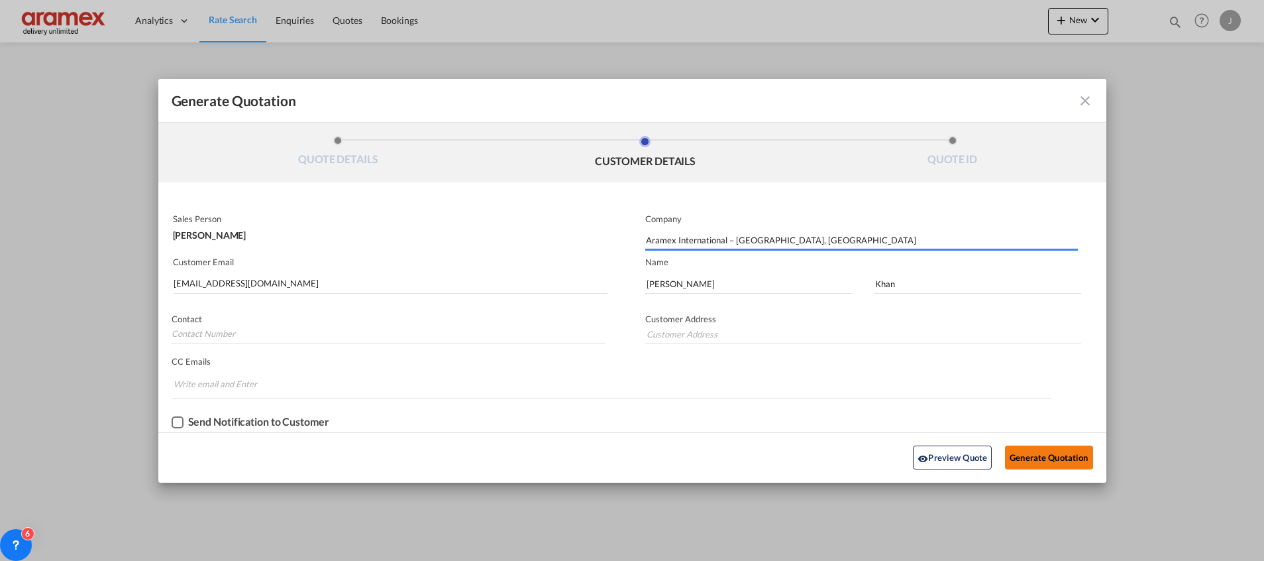
click at [1038, 455] on button "Generate Quotation" at bounding box center [1048, 457] width 87 height 24
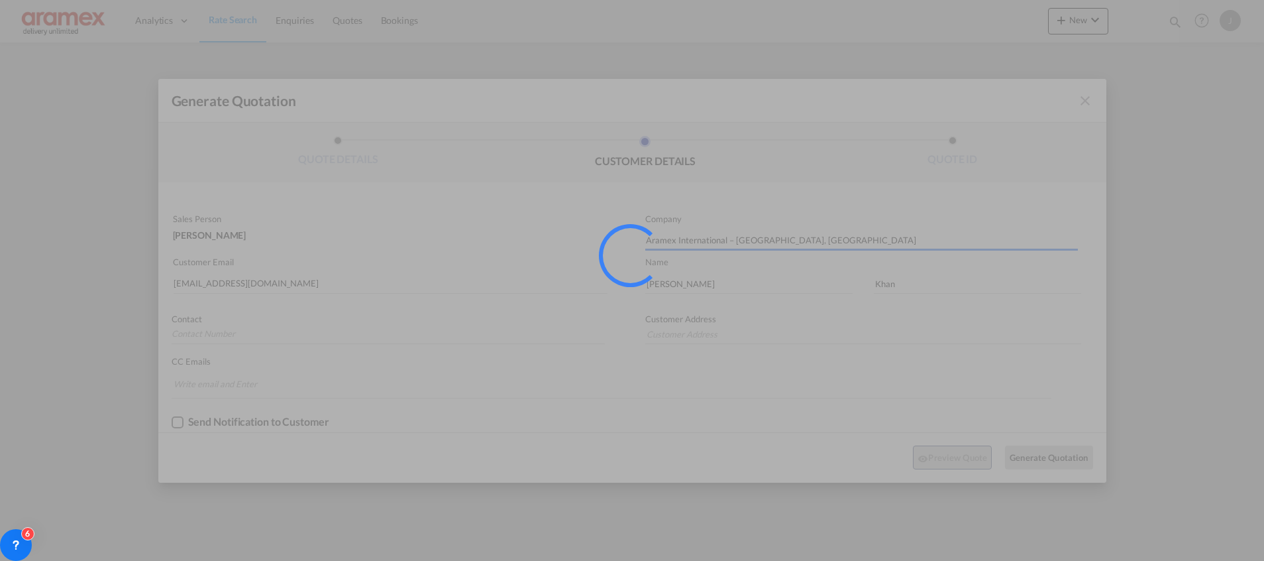
type input "[GEOGRAPHIC_DATA]"
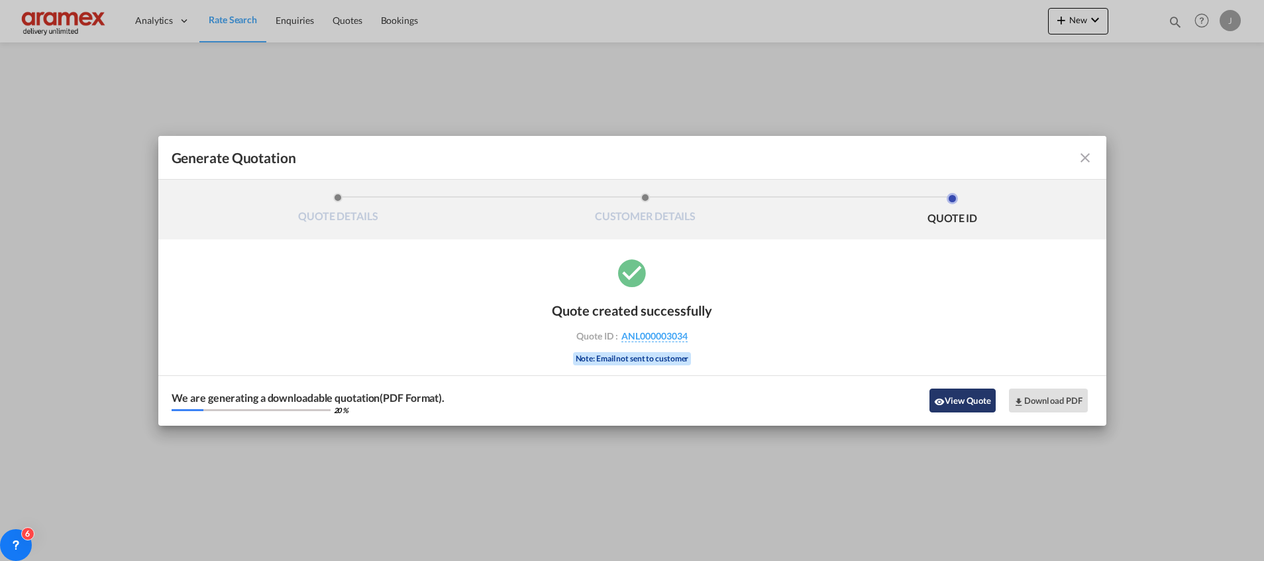
click at [965, 398] on button "View Quote" at bounding box center [963, 400] width 66 height 24
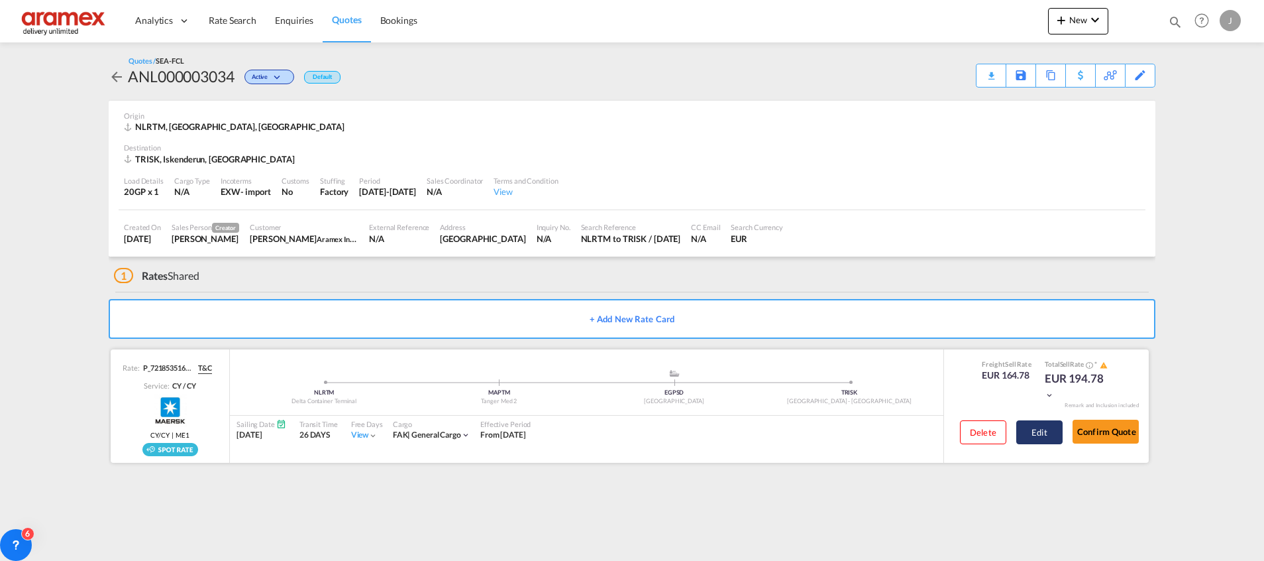
click at [1055, 436] on button "Edit" at bounding box center [1039, 432] width 46 height 24
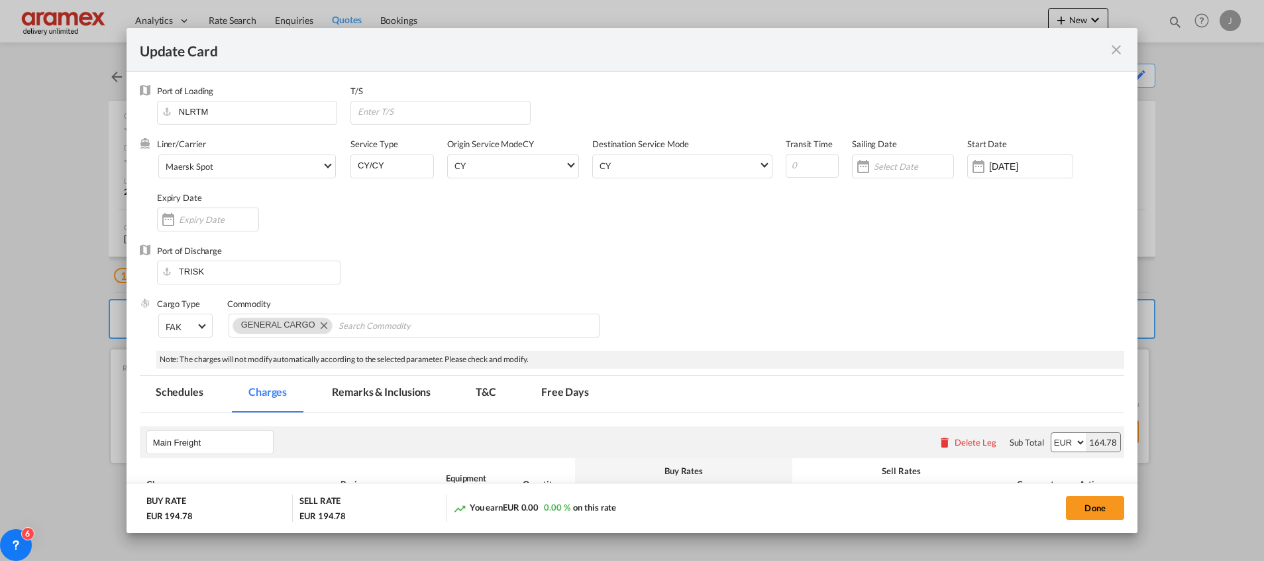
scroll to position [352, 0]
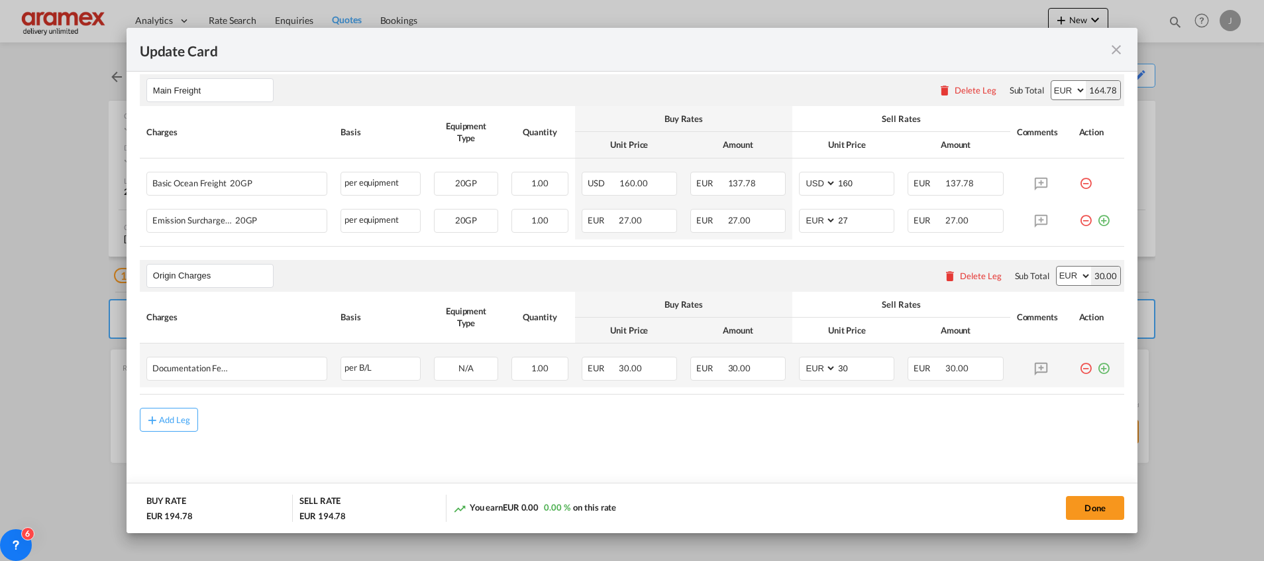
click at [1097, 370] on md-icon "icon-plus-circle-outline green-400-fg" at bounding box center [1103, 362] width 13 height 13
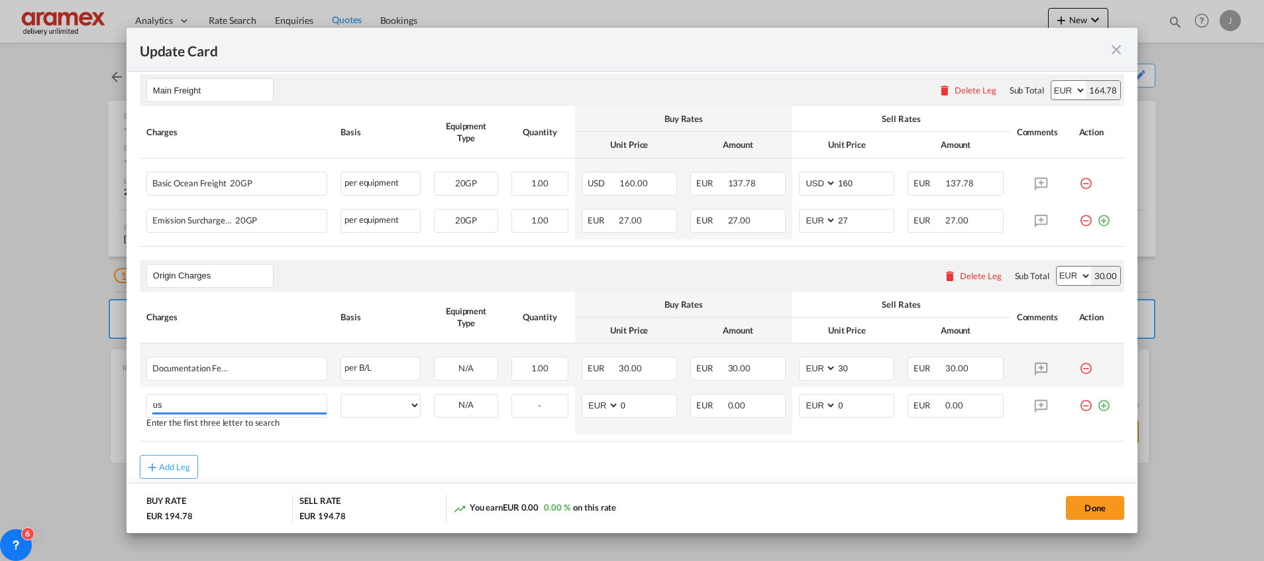
type input "u"
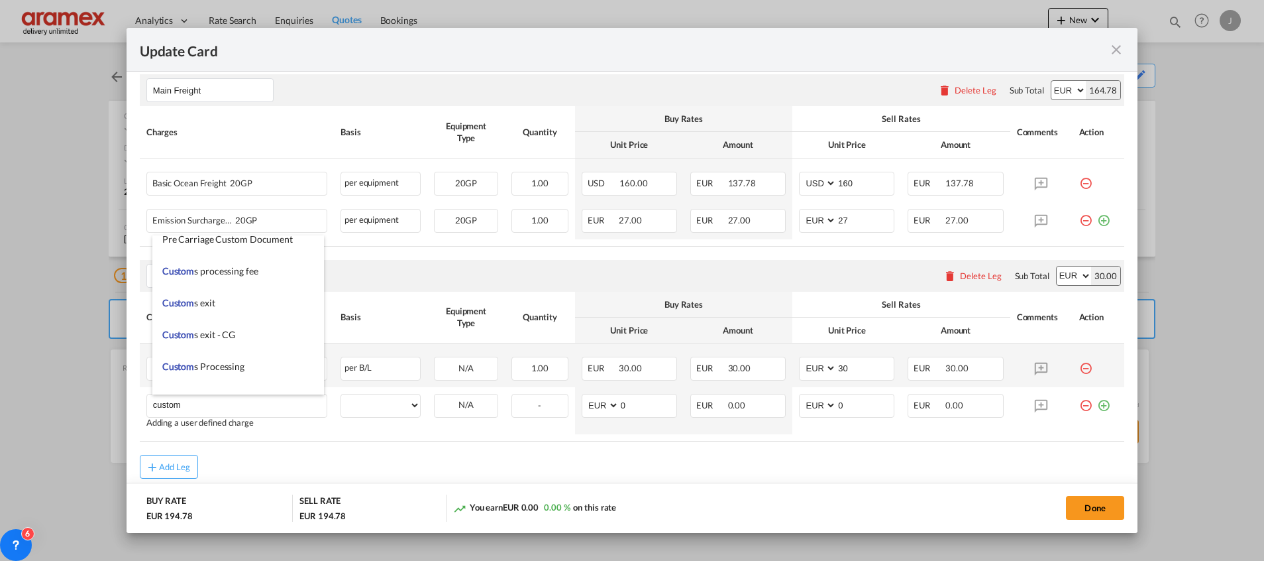
scroll to position [1391, 0]
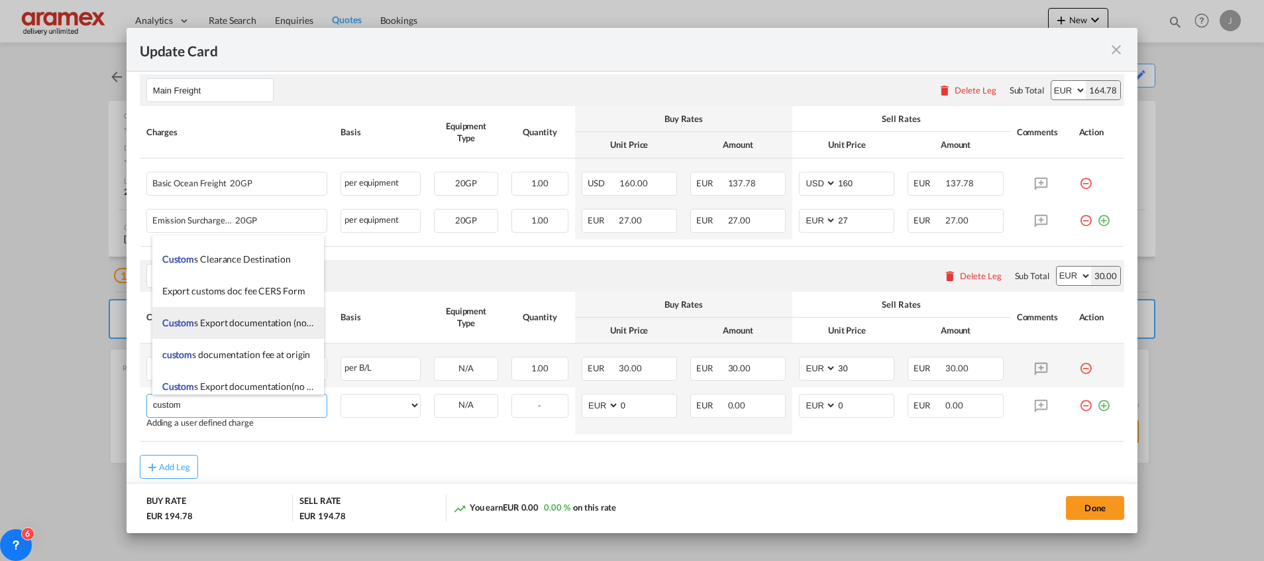
click at [262, 325] on span "Custom s Export documentation (no costs, suggested sell)" at bounding box center [276, 322] width 229 height 11
type input "Customs Export documentation (no costs, suggested sell)"
select select "per shipment"
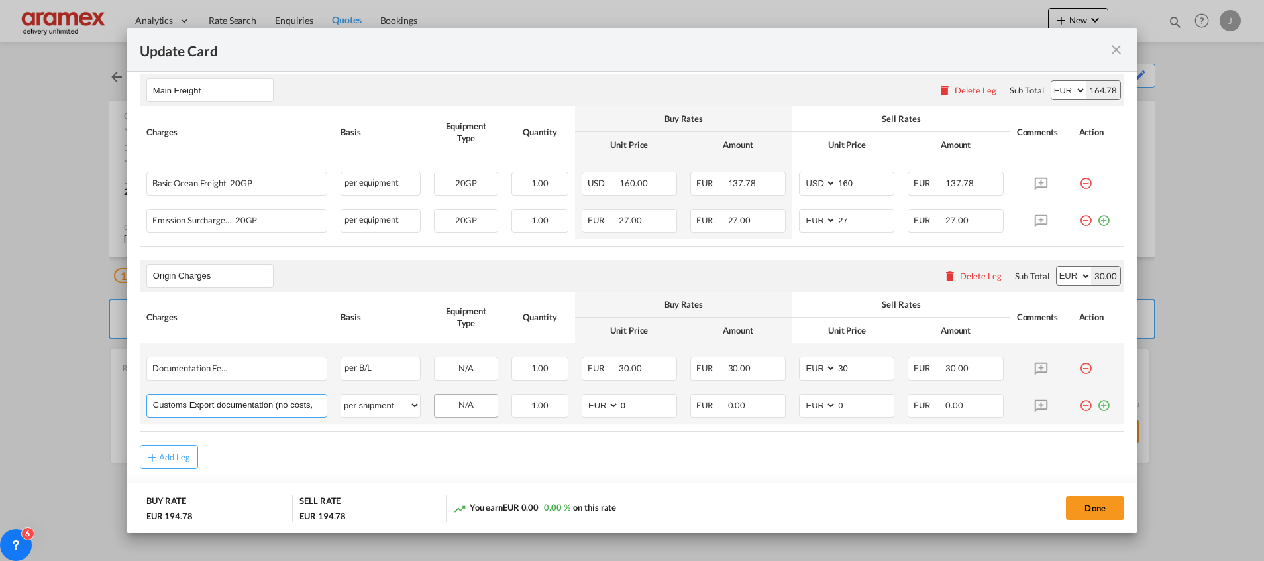
scroll to position [0, 64]
drag, startPoint x: 262, startPoint y: 405, endPoint x: 472, endPoint y: 404, distance: 209.4
click at [472, 404] on tr "Customs Export documentation (no costs, suggested sell) Please Enter User Defin…" at bounding box center [632, 405] width 985 height 37
drag, startPoint x: 630, startPoint y: 400, endPoint x: 608, endPoint y: 404, distance: 22.9
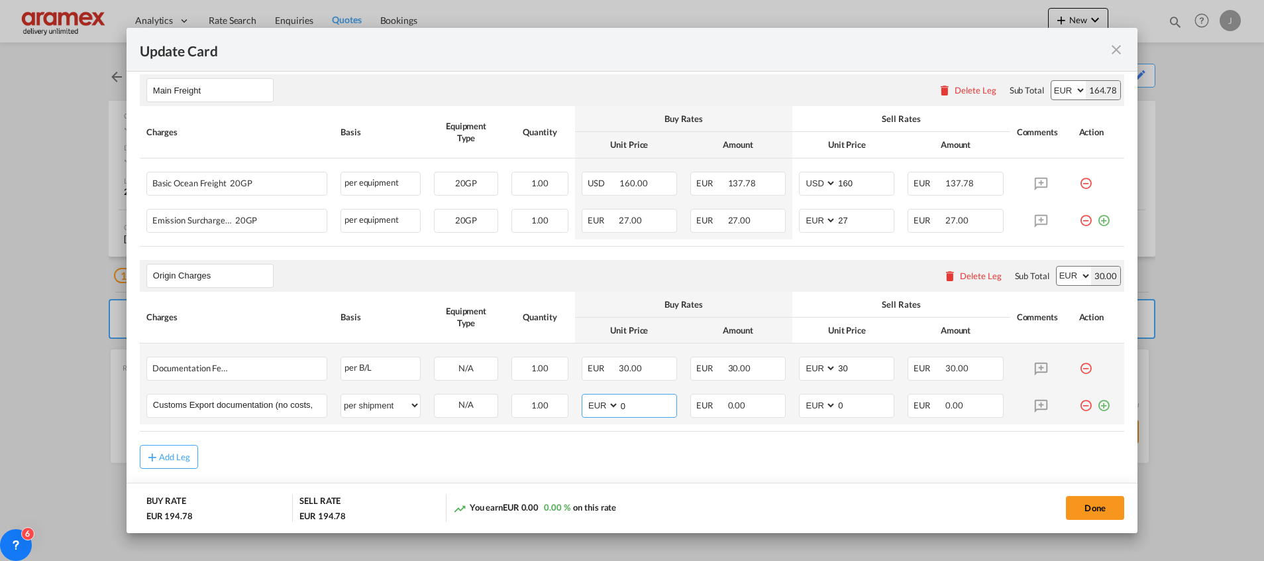
click at [608, 404] on md-input-container "AED AFN ALL AMD ANG AOA ARS AUD AWG AZN BAM BBD BDT BGN BHD BIF BMD BND [PERSON…" at bounding box center [629, 406] width 95 height 24
type input "65"
drag, startPoint x: 853, startPoint y: 403, endPoint x: 800, endPoint y: 415, distance: 53.5
click at [800, 415] on md-input-container "AED AFN ALL AMD ANG AOA ARS AUD AWG AZN BAM BBD BDT BGN BHD BIF BMD BND [PERSON…" at bounding box center [846, 406] width 95 height 24
type input "65"
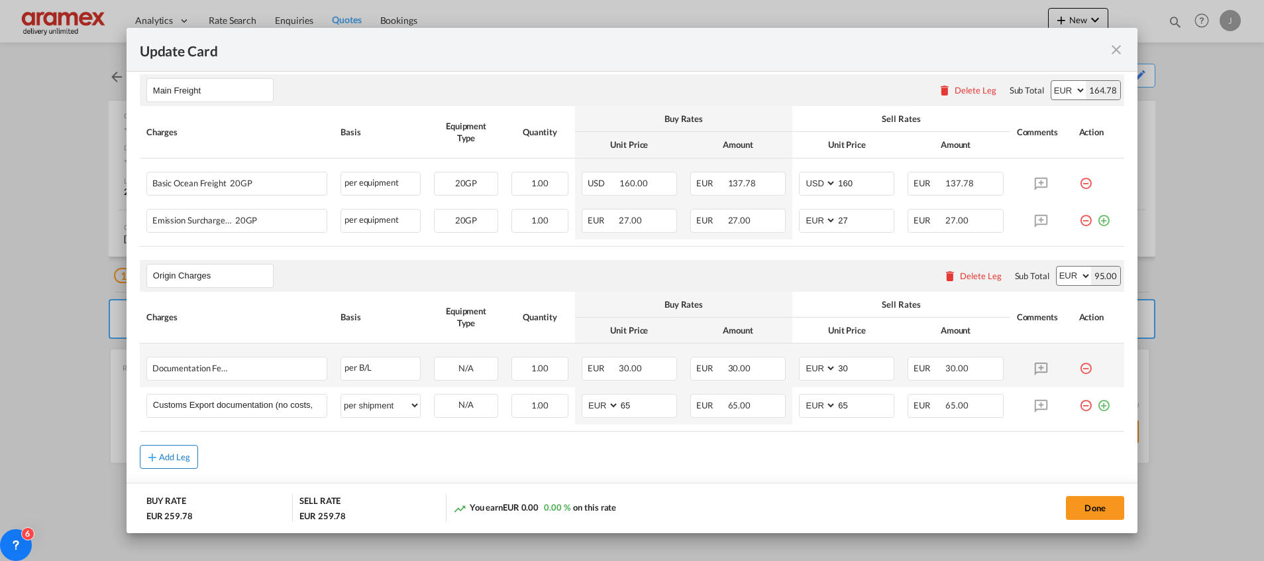
click at [179, 464] on button "Add Leg" at bounding box center [169, 457] width 58 height 24
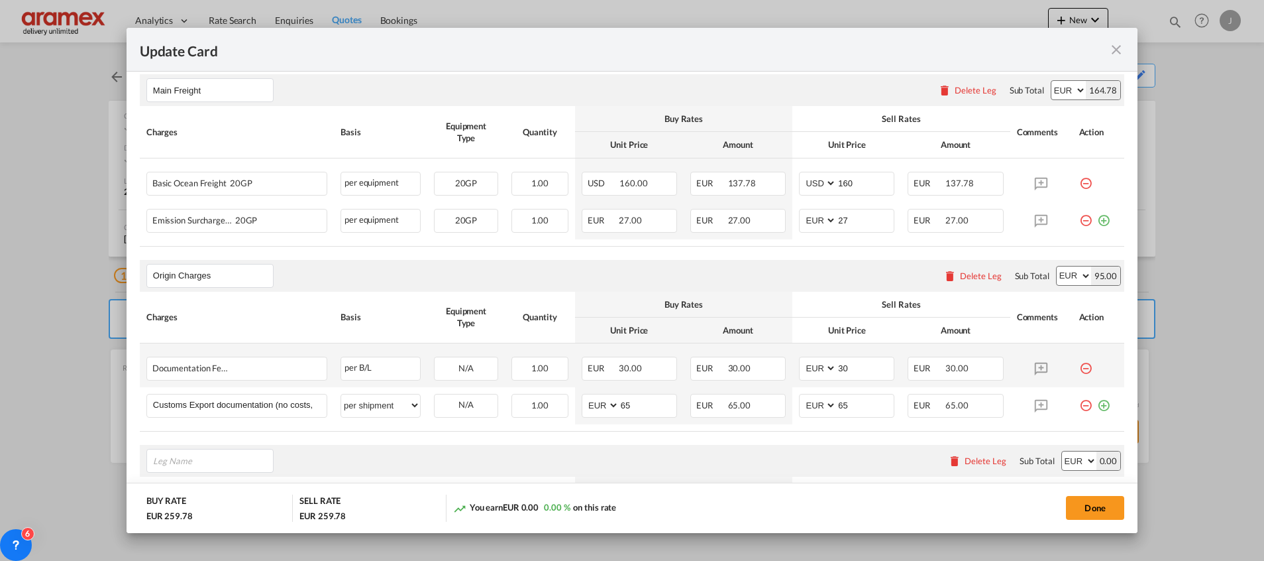
scroll to position [537, 0]
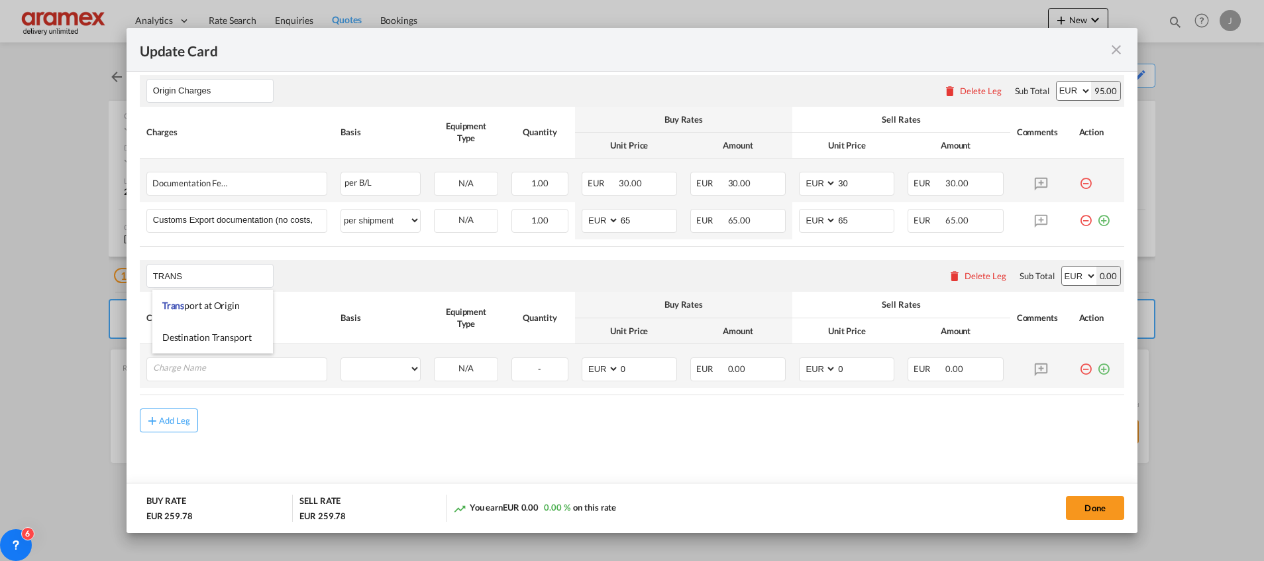
drag, startPoint x: 229, startPoint y: 303, endPoint x: 223, endPoint y: 356, distance: 53.4
click at [229, 303] on span "Trans port at Origin" at bounding box center [201, 304] width 78 height 11
type input "Transport at Origin"
click at [217, 370] on input "Charge Name" at bounding box center [240, 368] width 174 height 20
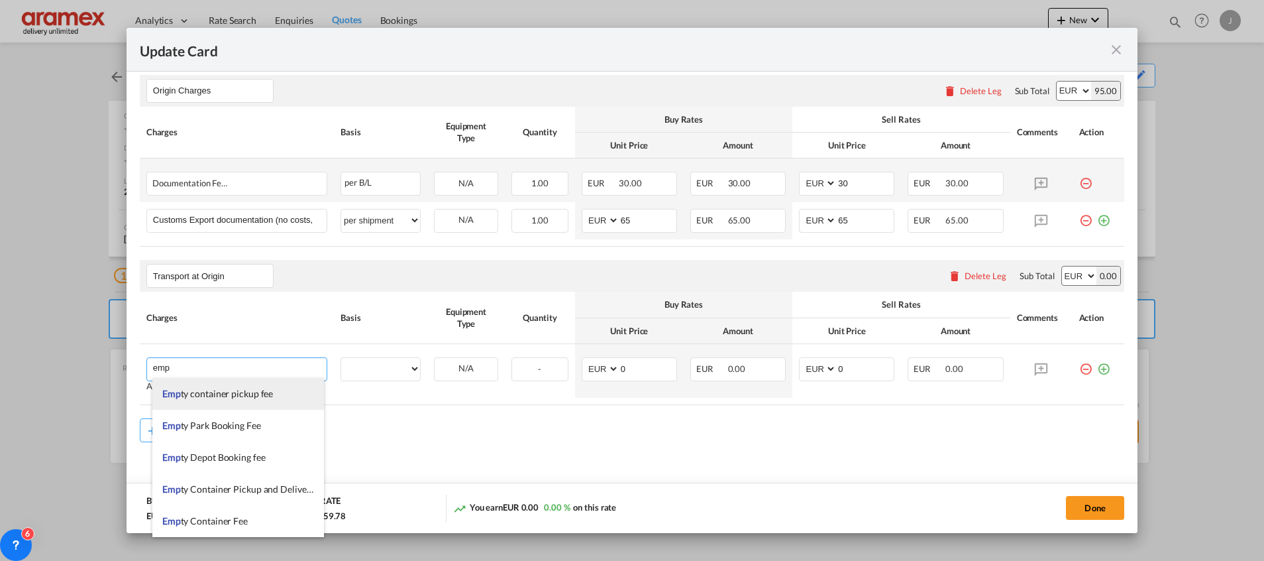
click at [205, 392] on span "Emp ty container pickup fee" at bounding box center [217, 393] width 111 height 11
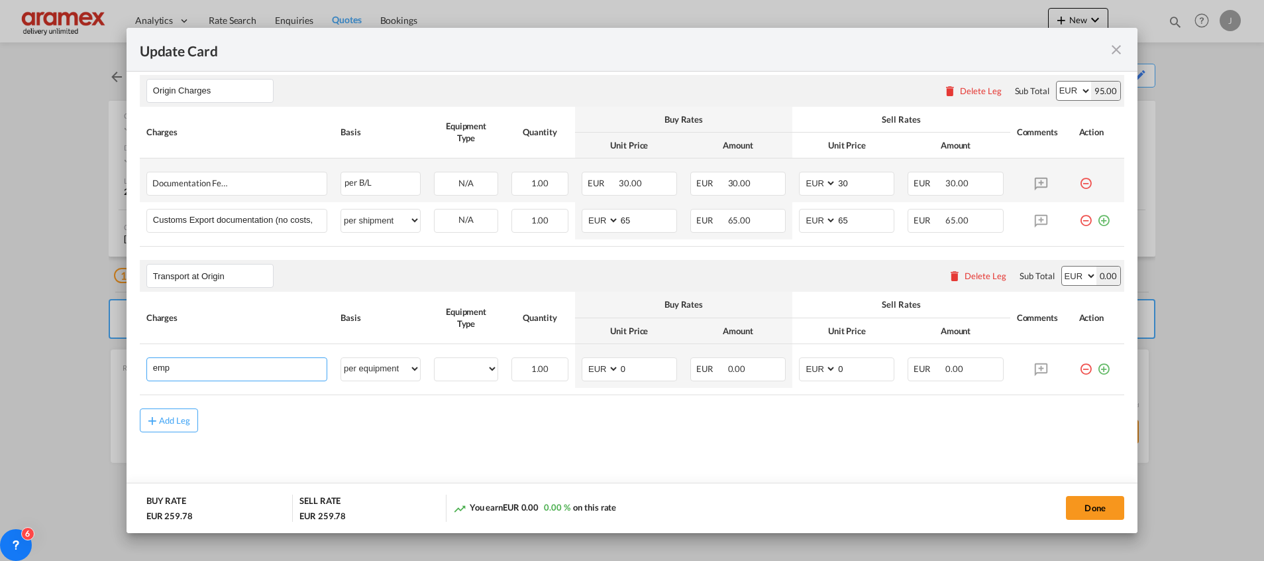
type input "Empty container pickup fee"
select select "per equipment"
click at [1097, 368] on md-icon "icon-plus-circle-outline green-400-fg" at bounding box center [1103, 363] width 13 height 13
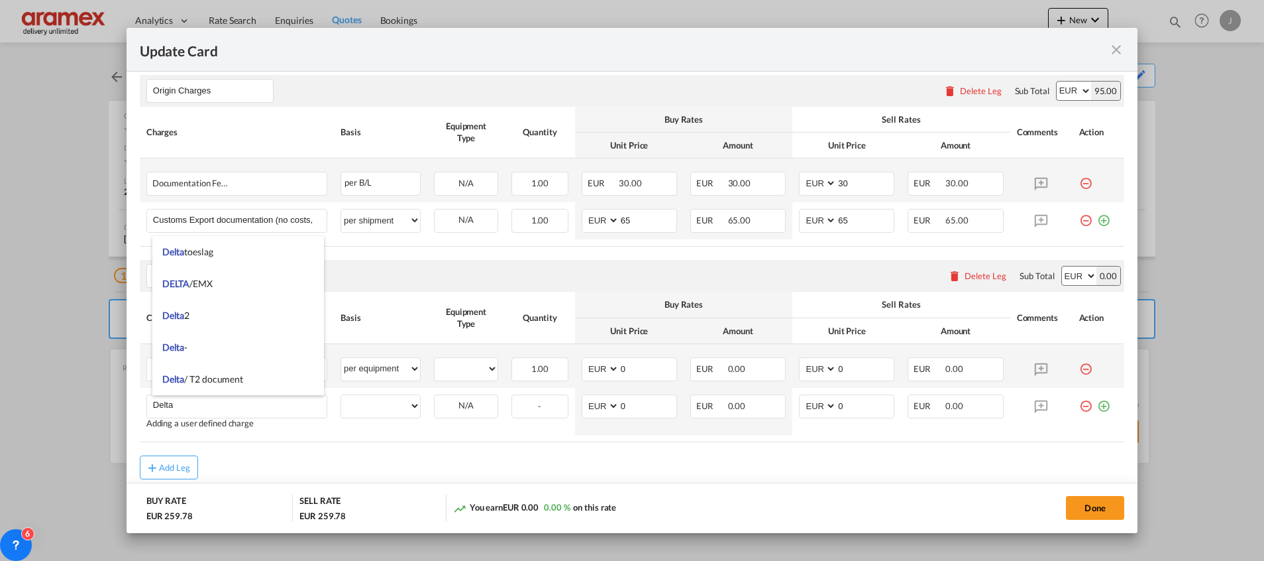
scroll to position [584, 0]
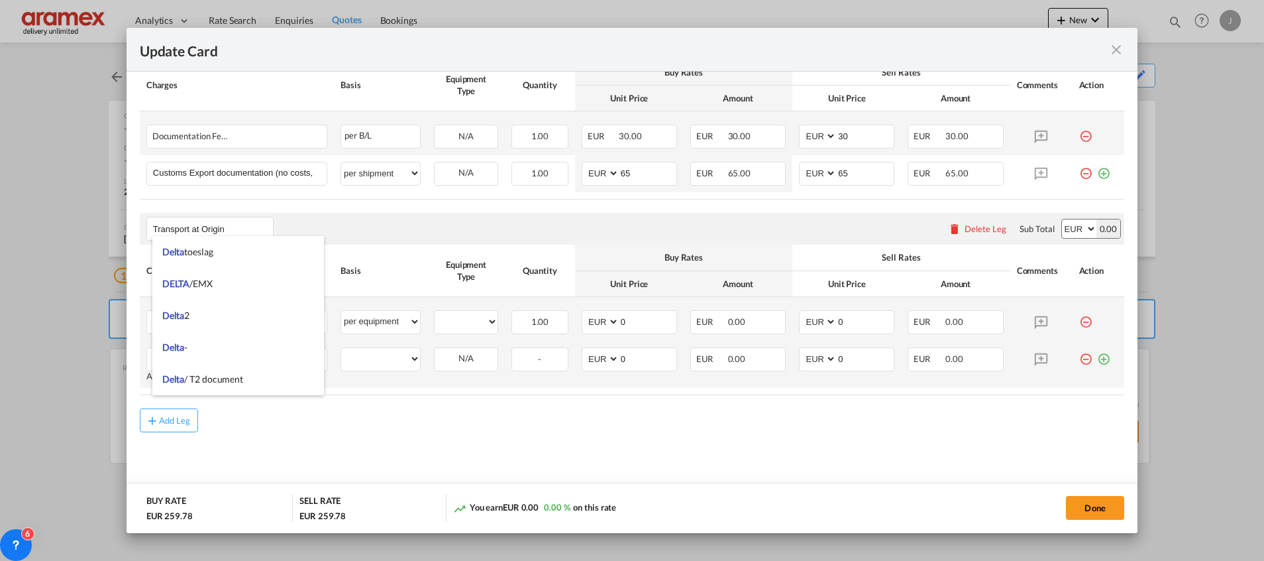
type input "Delta"
click at [1097, 360] on md-icon "icon-plus-circle-outline green-400-fg" at bounding box center [1103, 353] width 13 height 13
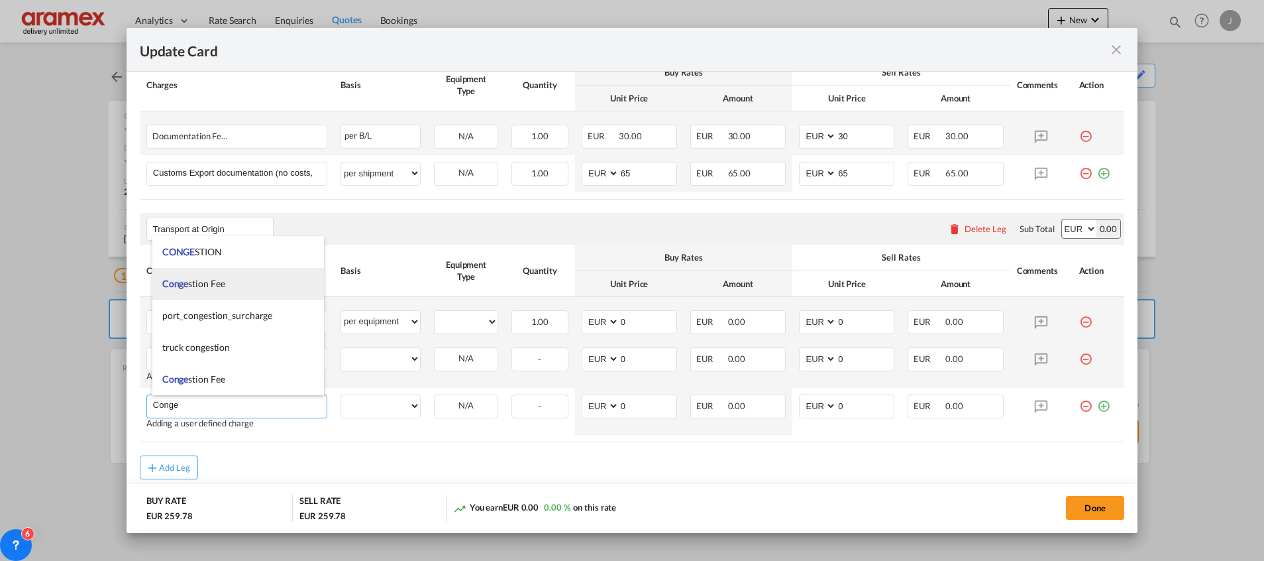
click at [195, 278] on span "Conge stion Fee" at bounding box center [193, 283] width 63 height 11
type input "Congestion Fee"
select select "per equipment"
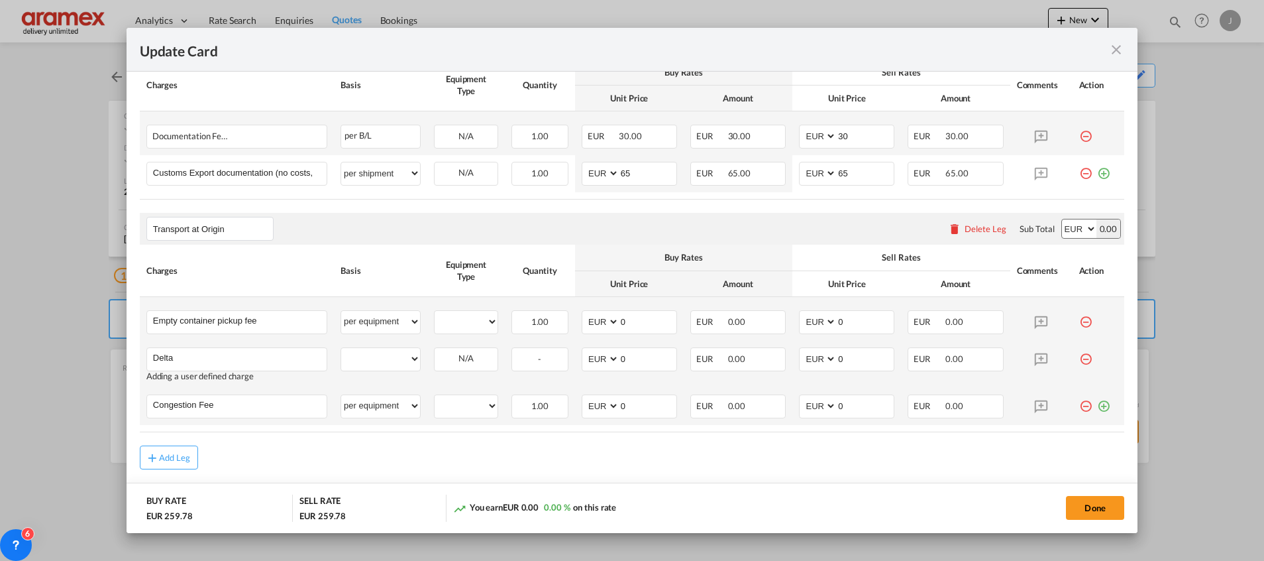
drag, startPoint x: 1089, startPoint y: 402, endPoint x: 792, endPoint y: 422, distance: 297.5
click at [1097, 402] on md-icon "icon-plus-circle-outline green-400-fg" at bounding box center [1103, 400] width 13 height 13
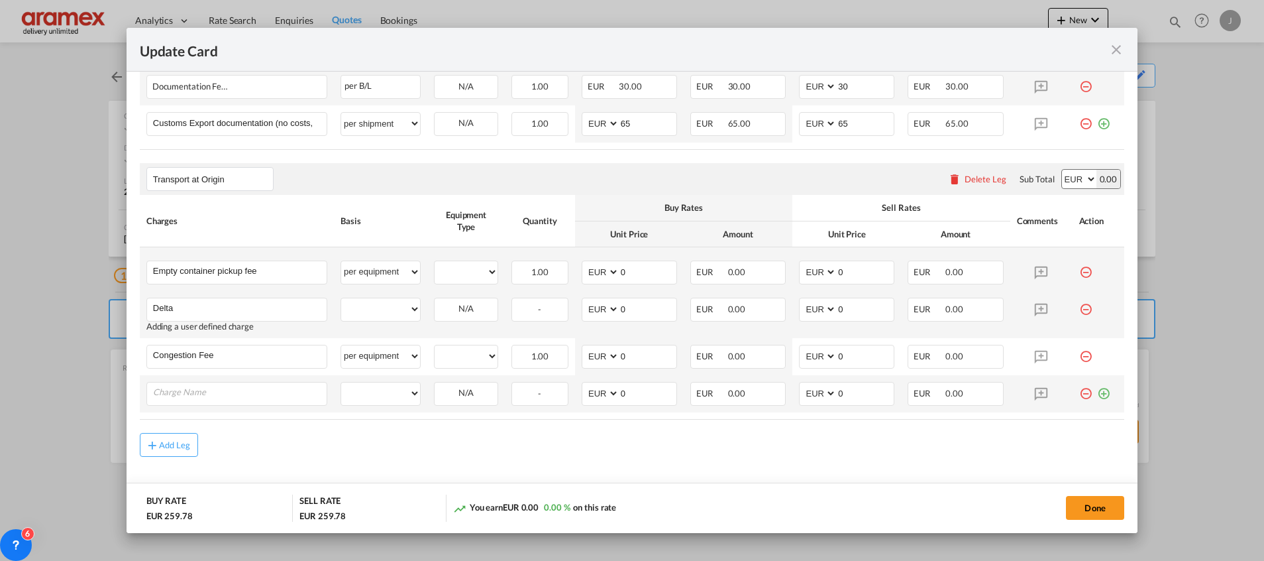
scroll to position [658, 0]
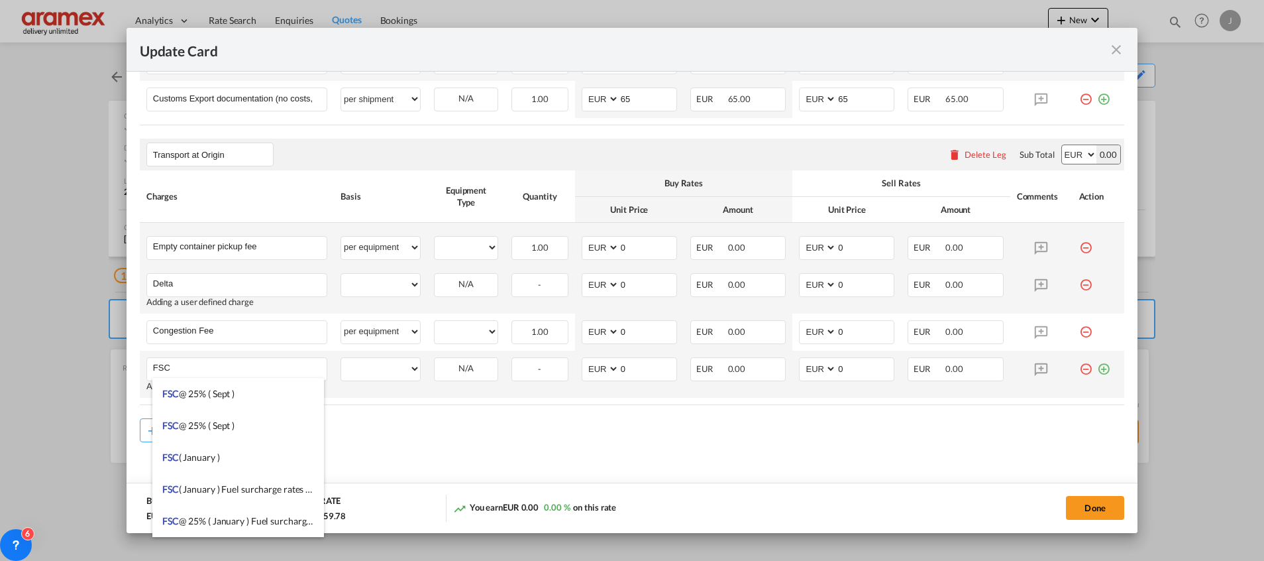
type input "FSC"
click at [1097, 366] on md-icon "icon-plus-circle-outline green-400-fg" at bounding box center [1103, 363] width 13 height 13
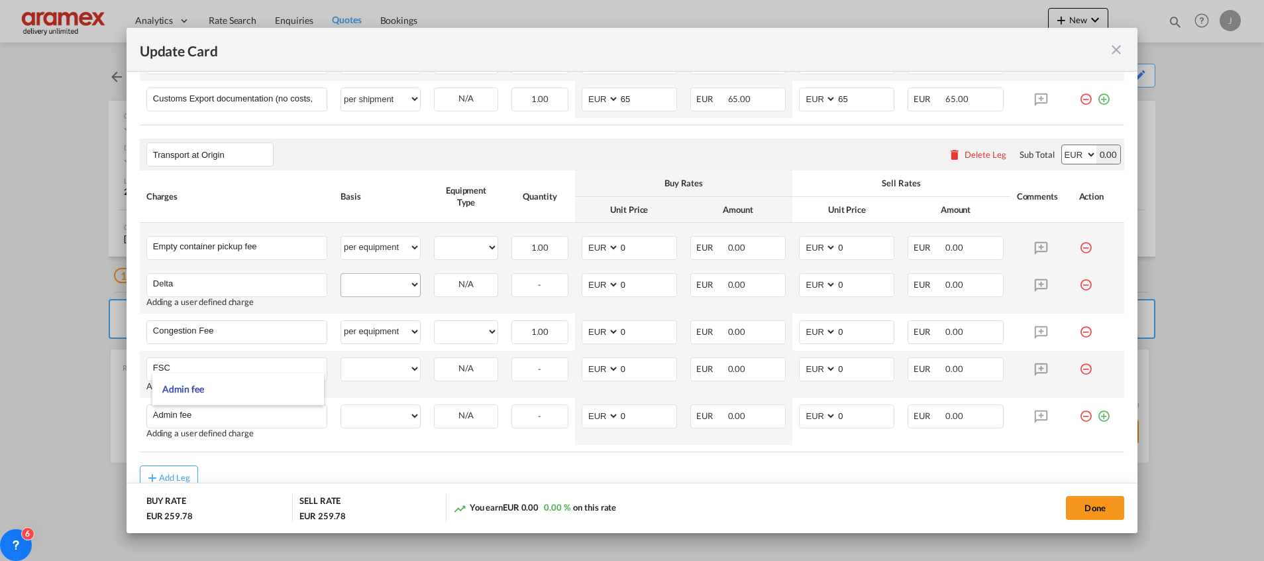
type input "Admin fee"
drag, startPoint x: 360, startPoint y: 280, endPoint x: 360, endPoint y: 288, distance: 8.0
click at [360, 280] on select "per equipment per container per B/L per shipping bill per shipment % on pickup …" at bounding box center [380, 284] width 79 height 21
select select "per equipment"
click at [341, 274] on select "per equipment per container per B/L per shipping bill per shipment % on pickup …" at bounding box center [380, 284] width 79 height 21
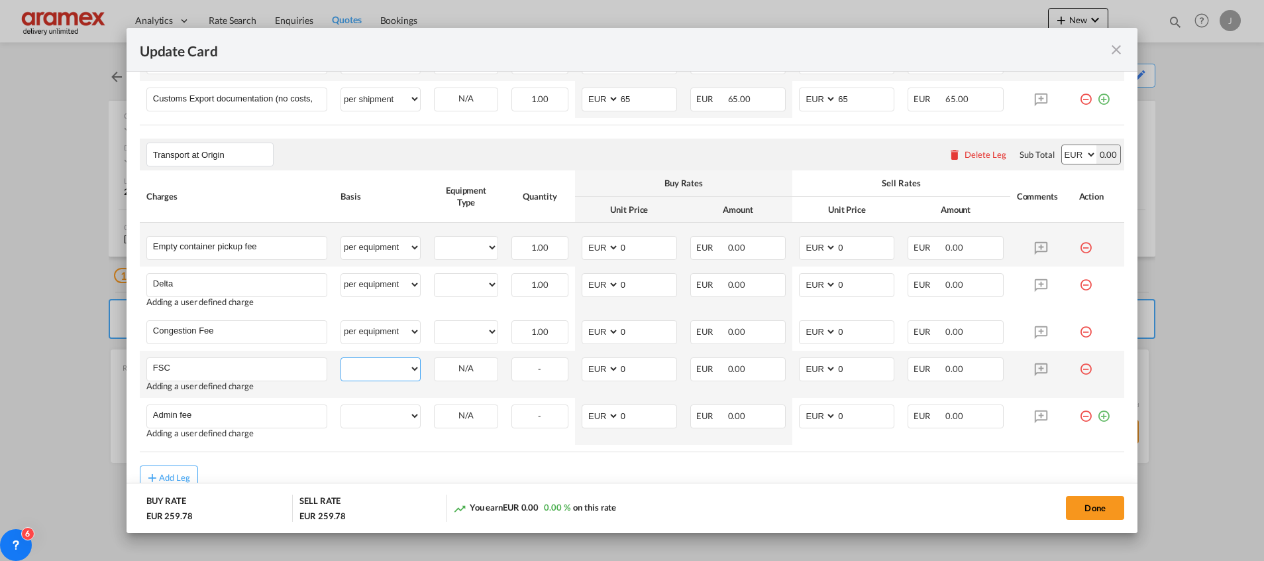
click at [383, 369] on select "per equipment per container per B/L per shipping bill per shipment % on pickup …" at bounding box center [380, 368] width 79 height 21
select select "per equipment"
click at [341, 358] on select "per equipment per container per B/L per shipping bill per shipment % on pickup …" at bounding box center [380, 368] width 79 height 21
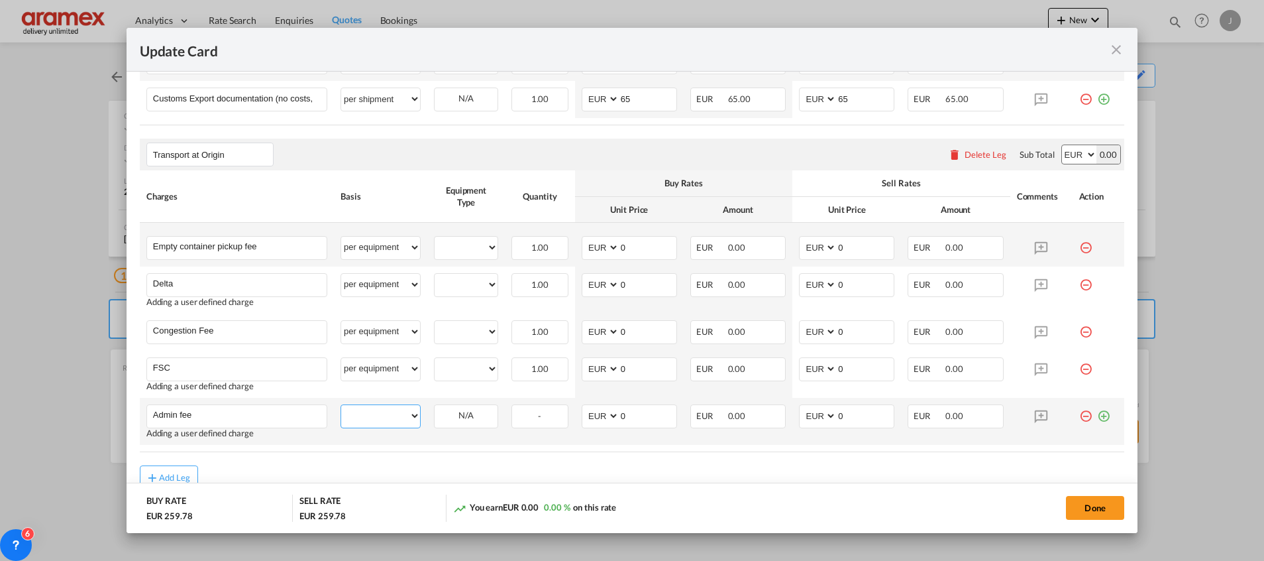
drag, startPoint x: 378, startPoint y: 413, endPoint x: 378, endPoint y: 405, distance: 8.0
click at [378, 413] on select "per equipment per container per B/L per shipping bill per shipment % on pickup …" at bounding box center [380, 415] width 79 height 21
select select "per equipment"
click at [341, 405] on select "per equipment per container per B/L per shipping bill per shipment % on pickup …" at bounding box center [380, 415] width 79 height 21
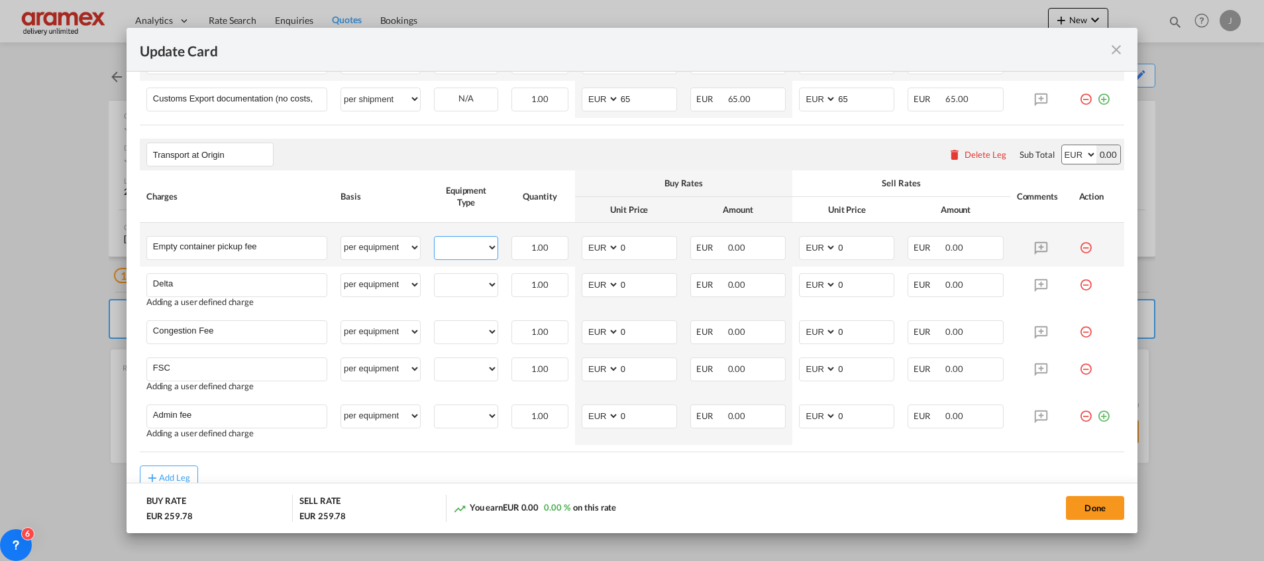
click at [460, 252] on select "20GP" at bounding box center [466, 248] width 63 height 18
select select "20GP"
click at [435, 239] on select "20GP" at bounding box center [466, 248] width 63 height 18
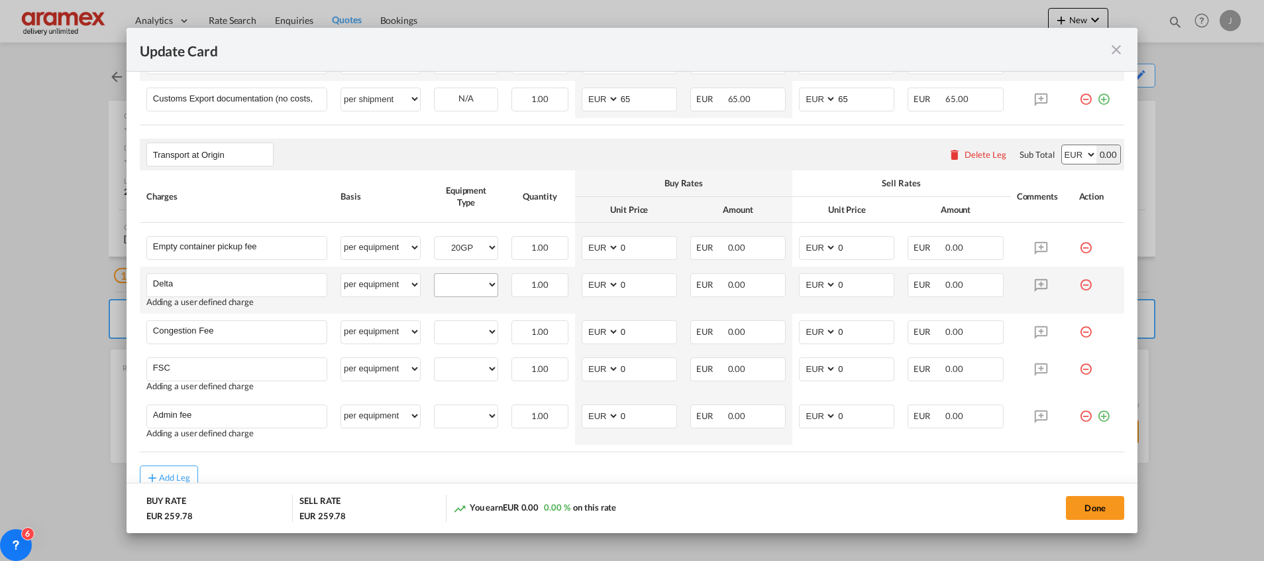
click at [457, 295] on div "20GP" at bounding box center [466, 285] width 64 height 24
click at [458, 285] on select "20GP" at bounding box center [466, 285] width 63 height 18
select select "20GP"
click at [435, 276] on select "20GP" at bounding box center [466, 285] width 63 height 18
click at [460, 325] on select "20GP" at bounding box center [466, 332] width 63 height 18
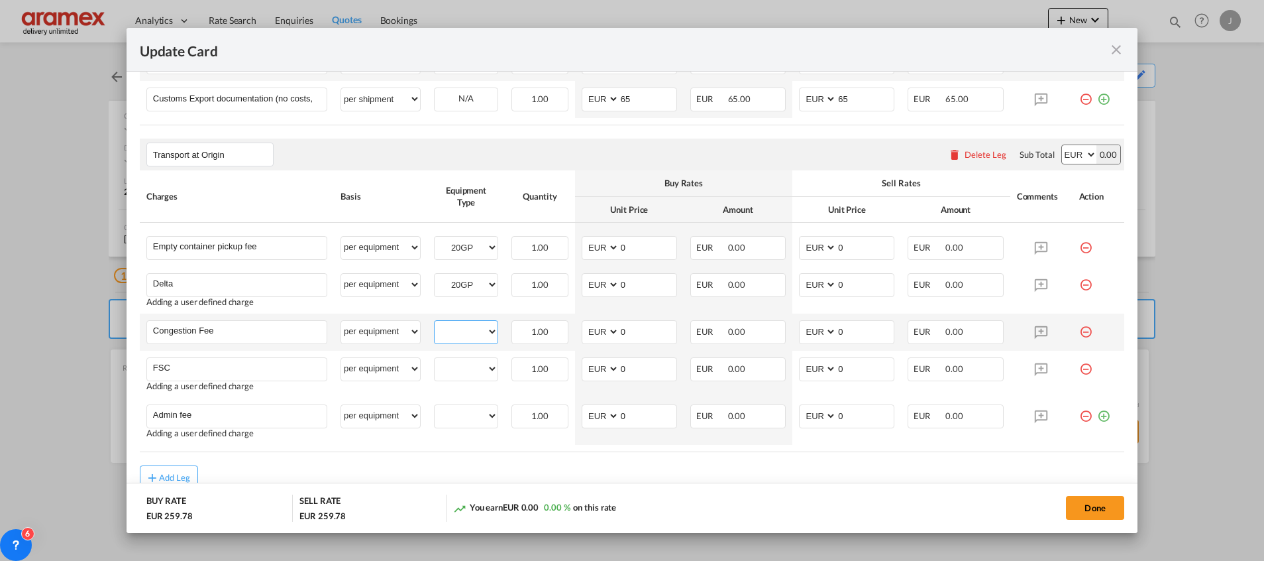
select select "20GP"
click at [435, 323] on select "20GP" at bounding box center [466, 332] width 63 height 18
drag, startPoint x: 458, startPoint y: 365, endPoint x: 458, endPoint y: 381, distance: 15.9
click at [458, 364] on select "20GP" at bounding box center [466, 369] width 63 height 18
select select "20GP"
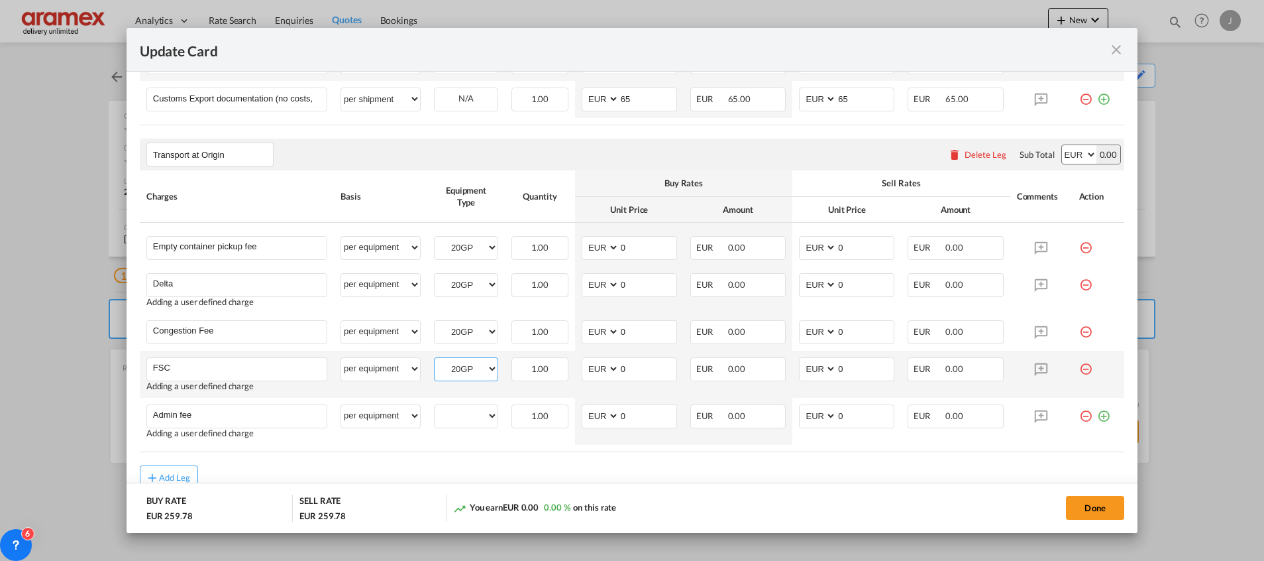
click at [435, 360] on select "20GP" at bounding box center [466, 369] width 63 height 18
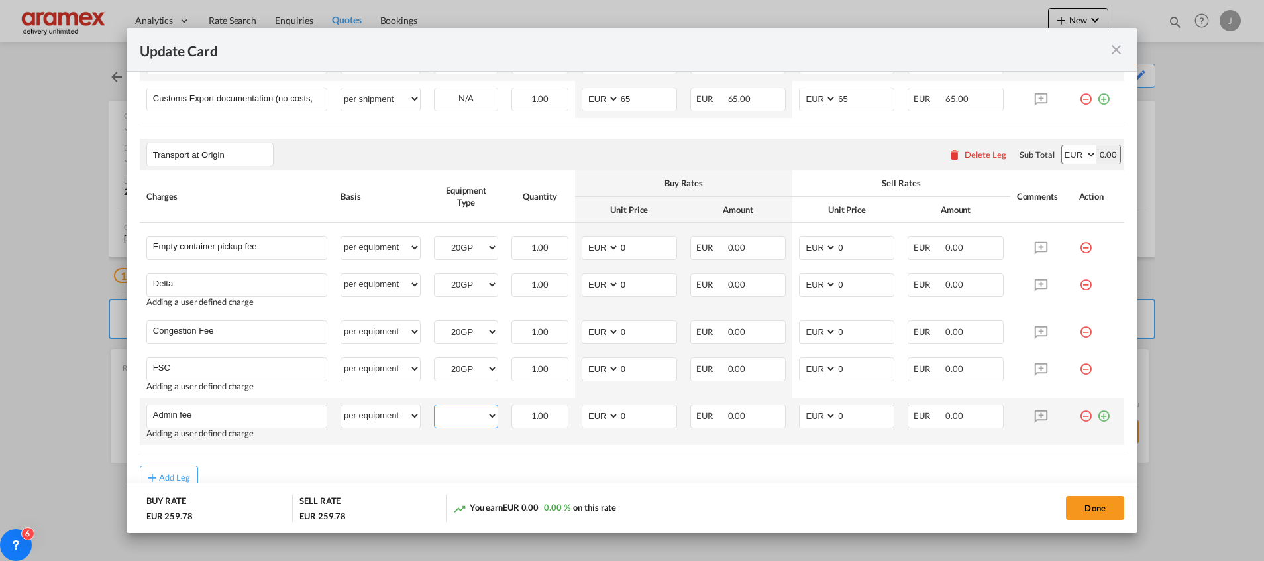
drag, startPoint x: 462, startPoint y: 415, endPoint x: 462, endPoint y: 426, distance: 11.3
click at [462, 415] on select "20GP" at bounding box center [466, 416] width 63 height 18
select select "20GP"
click at [435, 407] on select "20GP" at bounding box center [466, 416] width 63 height 18
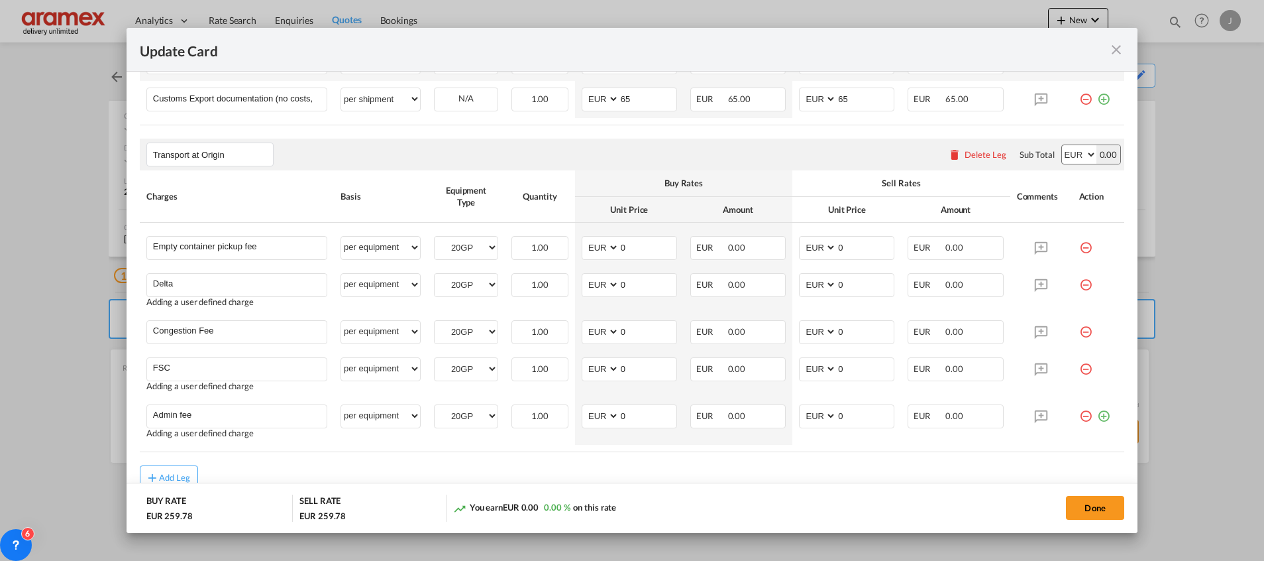
click at [582, 460] on rate-modification "Main Freight Please enter leg name Leg Name Already Exists Delete Leg Sub Total…" at bounding box center [632, 122] width 985 height 734
drag, startPoint x: 631, startPoint y: 245, endPoint x: 579, endPoint y: 246, distance: 51.7
click at [582, 246] on md-input-container "AED AFN ALL AMD ANG AOA ARS AUD AWG AZN BAM BBD BDT BGN BHD BIF BMD BND [PERSON…" at bounding box center [629, 248] width 95 height 24
type input "198.50"
click at [761, 164] on div "Transport at Origin Please enter leg name Leg Name Already Exists Delete Leg Su…" at bounding box center [632, 154] width 985 height 32
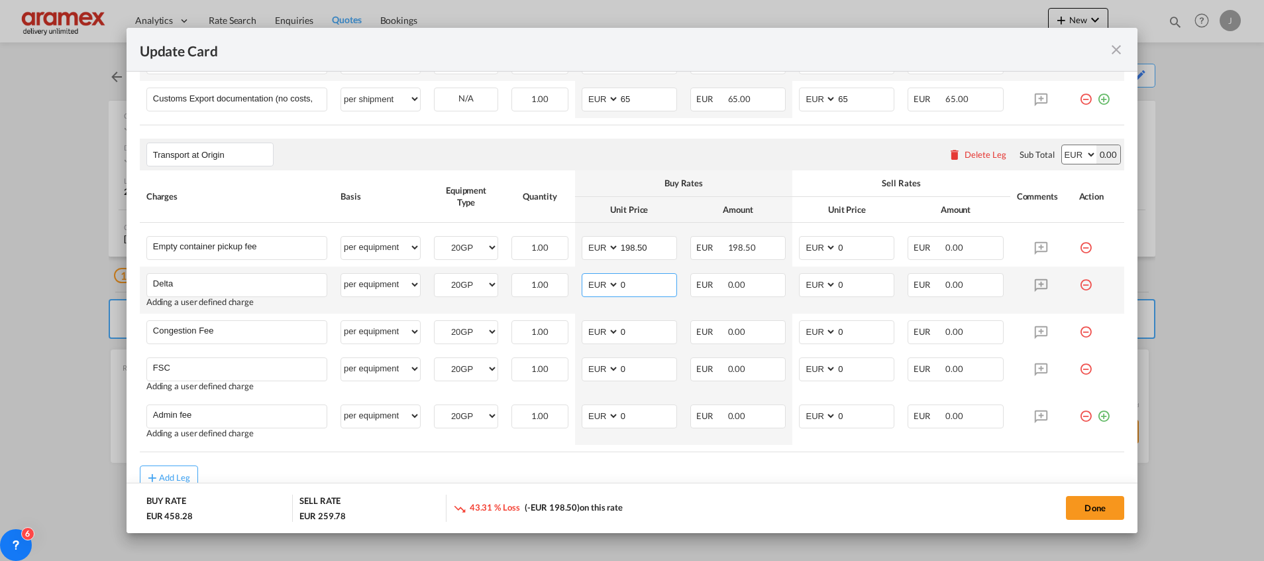
drag, startPoint x: 621, startPoint y: 291, endPoint x: 602, endPoint y: 291, distance: 19.2
click at [602, 291] on md-input-container "AED AFN ALL AMD ANG AOA ARS AUD AWG AZN BAM BBD BDT BGN BHD BIF BMD BND [PERSON…" at bounding box center [629, 285] width 95 height 24
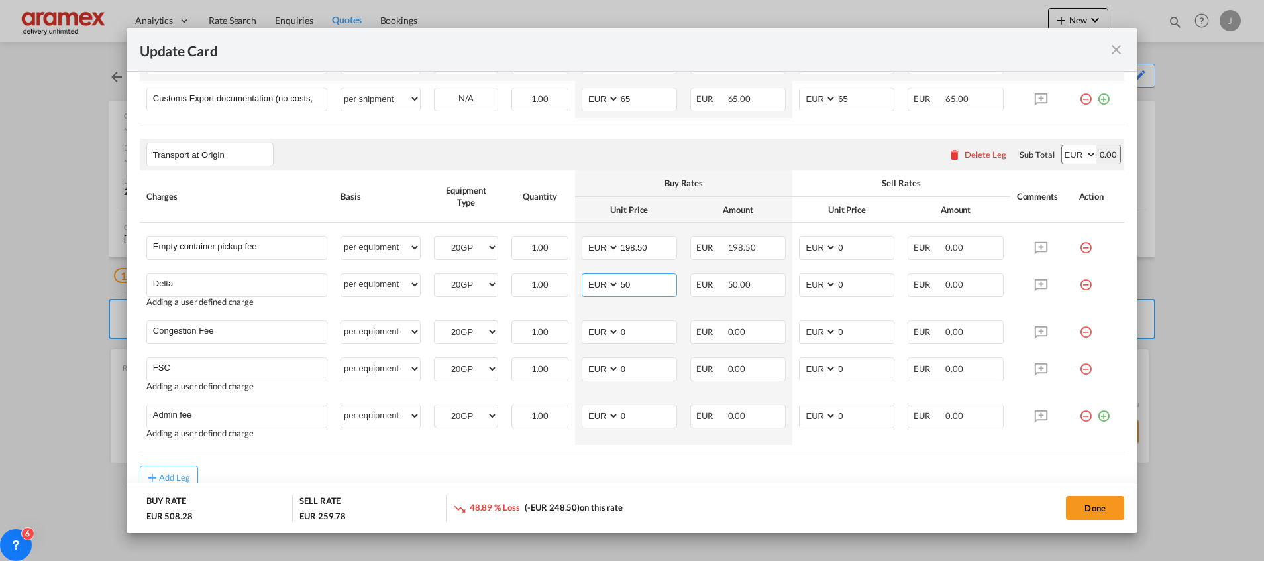
type input "50"
drag, startPoint x: 541, startPoint y: 138, endPoint x: 606, endPoint y: 244, distance: 124.0
click at [545, 137] on rate-modification "Main Freight Please enter leg name Leg Name Already Exists Delete Leg Sub Total…" at bounding box center [632, 122] width 985 height 734
drag, startPoint x: 629, startPoint y: 332, endPoint x: 598, endPoint y: 335, distance: 31.3
click at [598, 335] on md-input-container "AED AFN ALL AMD ANG AOA ARS AUD AWG AZN BAM BBD BDT BGN BHD BIF BMD BND [PERSON…" at bounding box center [629, 332] width 95 height 24
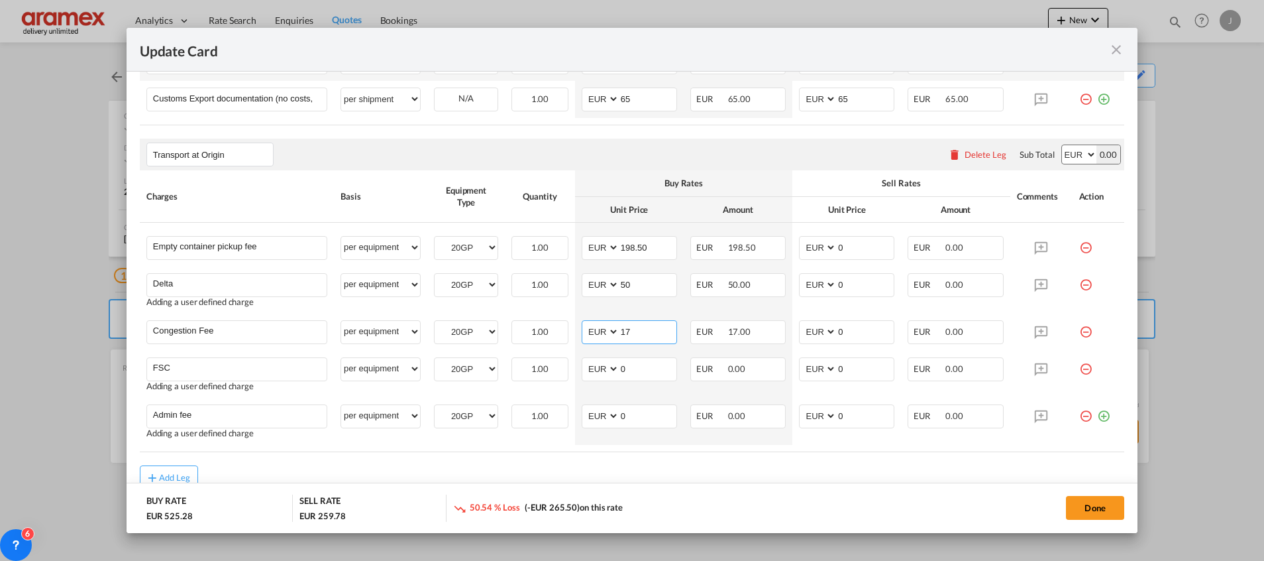
type input "17"
click at [501, 138] on rate-modification "Main Freight Please enter leg name Leg Name Already Exists Delete Leg Sub Total…" at bounding box center [632, 122] width 985 height 734
drag, startPoint x: 643, startPoint y: 365, endPoint x: 558, endPoint y: 372, distance: 85.1
click at [558, 372] on tr "FSC Please Enter User Defined Charges Cannot Be Published Adding a user defined…" at bounding box center [632, 373] width 985 height 47
paste input "€ 66.38"
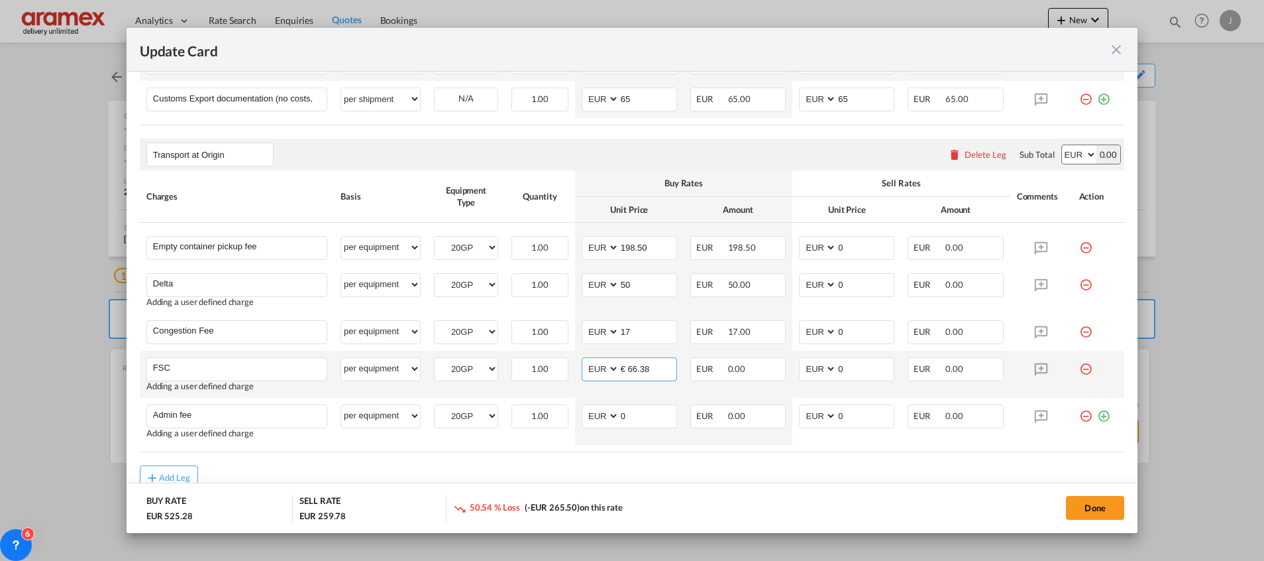
click at [635, 368] on input "€ 66.38" at bounding box center [647, 368] width 57 height 20
click at [629, 369] on input "€ 66.38" at bounding box center [647, 368] width 57 height 20
click at [629, 369] on input "66.38" at bounding box center [647, 368] width 57 height 20
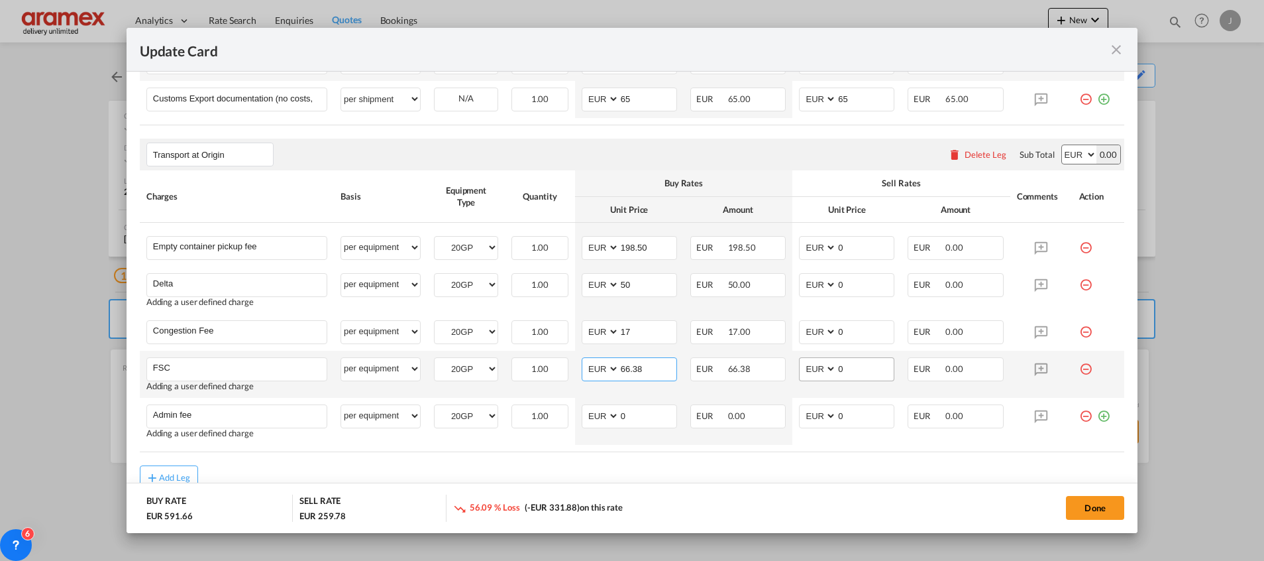
type input "66.38"
drag, startPoint x: 847, startPoint y: 357, endPoint x: 844, endPoint y: 344, distance: 13.5
click at [845, 350] on td "AED AFN ALL AMD ANG AOA ARS AUD AWG AZN BAM BBD BDT BGN BHD BIF BMD BND [PERSON…" at bounding box center [846, 373] width 109 height 47
click at [845, 337] on input "0" at bounding box center [865, 331] width 57 height 20
click at [842, 370] on input "0" at bounding box center [865, 368] width 57 height 20
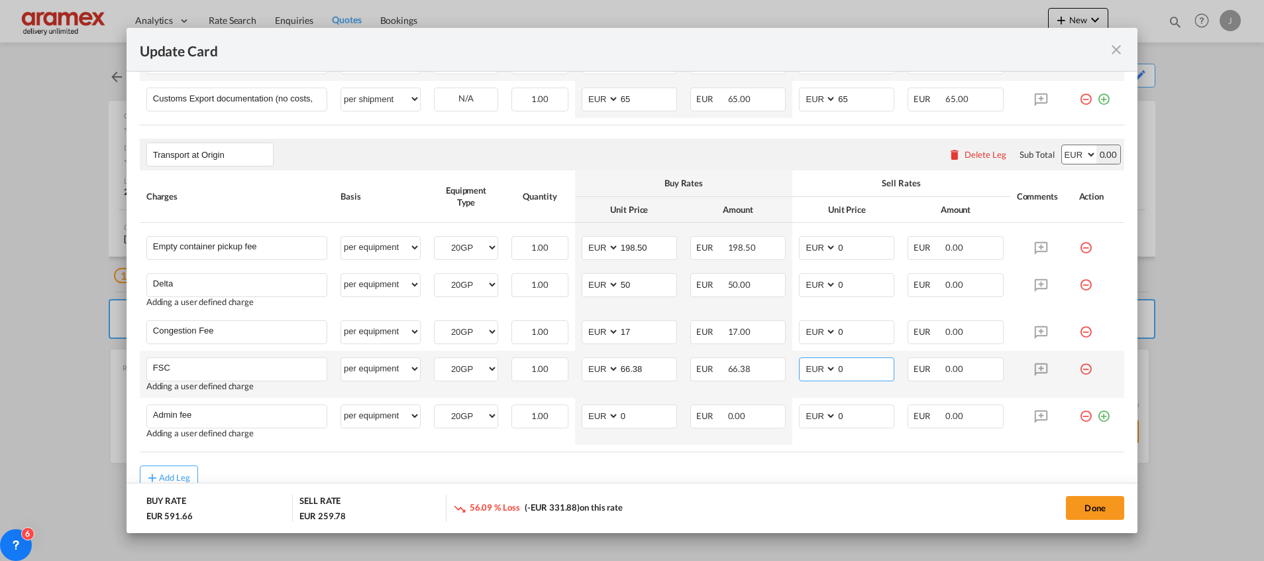
click at [842, 370] on input "0" at bounding box center [865, 368] width 57 height 20
paste input "66.38"
type input "66.38"
drag, startPoint x: 855, startPoint y: 332, endPoint x: 801, endPoint y: 337, distance: 54.6
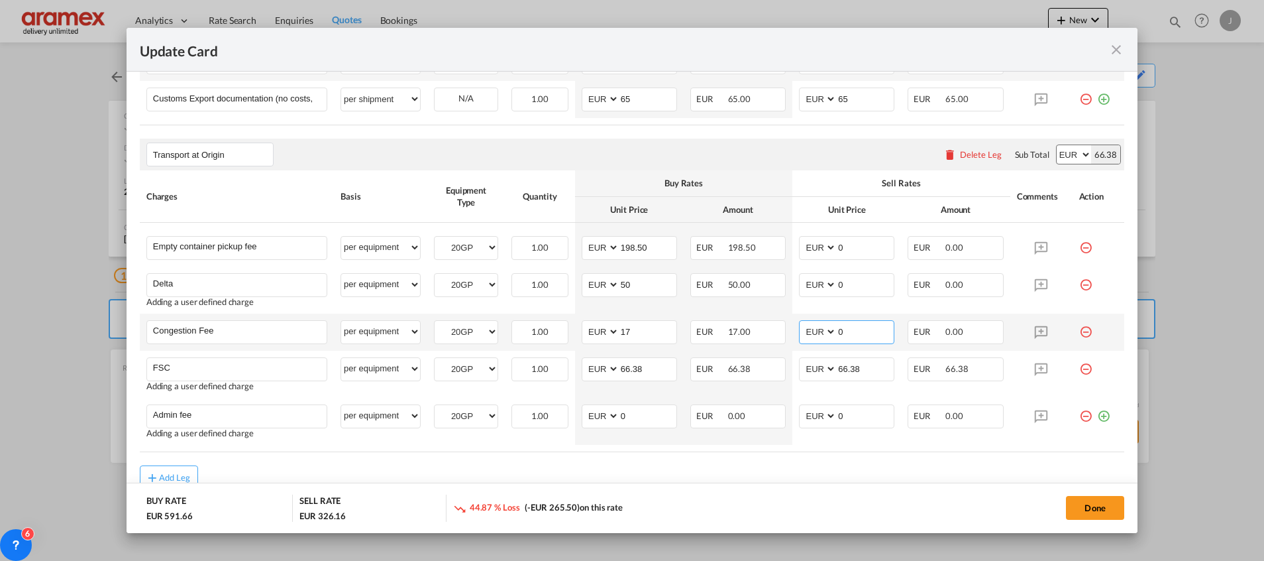
click at [801, 337] on md-input-container "AED AFN ALL AMD ANG AOA ARS AUD AWG AZN BAM BBD BDT BGN BHD BIF BMD BND [PERSON…" at bounding box center [846, 332] width 95 height 24
type input "17"
click at [622, 294] on md-input-container "50" at bounding box center [648, 285] width 58 height 23
click at [622, 284] on input "50" at bounding box center [647, 284] width 57 height 20
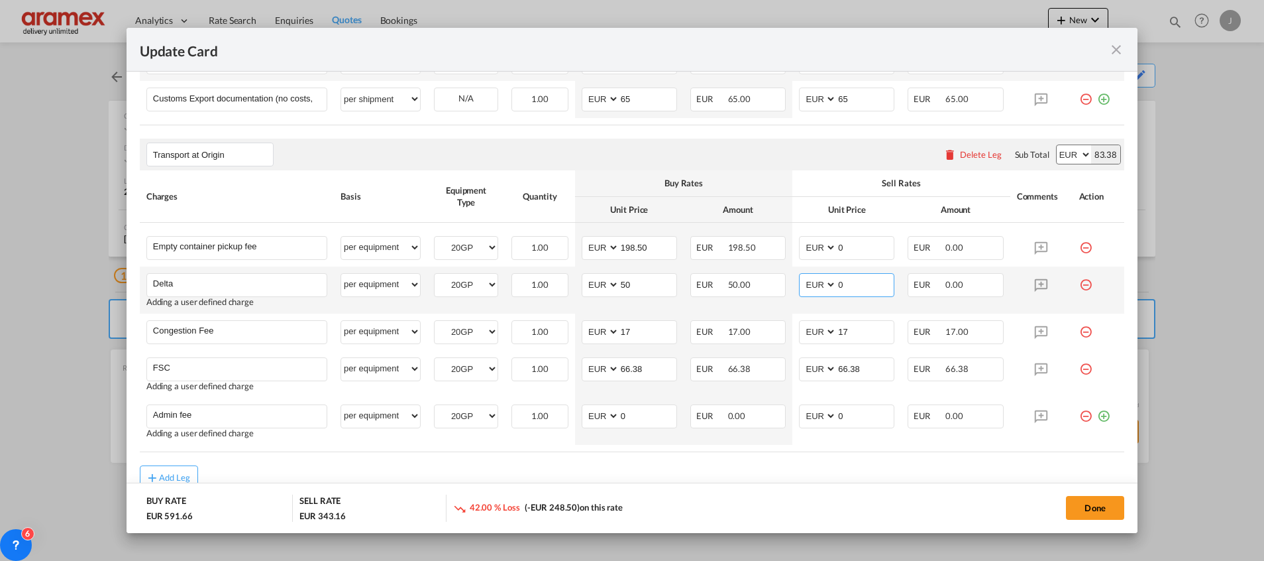
drag, startPoint x: 840, startPoint y: 285, endPoint x: 818, endPoint y: 286, distance: 21.9
click at [818, 286] on md-input-container "AED AFN ALL AMD ANG AOA ARS AUD AWG AZN BAM BBD BDT BGN BHD BIF BMD BND [PERSON…" at bounding box center [846, 285] width 95 height 24
paste input "5"
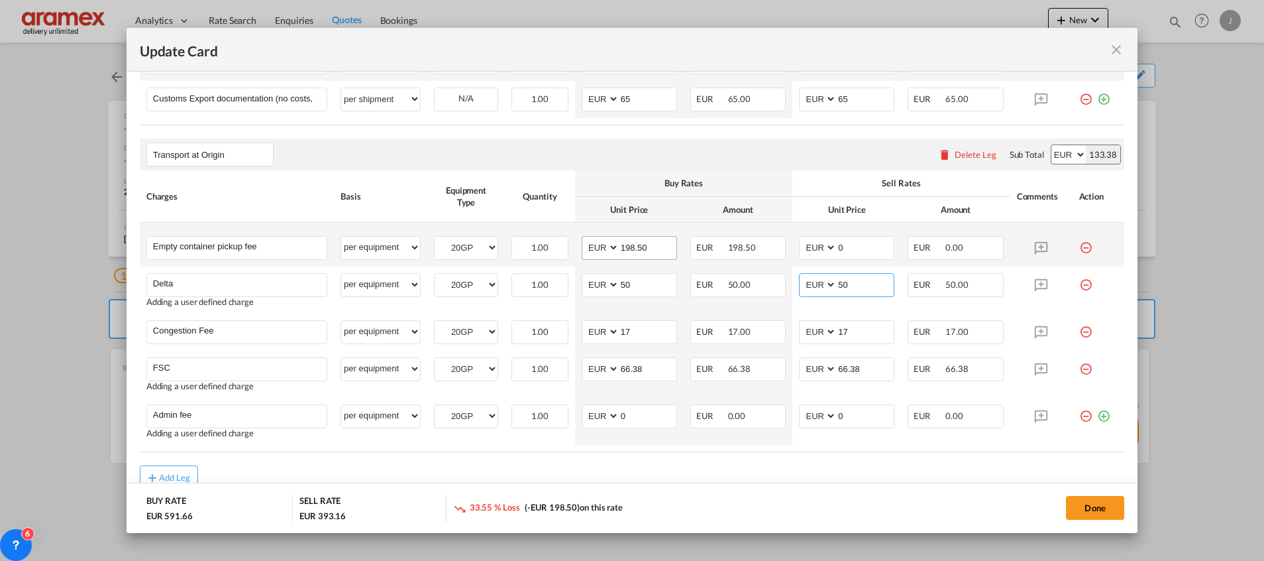
type input "50"
click at [635, 244] on input "198.50" at bounding box center [647, 247] width 57 height 20
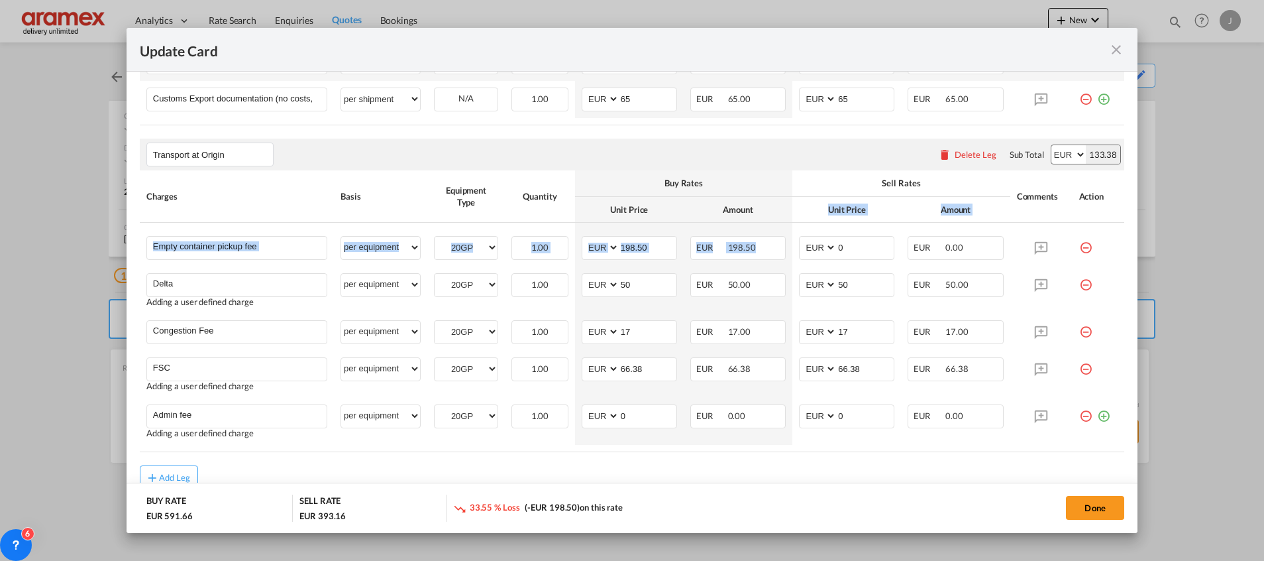
drag, startPoint x: 787, startPoint y: 196, endPoint x: 777, endPoint y: 197, distance: 10.7
click at [777, 197] on table "Charges Basis Equipment Type Quantity Buy Rates Sell Rates Comments Action Unit…" at bounding box center [632, 310] width 985 height 281
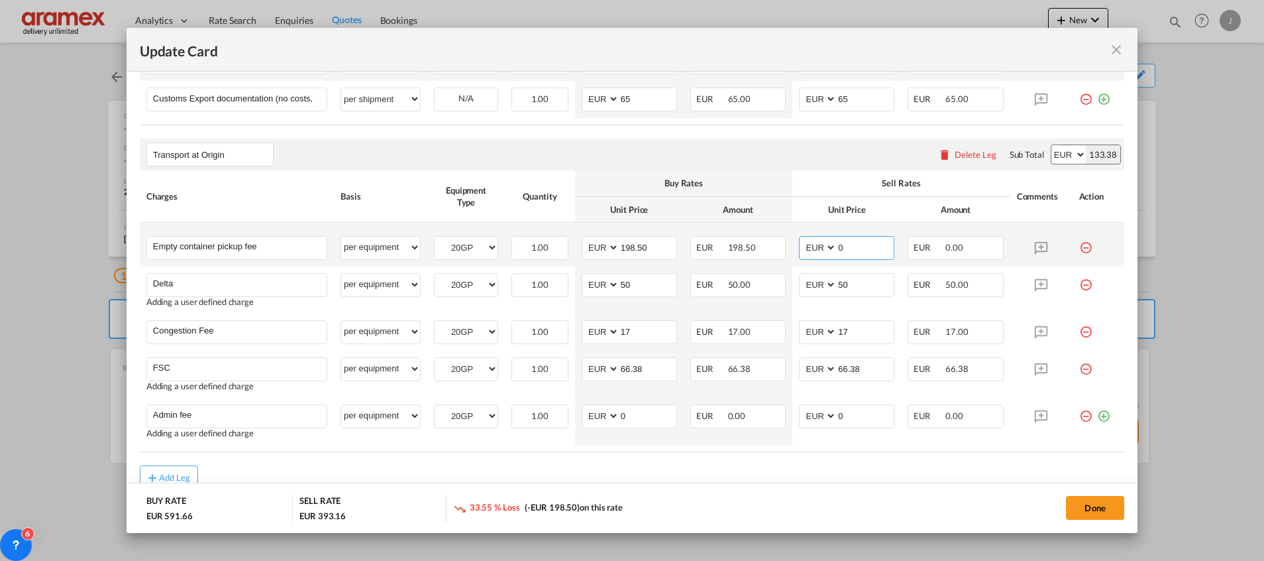
click at [856, 240] on input "0" at bounding box center [865, 247] width 57 height 20
drag, startPoint x: 851, startPoint y: 252, endPoint x: 788, endPoint y: 260, distance: 63.4
click at [792, 260] on td "AED AFN ALL AMD ANG AOA ARS AUD AWG AZN BAM BBD BDT BGN BHD BIF BMD BND [PERSON…" at bounding box center [846, 245] width 109 height 44
paste input "198.5"
type input "198.50"
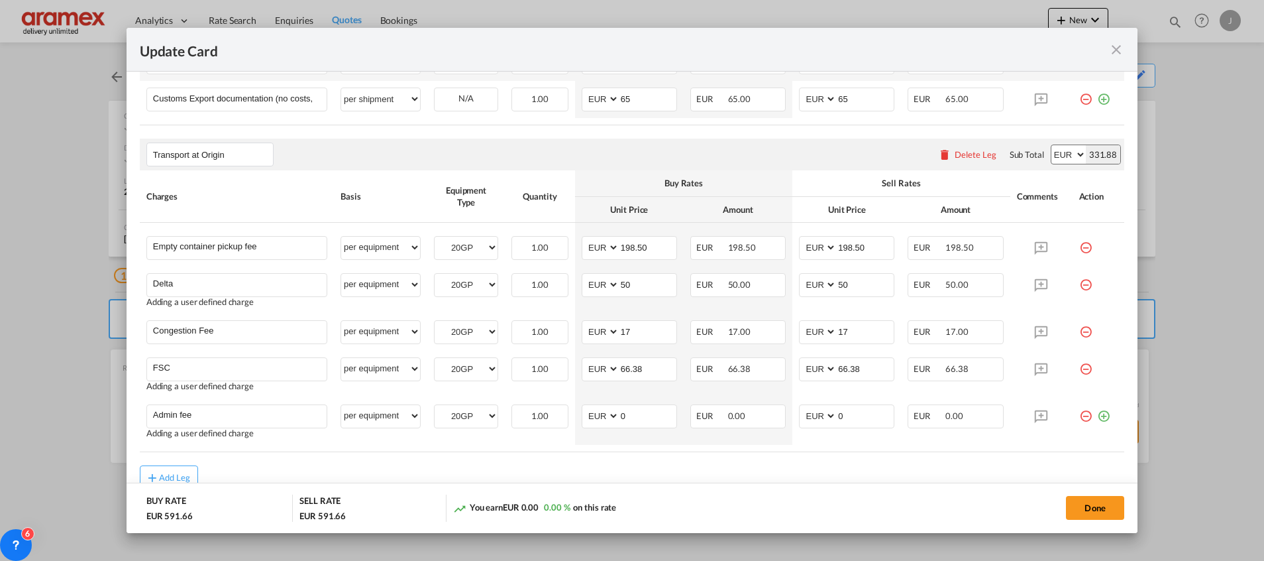
drag, startPoint x: 689, startPoint y: 486, endPoint x: 692, endPoint y: 477, distance: 9.6
click at [692, 477] on add-new-rate "Update Card Port of [GEOGRAPHIC_DATA] NLRTM T/S Liner/Carrier Maersk Spot 2HM L…" at bounding box center [632, 280] width 1011 height 504
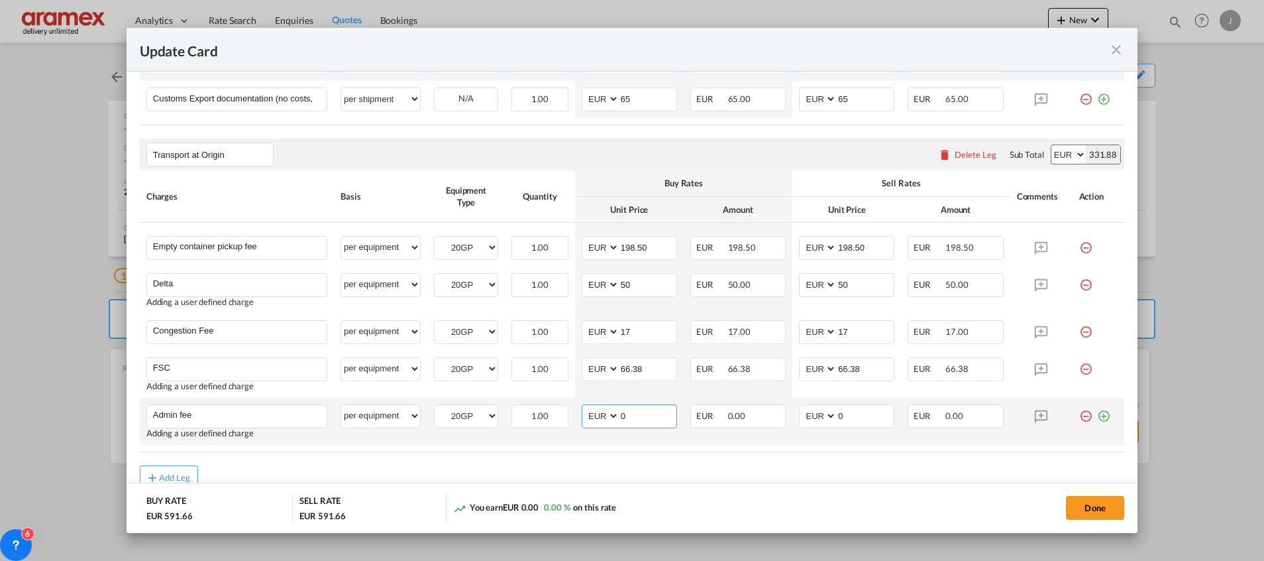
drag, startPoint x: 643, startPoint y: 413, endPoint x: 592, endPoint y: 418, distance: 51.9
click at [592, 418] on md-input-container "AED AFN ALL AMD ANG AOA ARS AUD AWG AZN BAM BBD BDT BGN BHD BIF BMD BND [PERSON…" at bounding box center [629, 416] width 95 height 24
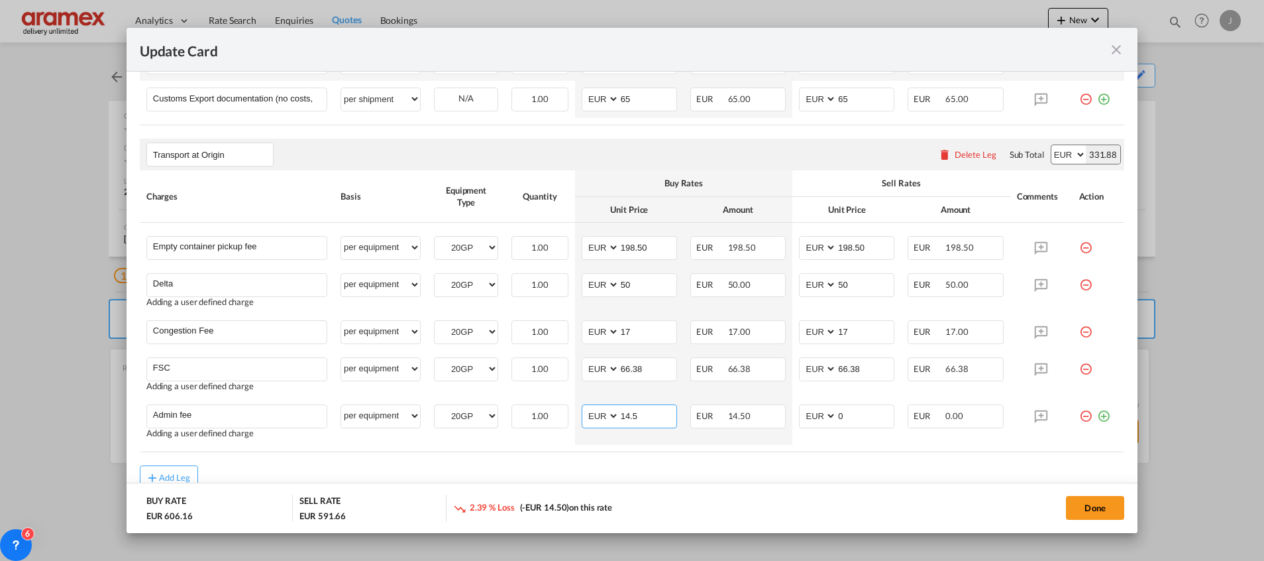
type input "14.5"
click at [622, 458] on rate-modification "Main Freight Please enter leg name Leg Name Already Exists Delete Leg Sub Total…" at bounding box center [632, 122] width 985 height 734
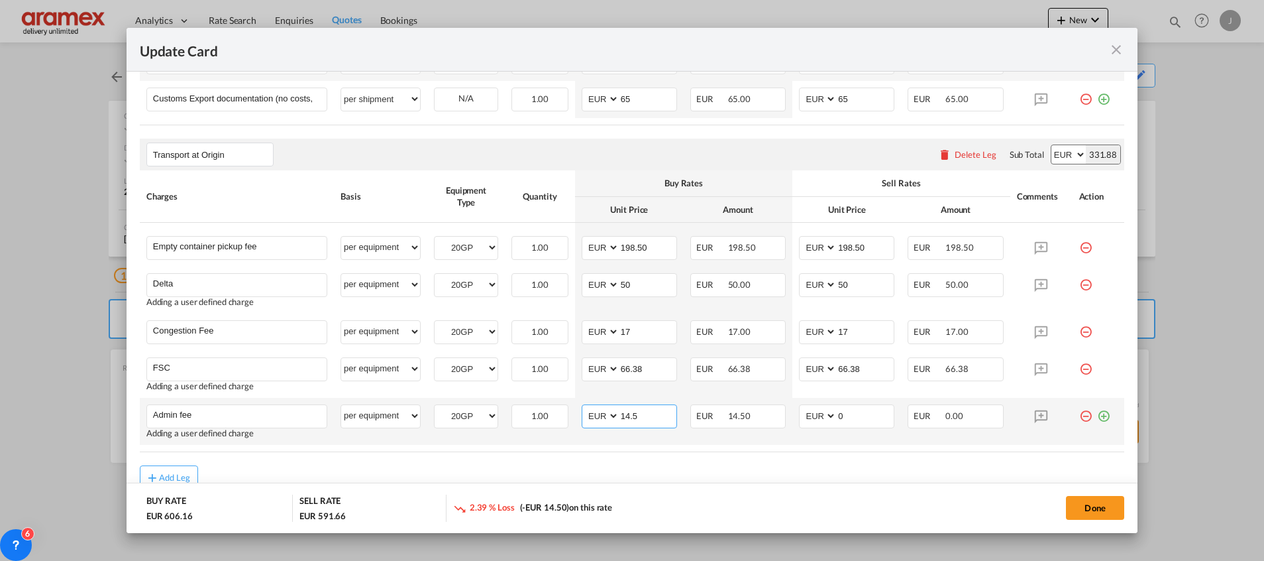
click at [628, 416] on input "14.5" at bounding box center [647, 415] width 57 height 20
drag, startPoint x: 853, startPoint y: 416, endPoint x: 791, endPoint y: 418, distance: 62.3
click at [799, 418] on md-input-container "AED AFN ALL AMD ANG AOA ARS AUD AWG AZN BAM BBD BDT BGN BHD BIF BMD BND [PERSON…" at bounding box center [846, 416] width 95 height 24
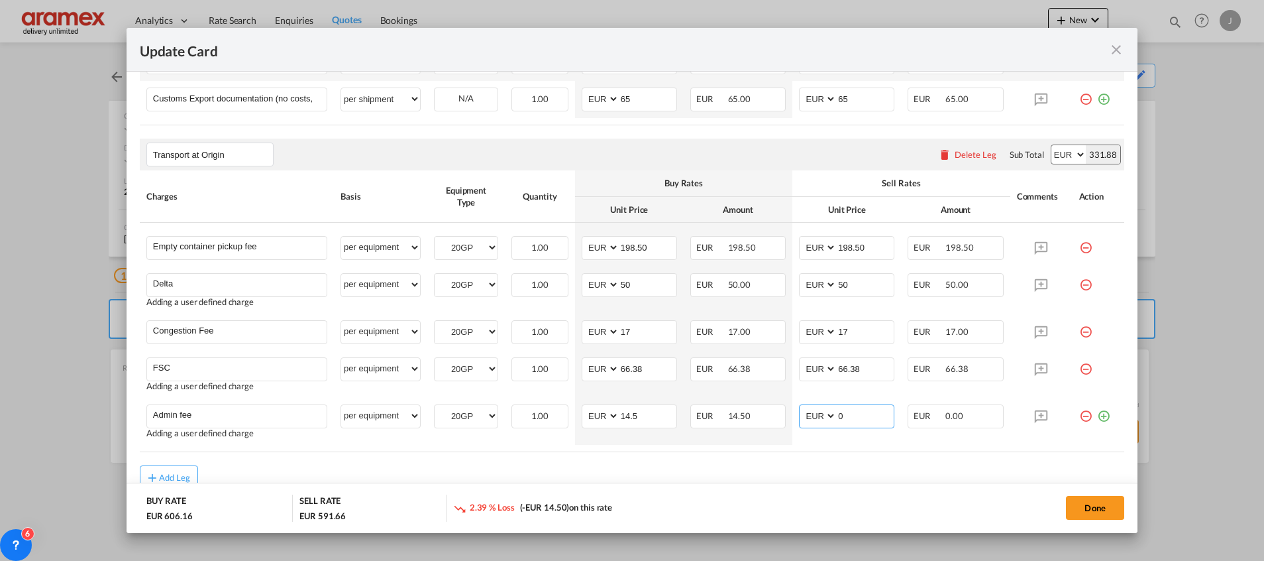
paste input "14.5"
type input "14.5"
click at [789, 455] on rate-modification "Main Freight Please enter leg name Leg Name Already Exists Delete Leg Sub Total…" at bounding box center [632, 122] width 985 height 734
click at [1102, 513] on button "Done" at bounding box center [1095, 508] width 58 height 24
type input "198.5"
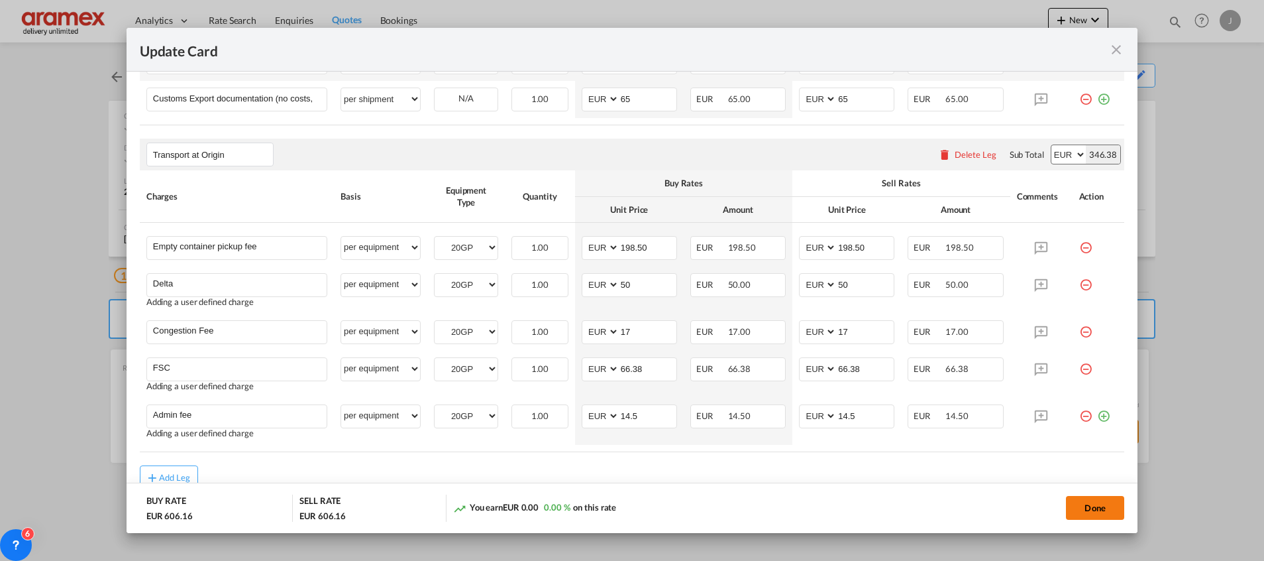
type input "198.5"
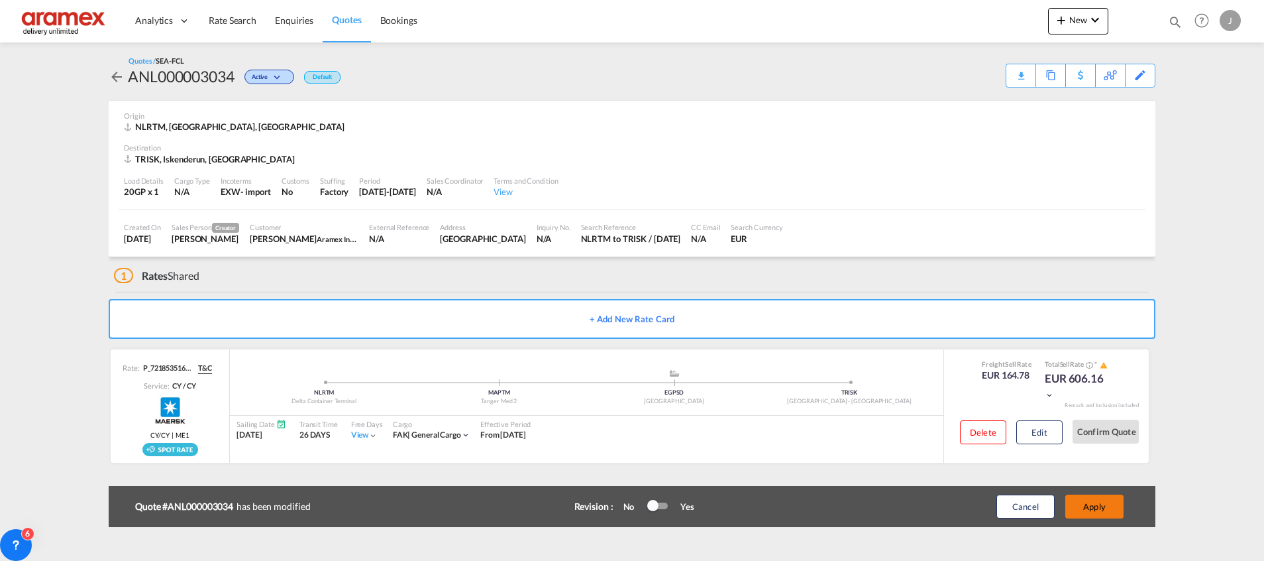
click at [1094, 500] on button "Apply" at bounding box center [1094, 506] width 58 height 24
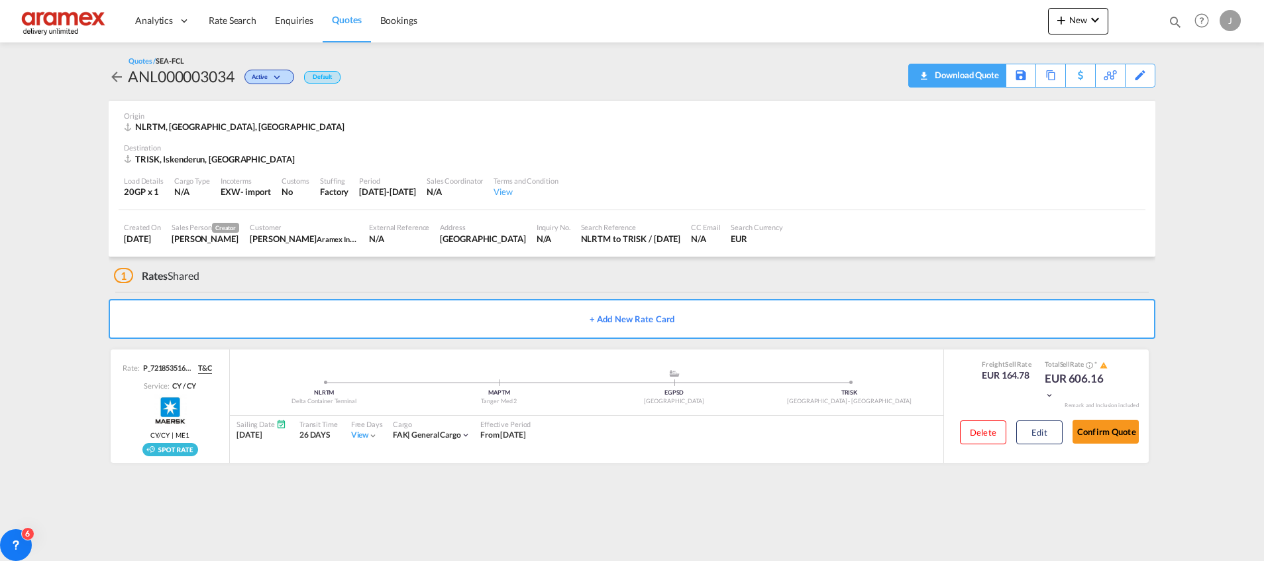
click at [983, 75] on div "Download Quote" at bounding box center [966, 74] width 68 height 21
